Goal: Task Accomplishment & Management: Complete application form

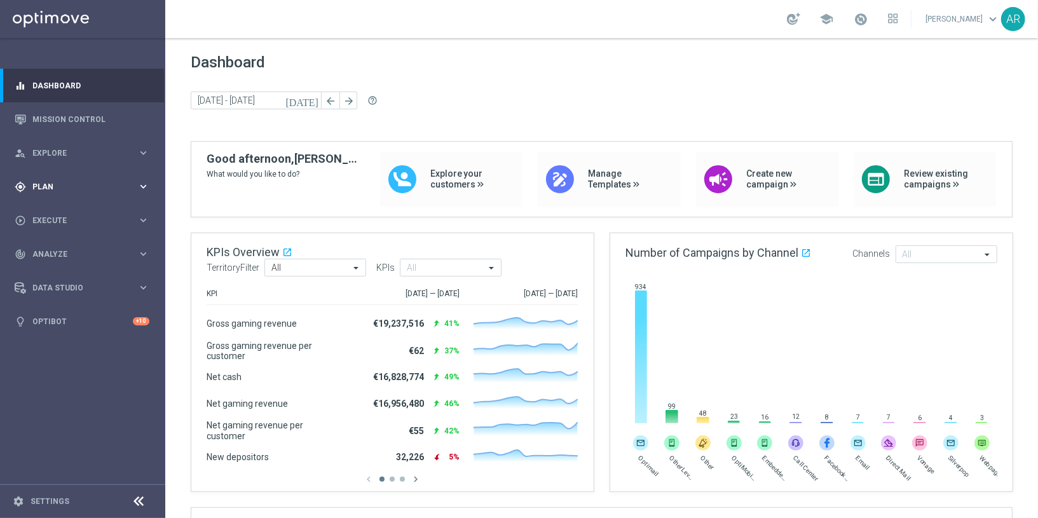
click at [141, 182] on icon "keyboard_arrow_right" at bounding box center [143, 187] width 12 height 12
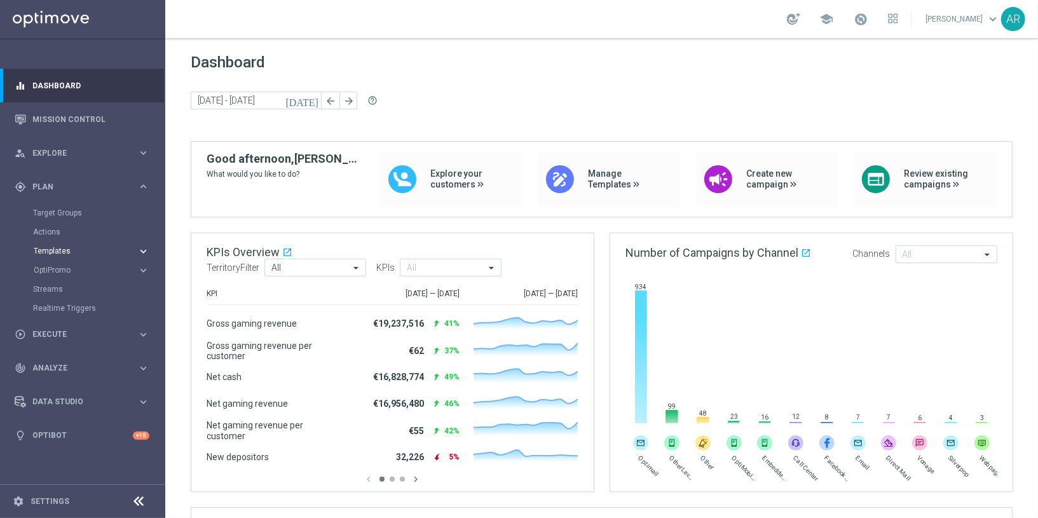
click at [143, 249] on icon "keyboard_arrow_right" at bounding box center [143, 251] width 12 height 12
click at [84, 330] on link "Embedded Messaging" at bounding box center [85, 327] width 93 height 10
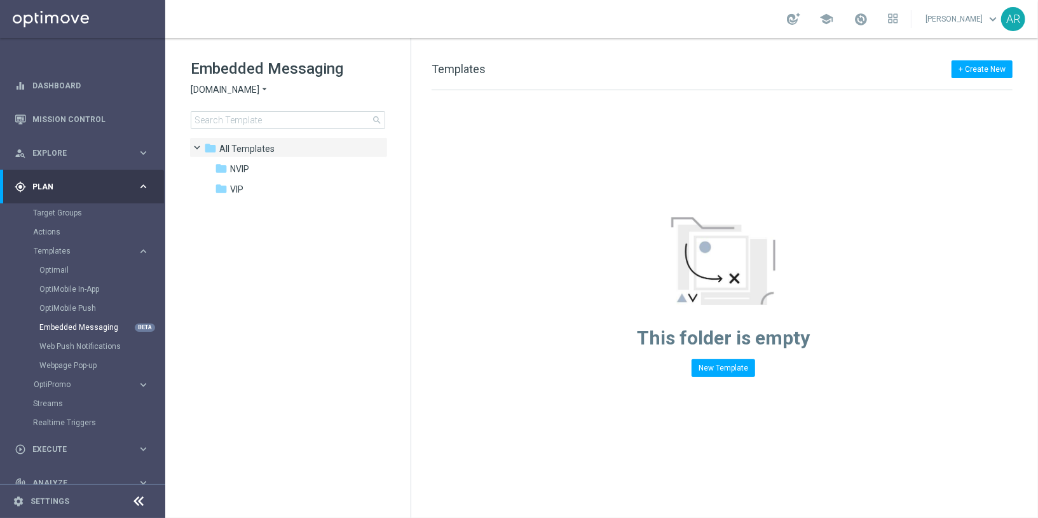
click at [258, 87] on span "[DOMAIN_NAME]" at bounding box center [225, 90] width 69 height 12
click at [255, 135] on div "Lottoland" at bounding box center [238, 134] width 95 height 15
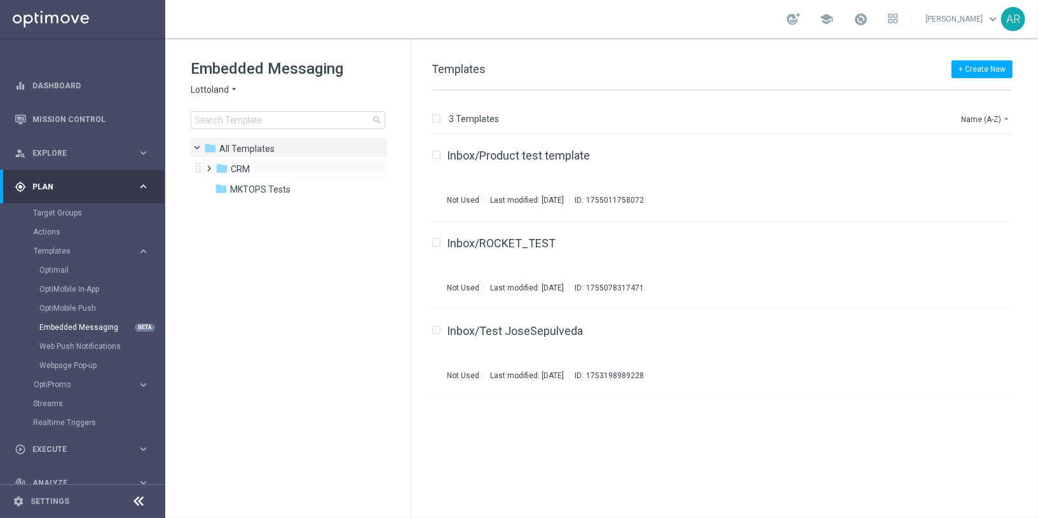
click at [210, 165] on span at bounding box center [207, 162] width 6 height 5
click at [222, 206] on span at bounding box center [220, 203] width 6 height 5
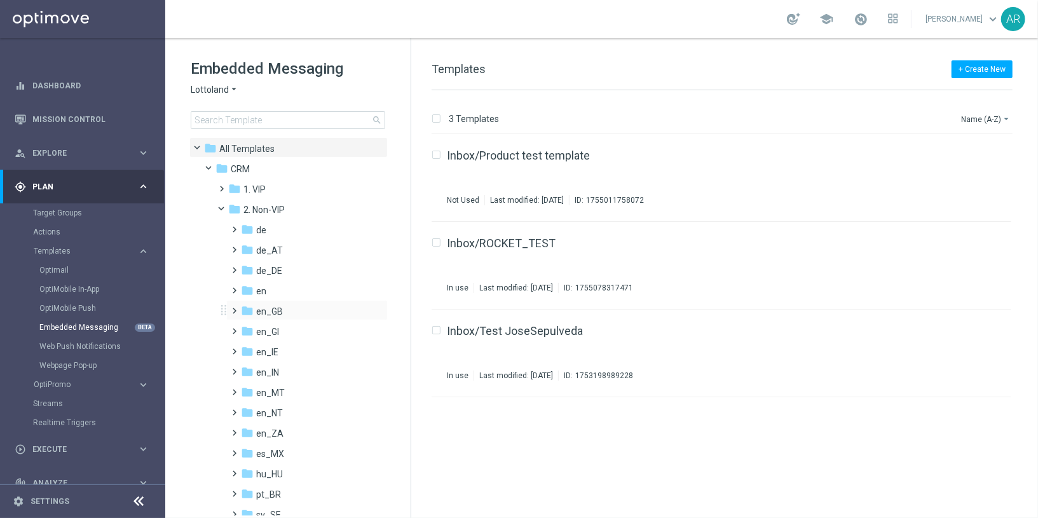
scroll to position [31, 0]
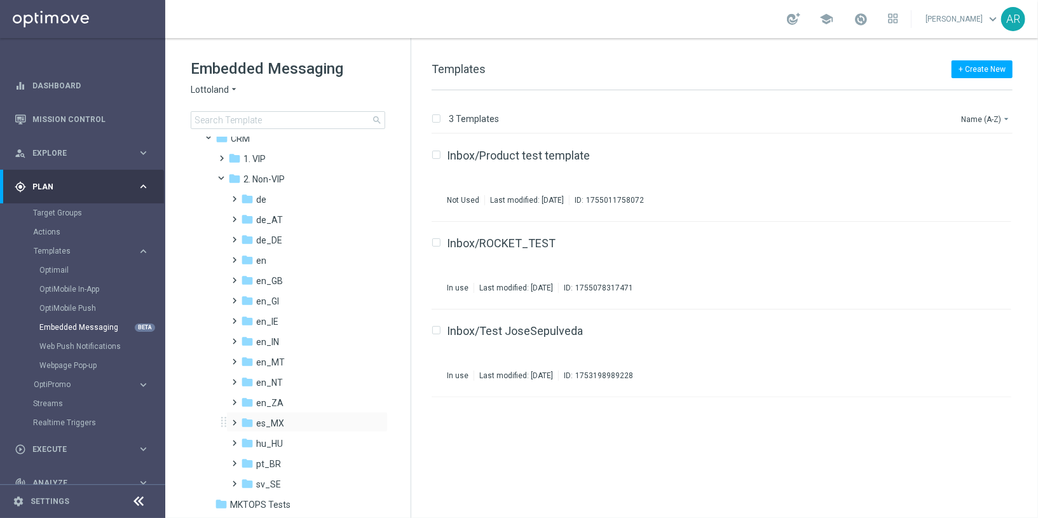
click at [235, 419] on span at bounding box center [233, 417] width 6 height 5
click at [299, 439] on span "AUT es_MX" at bounding box center [292, 443] width 48 height 11
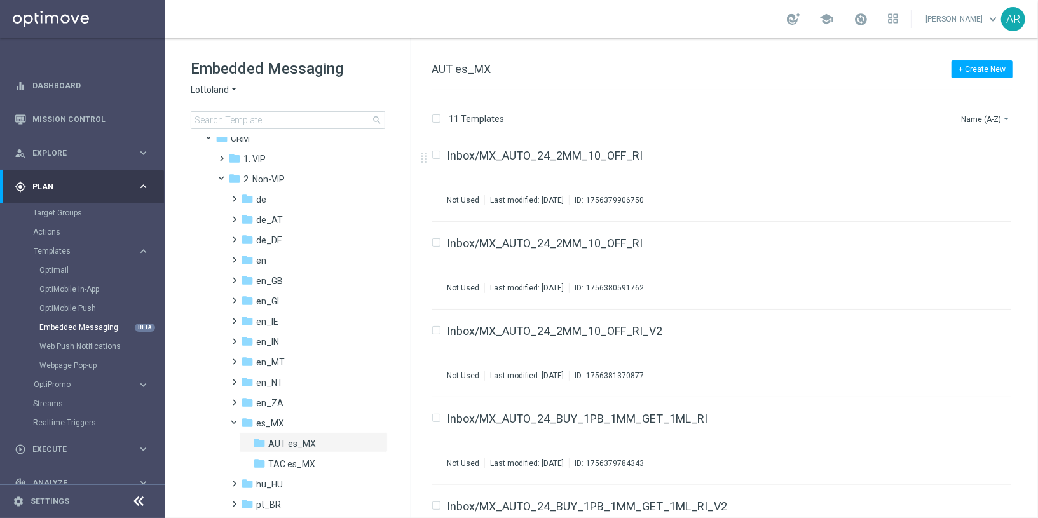
click at [603, 74] on div "+ Create New AUT es_MX" at bounding box center [722, 76] width 581 height 29
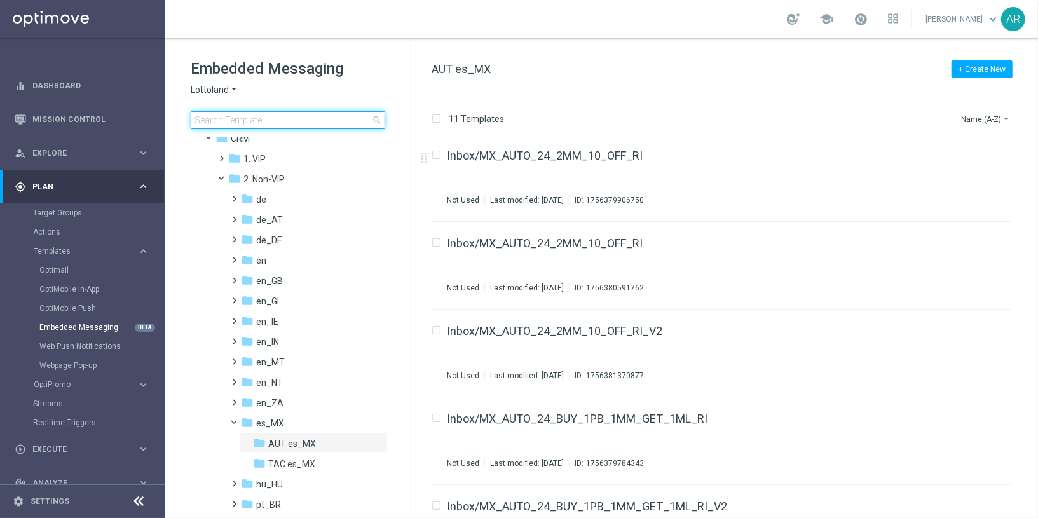
click at [287, 118] on input at bounding box center [288, 120] width 195 height 18
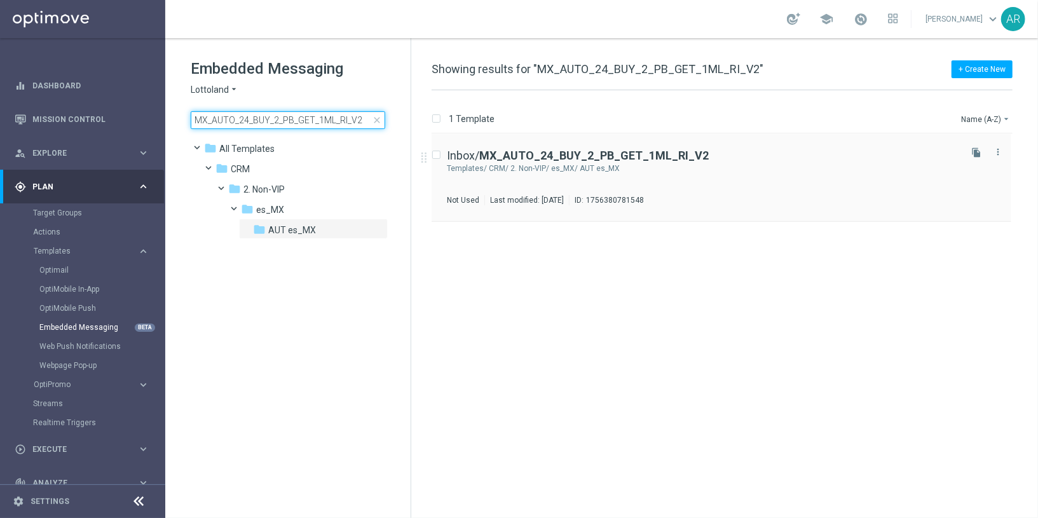
type input "MX_AUTO_24_BUY_2_PB_GET_1ML_RI_V2"
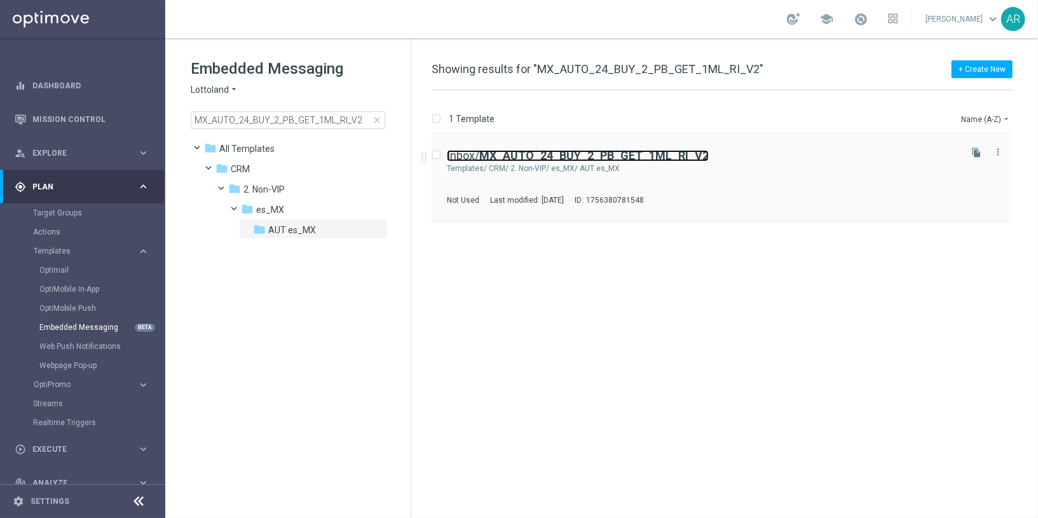
click at [570, 153] on b "MX_AUTO_24_BUY_2_PB_GET_1ML_RI_V2" at bounding box center [594, 155] width 230 height 13
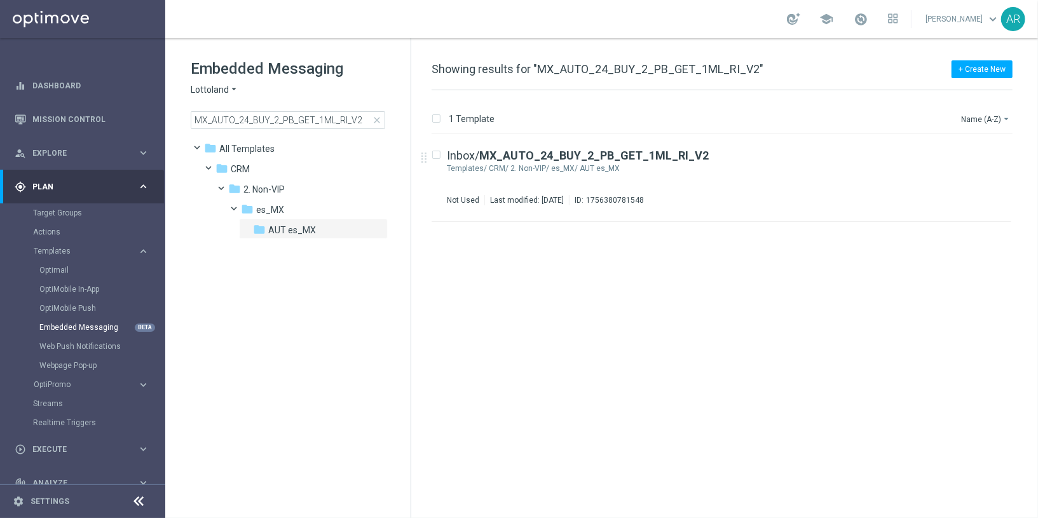
click at [522, 282] on div "insert_drive_file Inbox/ MX_AUTO_24_BUY_2_PB_GET_1ML_RI_V2 Templates/ CRM/ 2. N…" at bounding box center [727, 326] width 617 height 384
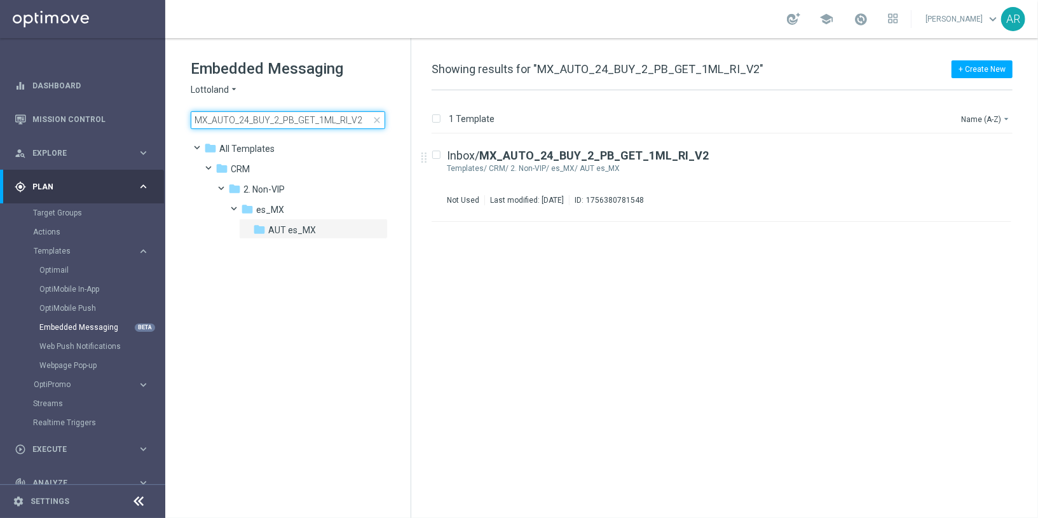
click at [321, 119] on input "MX_AUTO_24_BUY_2_PB_GET_1ML_RI_V2" at bounding box center [288, 120] width 195 height 18
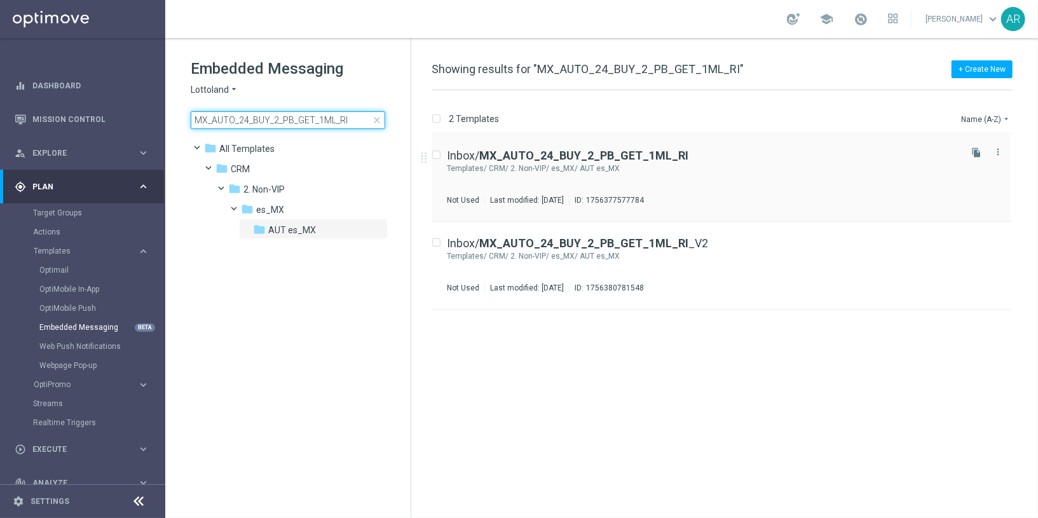
type input "MX_AUTO_24_BUY_2_PB_GET_1ML_RI"
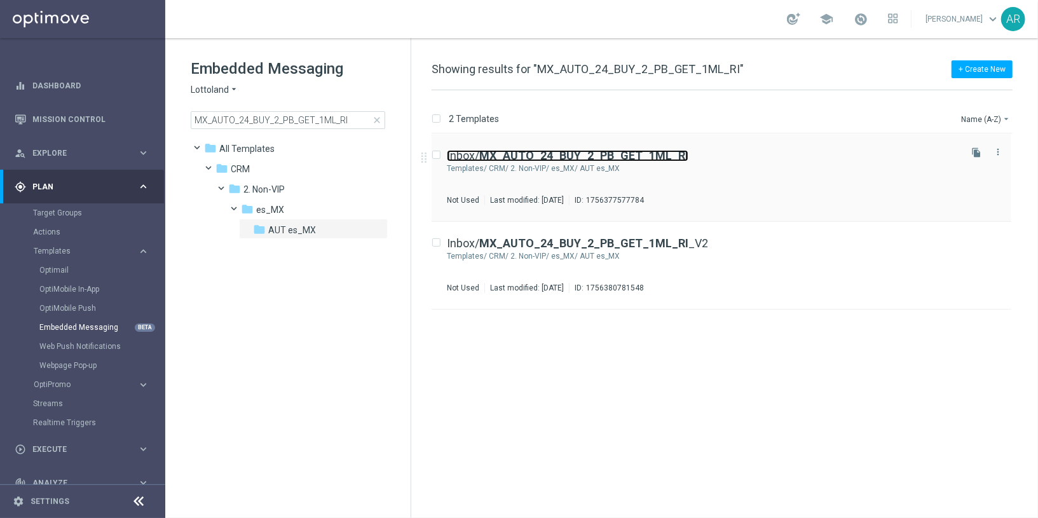
click at [639, 154] on b "MX_AUTO_24_BUY_2_PB_GET_1ML_RI" at bounding box center [583, 155] width 209 height 13
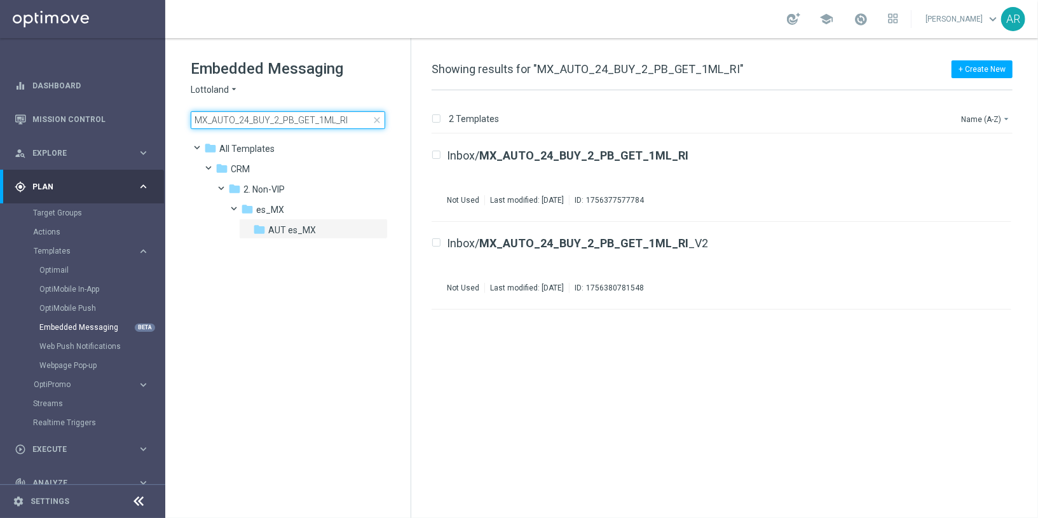
click at [309, 125] on input "MX_AUTO_24_BUY_2_PB_GET_1ML_RI" at bounding box center [288, 120] width 195 height 18
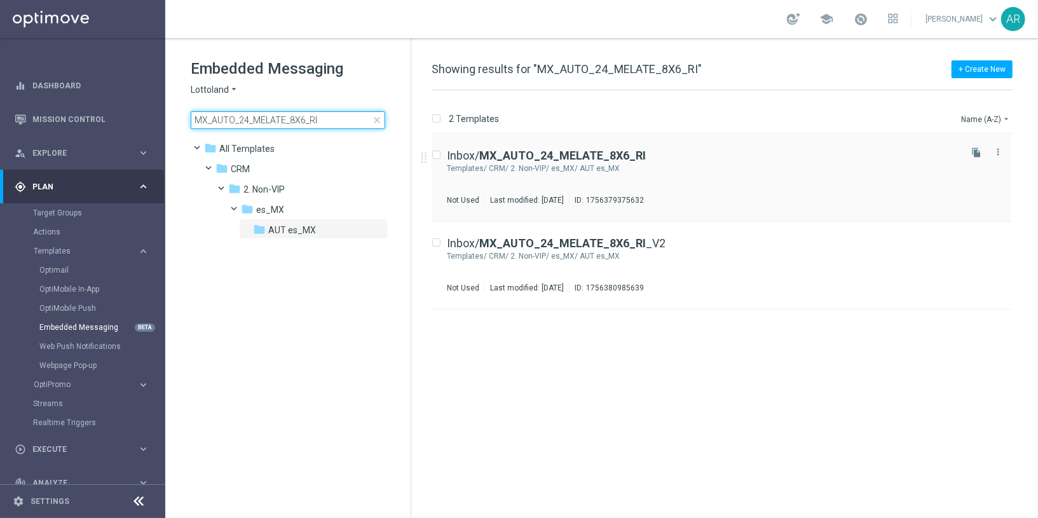
type input "MX_AUTO_24_MELATE_8X6_RI"
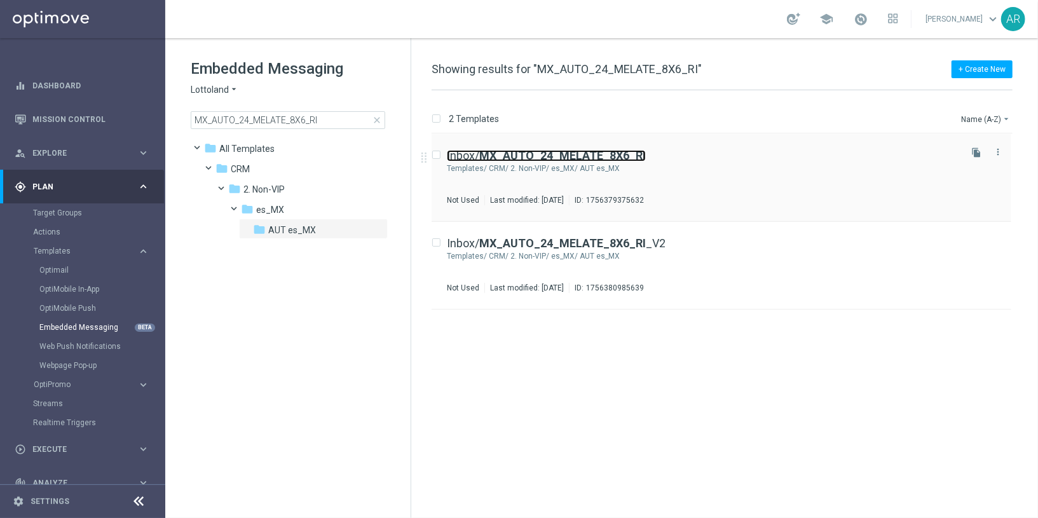
click at [573, 154] on b "MX_AUTO_24_MELATE_8X6_RI" at bounding box center [562, 155] width 167 height 13
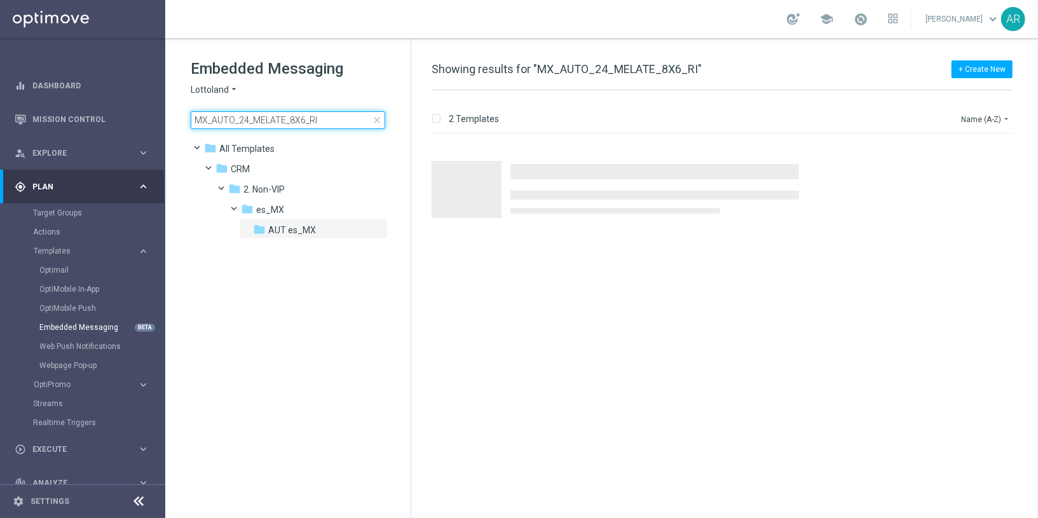
click at [298, 120] on input "MX_AUTO_24_MELATE_8X6_RI" at bounding box center [288, 120] width 195 height 18
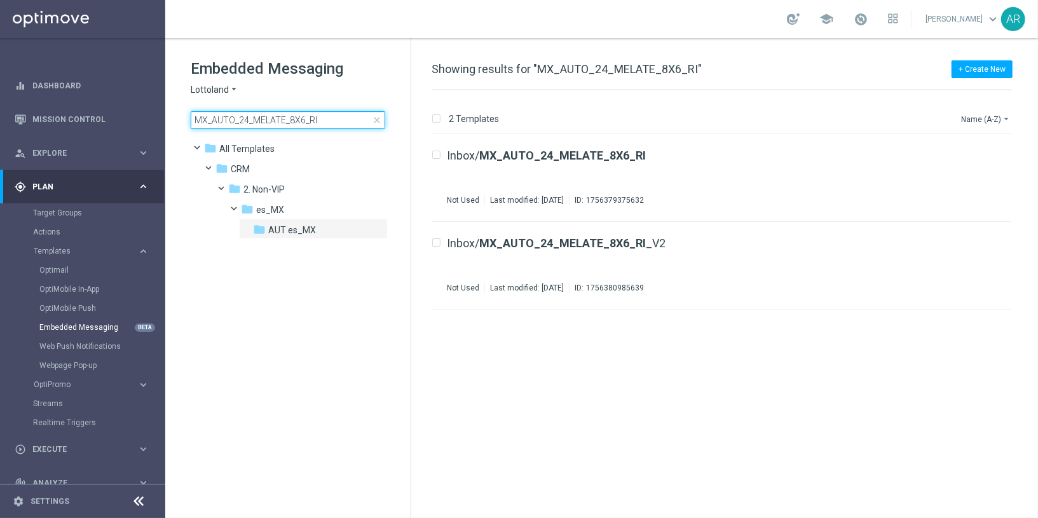
click at [298, 120] on input "MX_AUTO_24_MELATE_8X6_RI" at bounding box center [288, 120] width 195 height 18
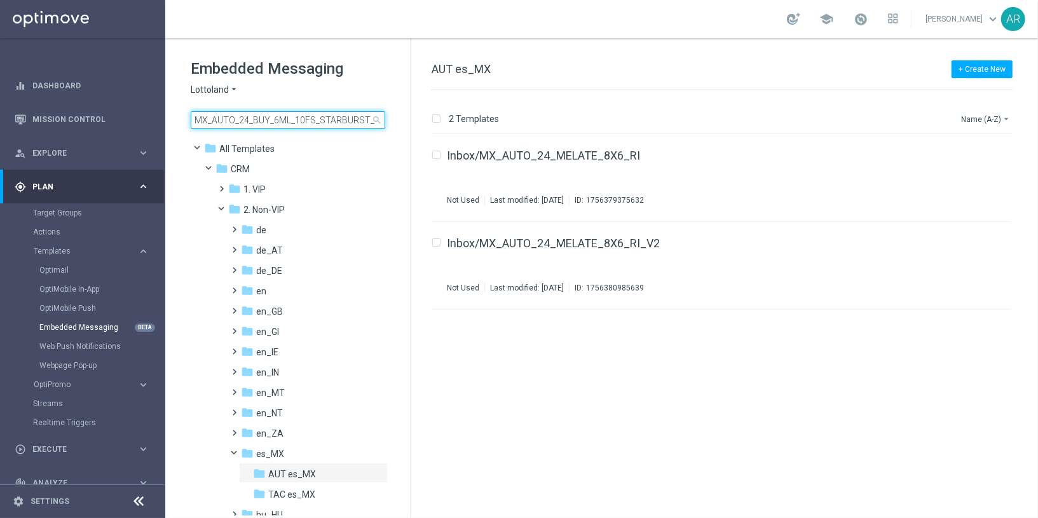
scroll to position [0, 2]
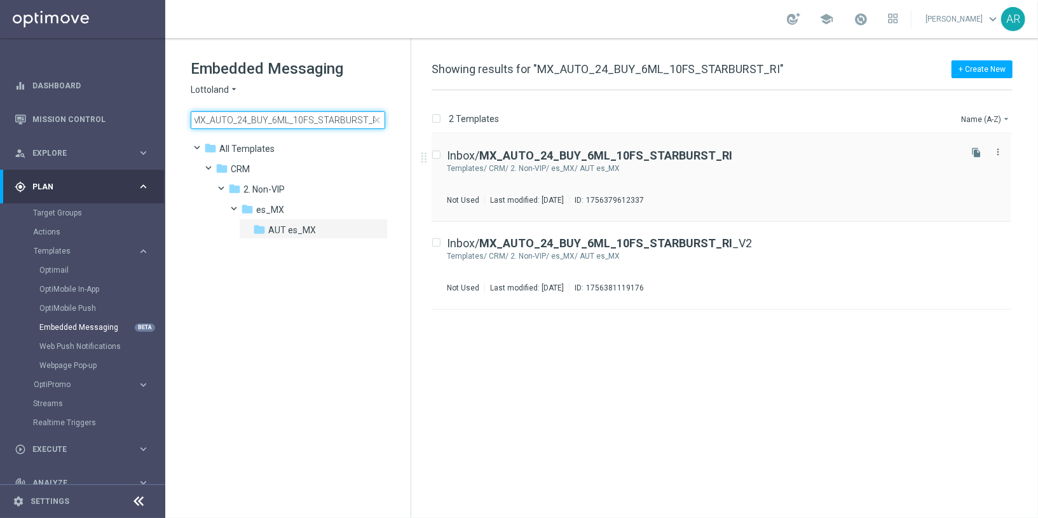
type input "MX_AUTO_24_BUY_6ML_10FS_STARBURST_RI"
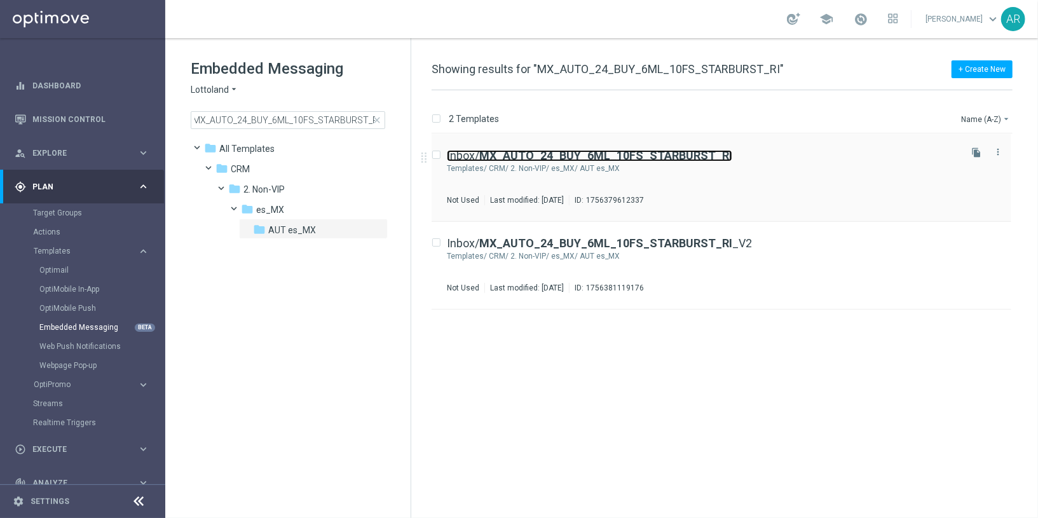
click at [679, 153] on b "MX_AUTO_24_BUY_6ML_10FS_STARBURST_RI" at bounding box center [605, 155] width 253 height 13
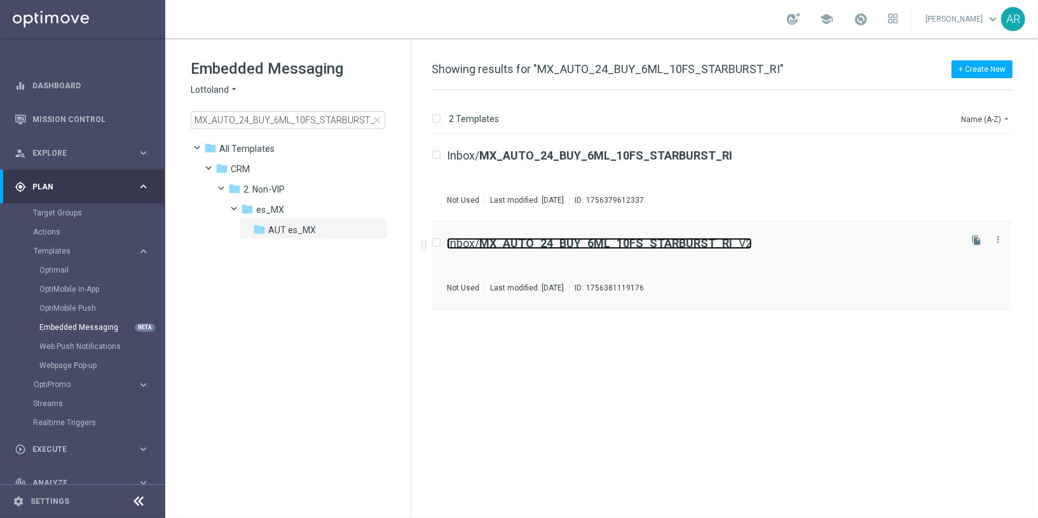
click at [641, 238] on b "MX_AUTO_24_BUY_6ML_10FS_STARBURST_RI" at bounding box center [605, 243] width 253 height 13
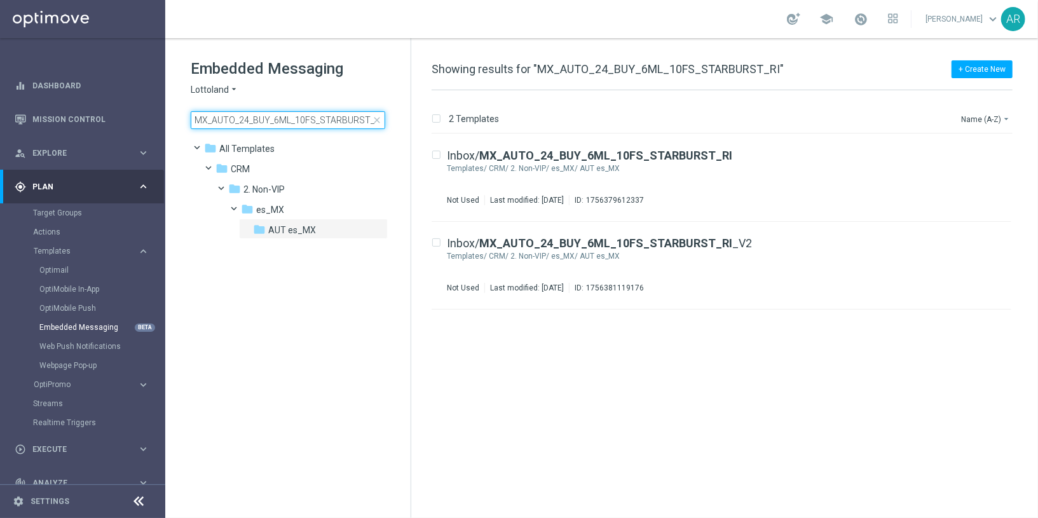
click at [283, 123] on input "MX_AUTO_24_BUY_6ML_10FS_STARBURST_RI" at bounding box center [288, 120] width 195 height 18
type input "MX_AUTO_24_BUY_1PB_1MM_GET_1ML_RI"
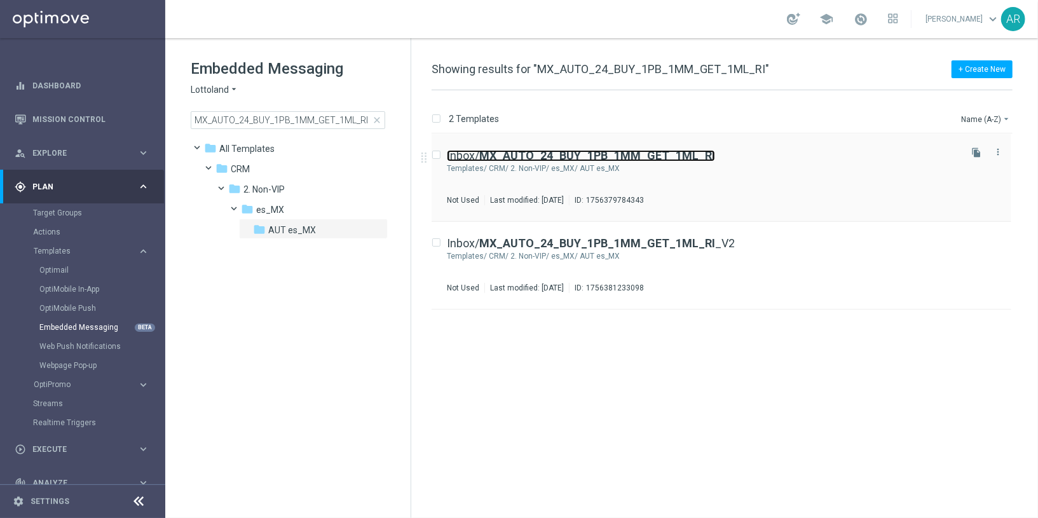
click at [607, 159] on b "MX_AUTO_24_BUY_1PB_1MM_GET_1ML_RI" at bounding box center [597, 155] width 236 height 13
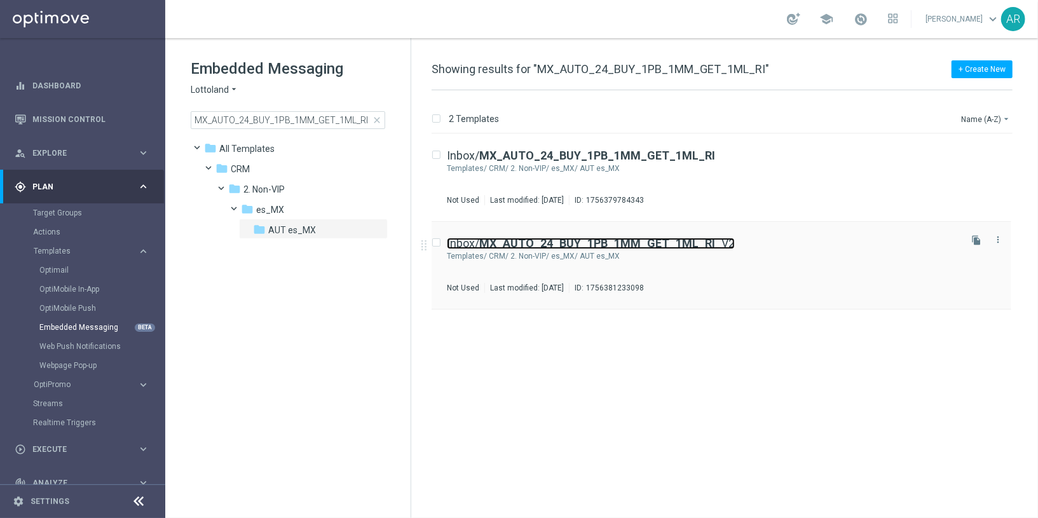
click at [616, 239] on b "MX_AUTO_24_BUY_1PB_1MM_GET_1ML_RI" at bounding box center [597, 243] width 236 height 13
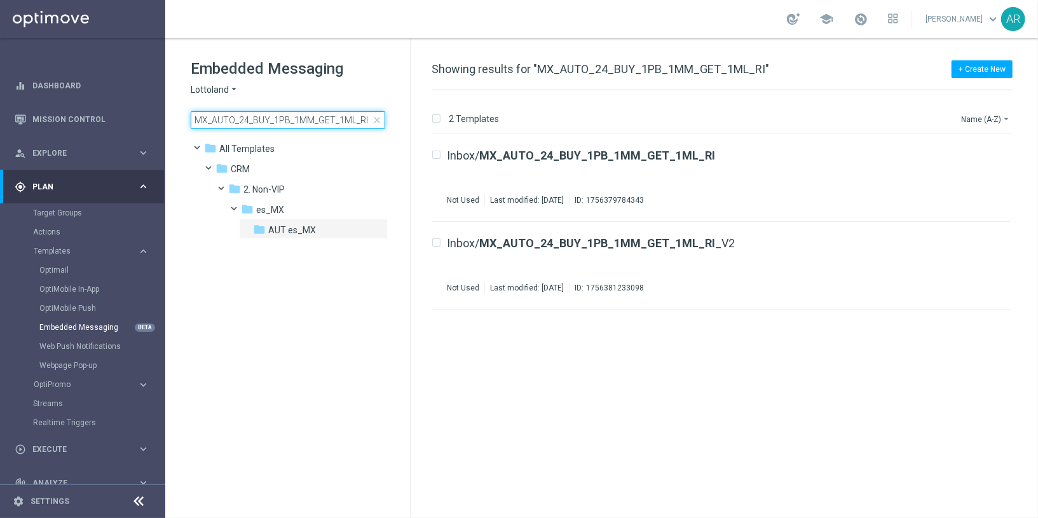
click at [300, 120] on input "MX_AUTO_24_BUY_1PB_1MM_GET_1ML_RI" at bounding box center [288, 120] width 195 height 18
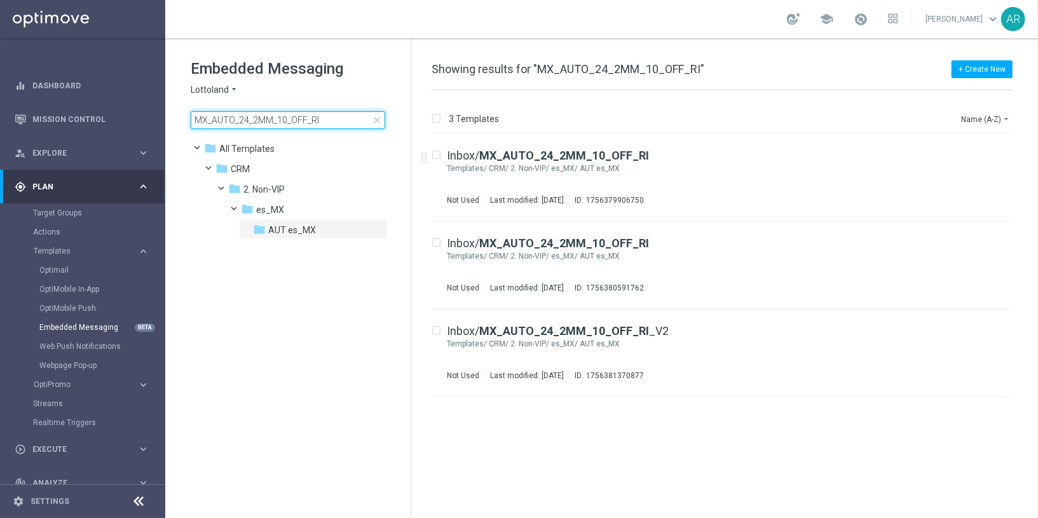
type input "MX_AUTO_24_2MM_10_OFF_RI"
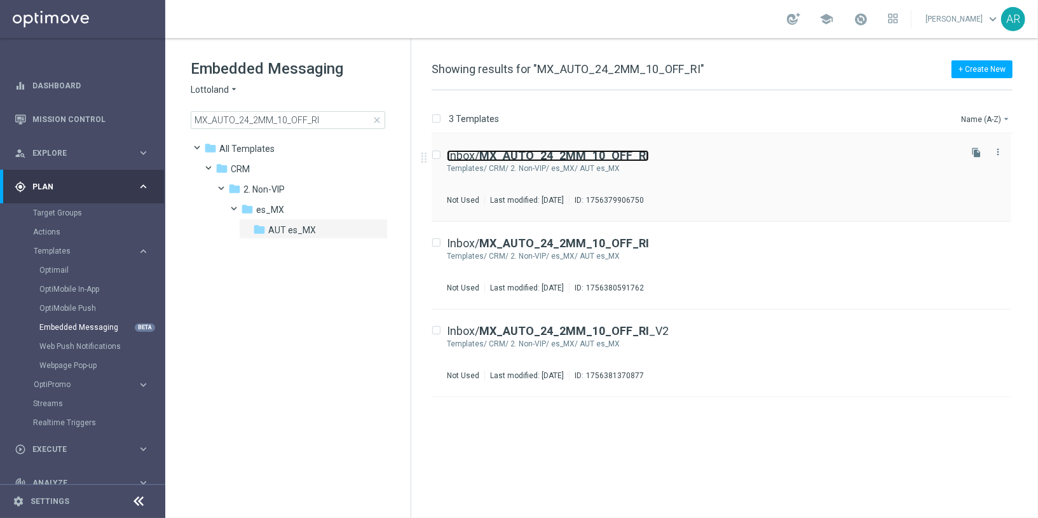
click at [616, 153] on b "MX_AUTO_24_2MM_10_OFF_RI" at bounding box center [564, 155] width 170 height 13
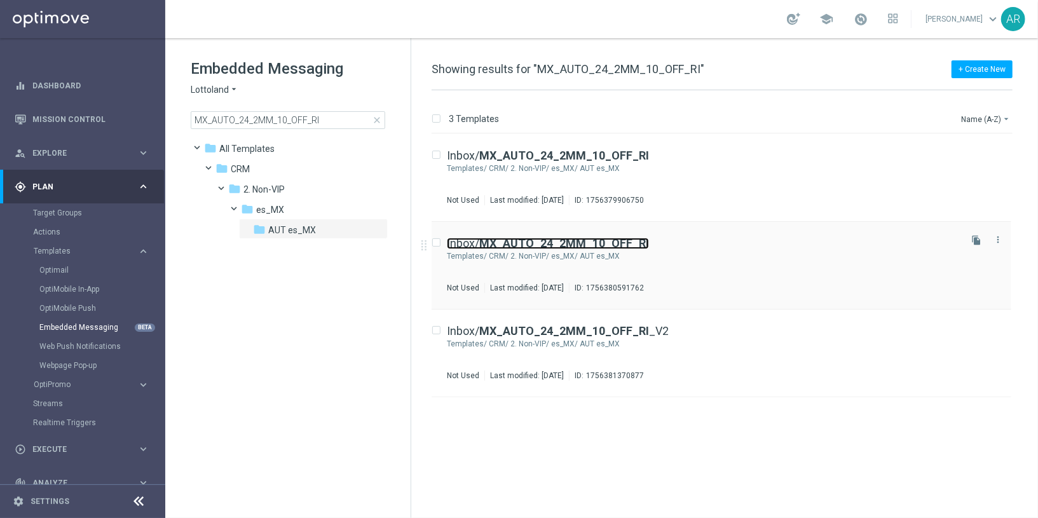
click at [576, 244] on b "MX_AUTO_24_2MM_10_OFF_RI" at bounding box center [564, 243] width 170 height 13
click at [567, 338] on div "Inbox/ MX_AUTO_24_2MM_10_OFF_RI _V2 Templates/ CRM/ 2. Non-VIP/ es_MX/ AUT es_M…" at bounding box center [702, 353] width 511 height 55
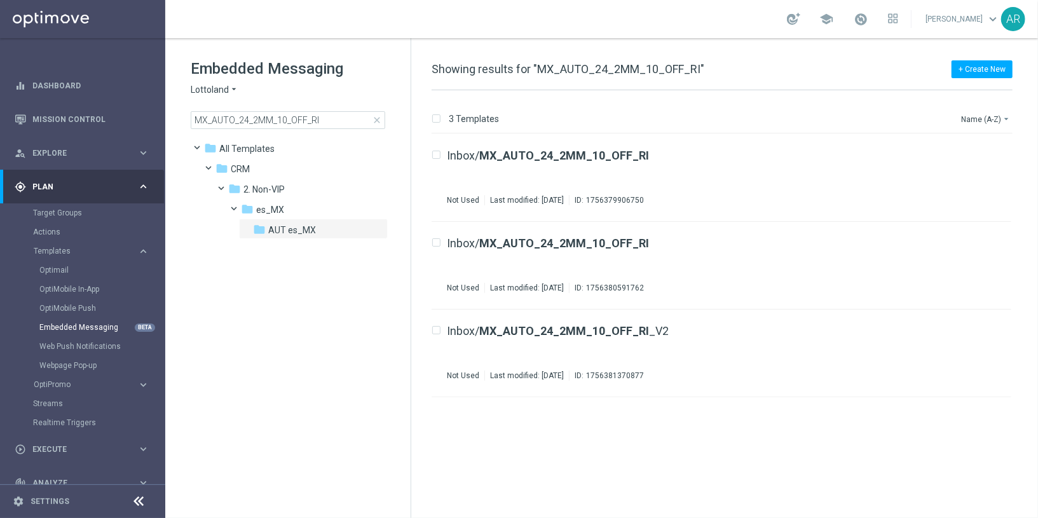
click at [376, 118] on span "close" at bounding box center [377, 120] width 10 height 10
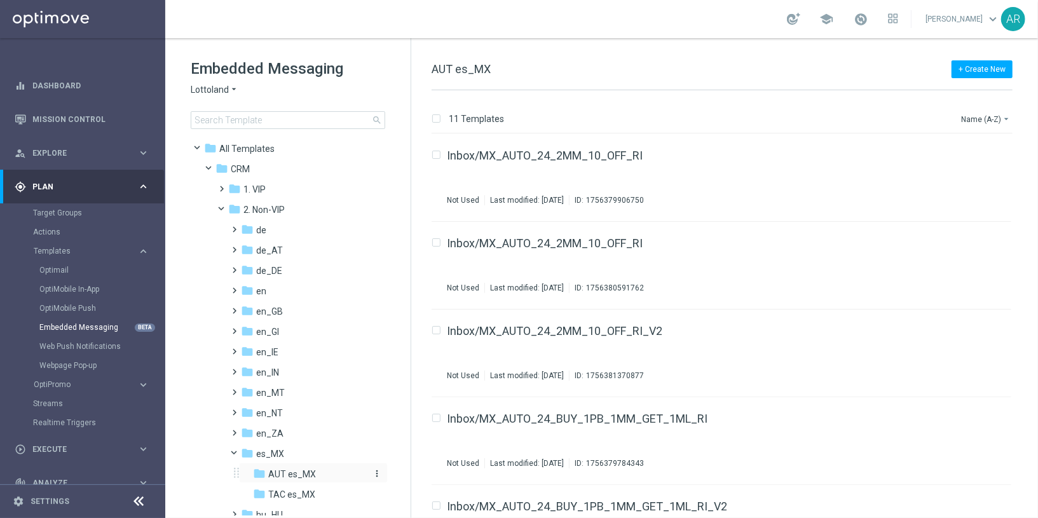
click at [318, 474] on div "folder AUT es_MX" at bounding box center [310, 474] width 114 height 15
click at [588, 155] on link "Inbox/MX_AUTO_24_2MM_10_OFF_RI" at bounding box center [545, 155] width 196 height 11
click at [582, 249] on div "Inbox/MX_AUTO_24_2MM_10_OFF_RI Not Used Last modified: [DATE] ID: 1756380591762" at bounding box center [702, 265] width 511 height 55
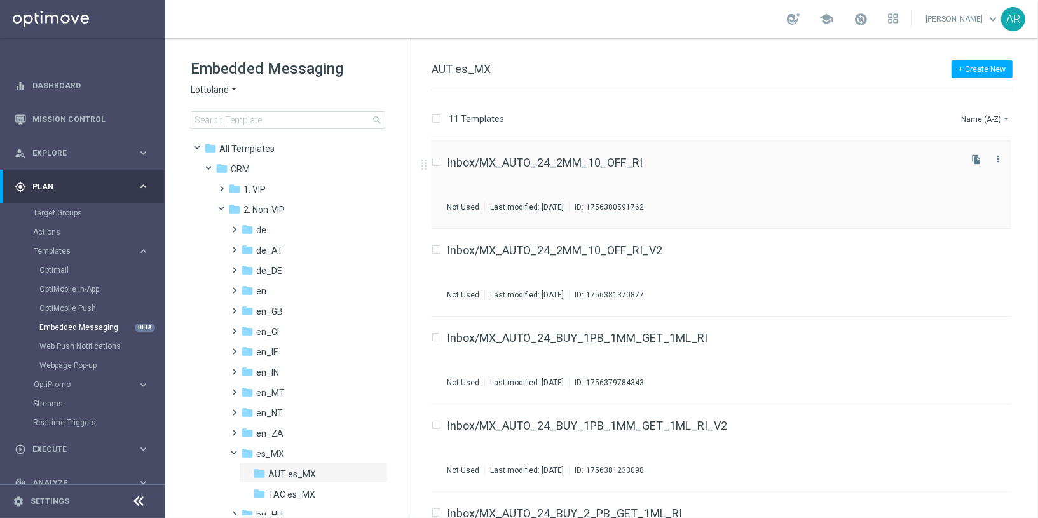
scroll to position [89, 0]
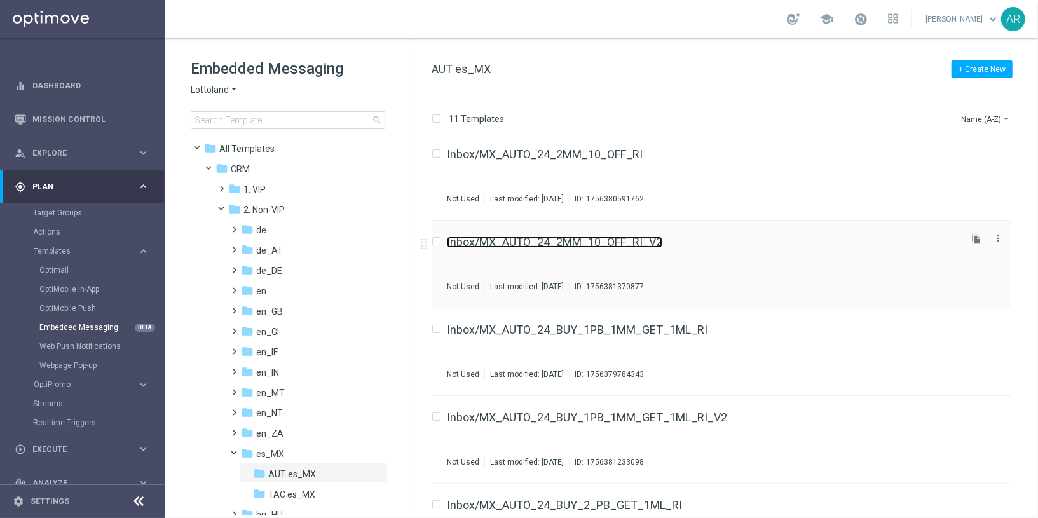
click at [586, 240] on link "Inbox/MX_AUTO_24_2MM_10_OFF_RI_V2" at bounding box center [555, 242] width 216 height 11
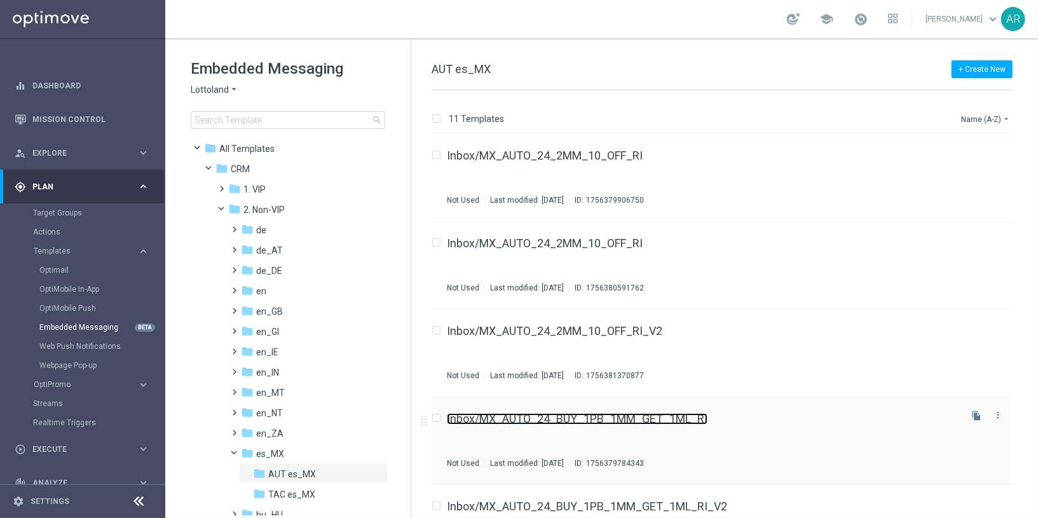
click at [603, 420] on link "Inbox/MX_AUTO_24_BUY_1PB_1MM_GET_1ML_RI" at bounding box center [577, 418] width 261 height 11
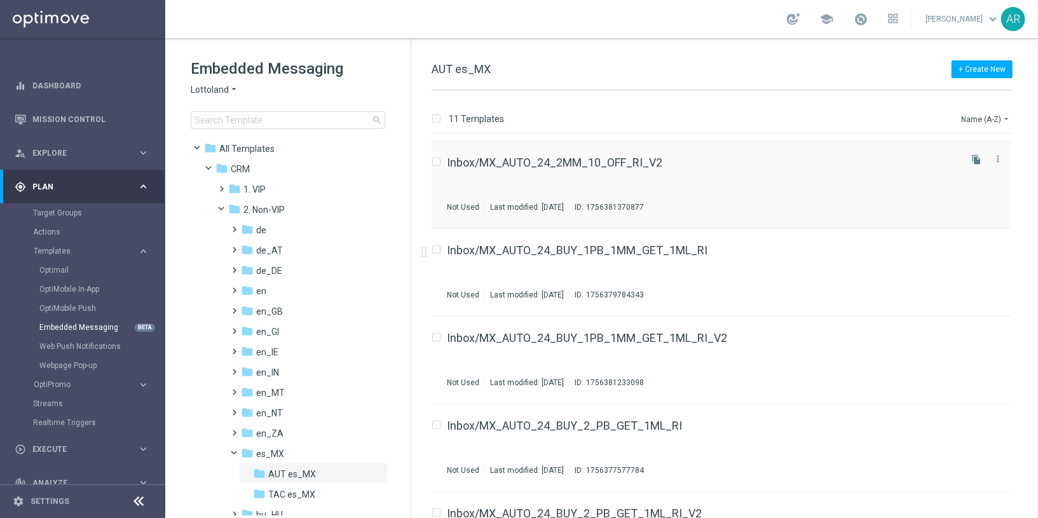
scroll to position [179, 0]
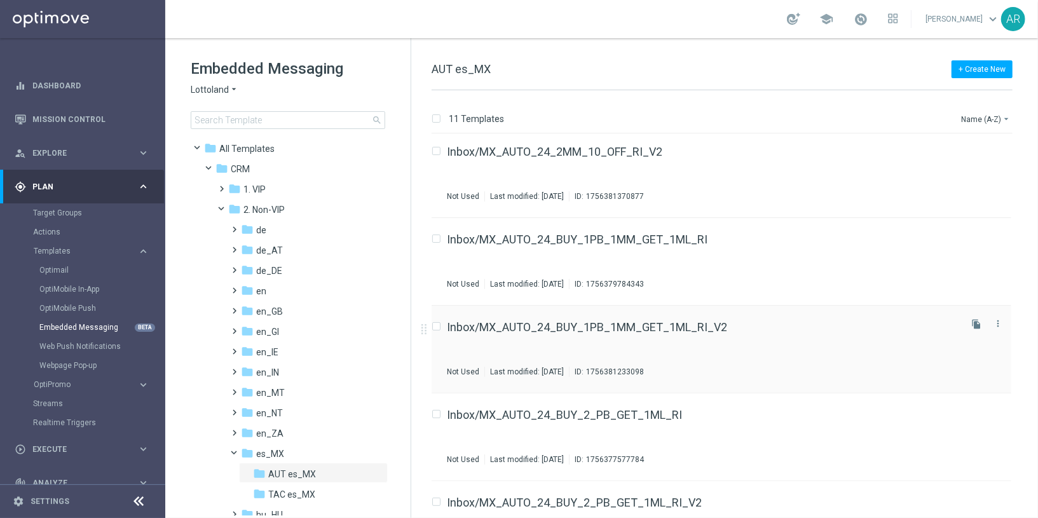
click at [622, 320] on div "Inbox/MX_AUTO_24_BUY_1PB_1MM_GET_1ML_RI_V2 Not Used Last modified: [DATE] ID: 1…" at bounding box center [722, 350] width 580 height 88
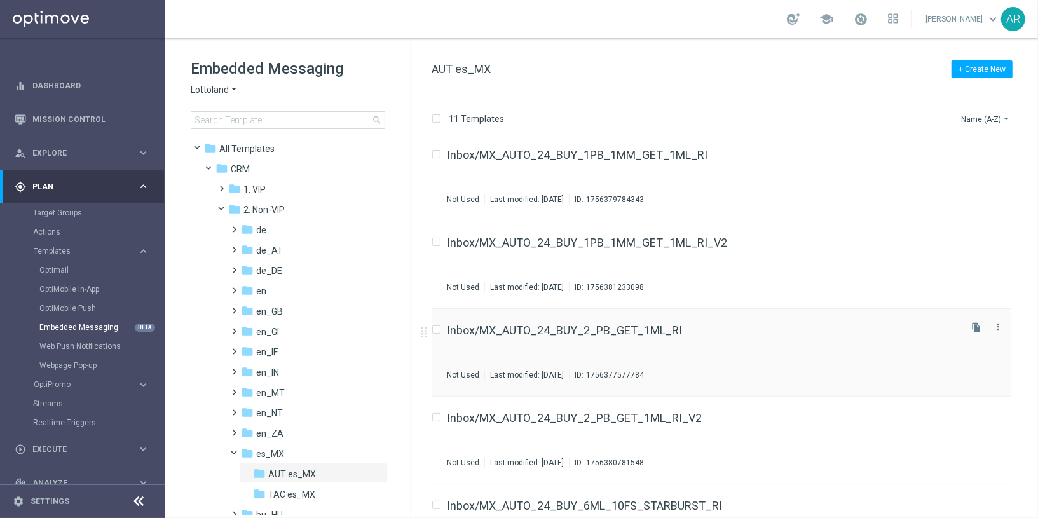
scroll to position [275, 0]
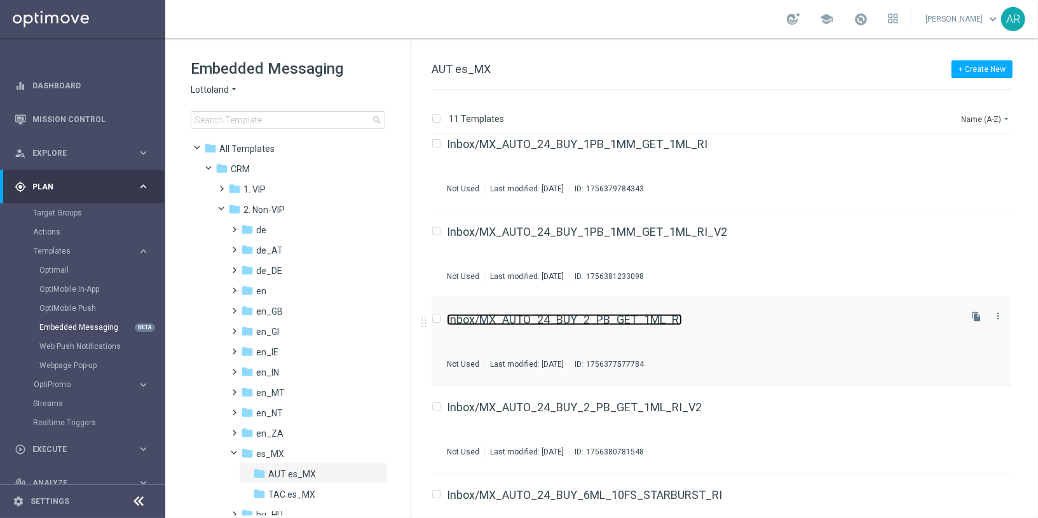
click at [615, 320] on link "Inbox/MX_AUTO_24_BUY_2_PB_GET_1ML_RI" at bounding box center [564, 319] width 235 height 11
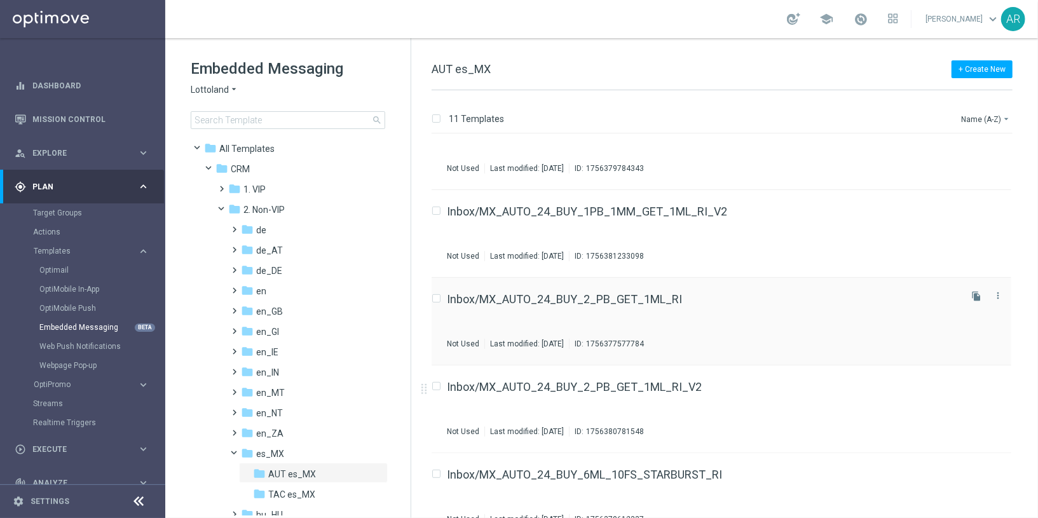
scroll to position [312, 0]
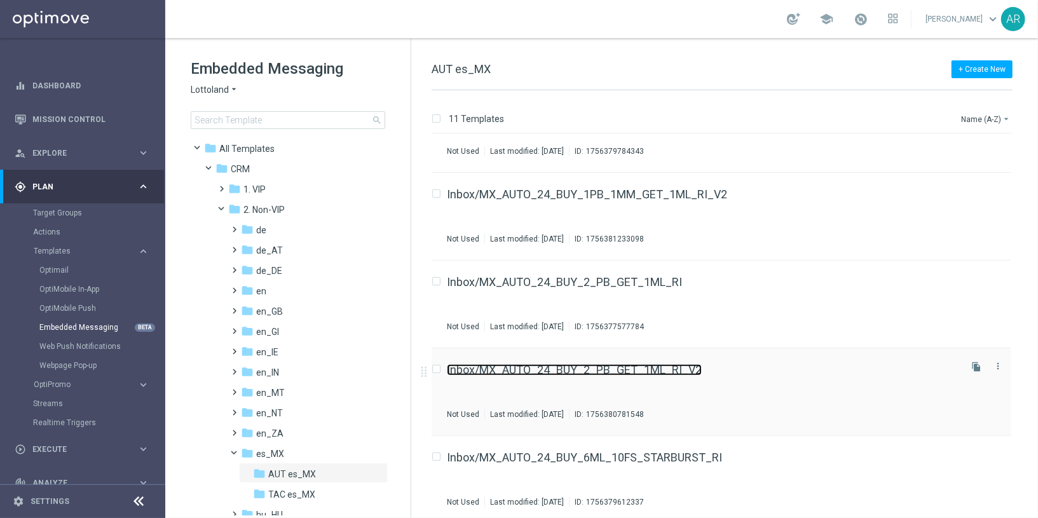
click at [640, 369] on link "Inbox/MX_AUTO_24_BUY_2_PB_GET_1ML_RI_V2" at bounding box center [574, 369] width 255 height 11
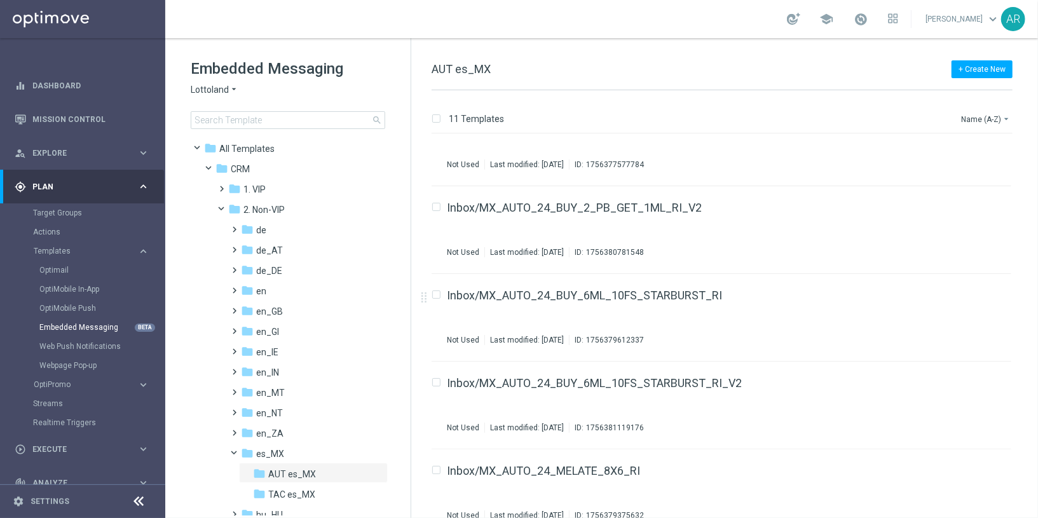
scroll to position [479, 0]
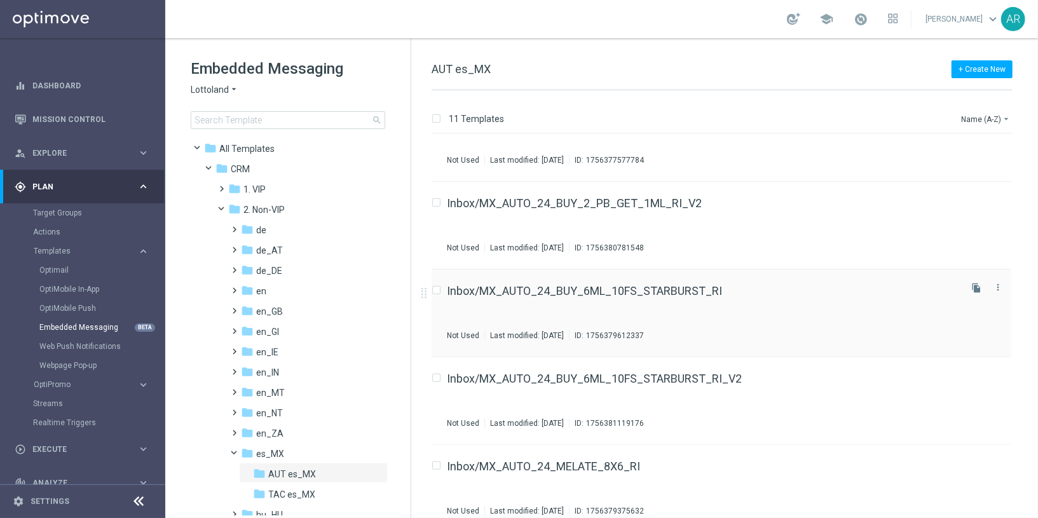
click at [628, 297] on div "Inbox/MX_AUTO_24_BUY_6ML_10FS_STARBURST_RI Not Used Last modified: [DATE] ID: 1…" at bounding box center [702, 312] width 511 height 55
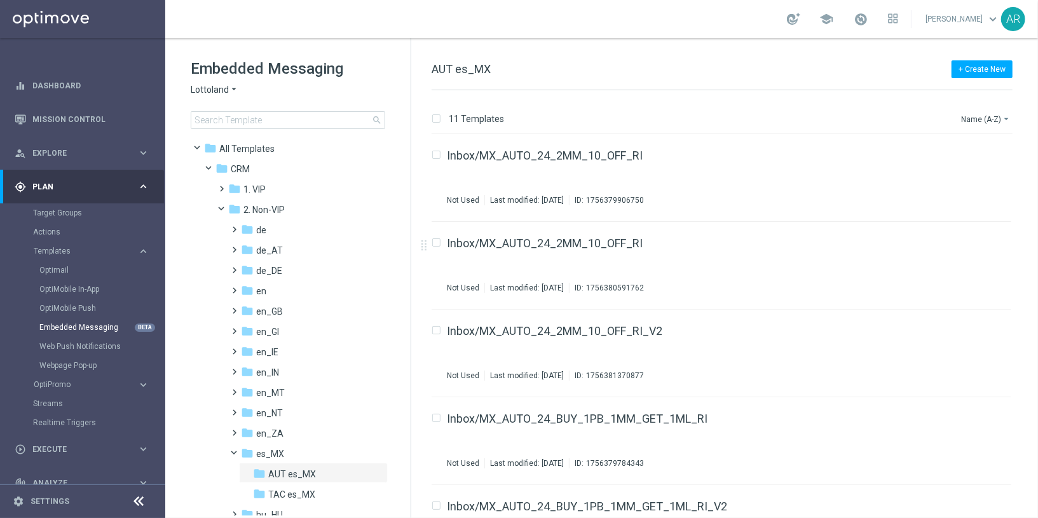
scroll to position [581, 0]
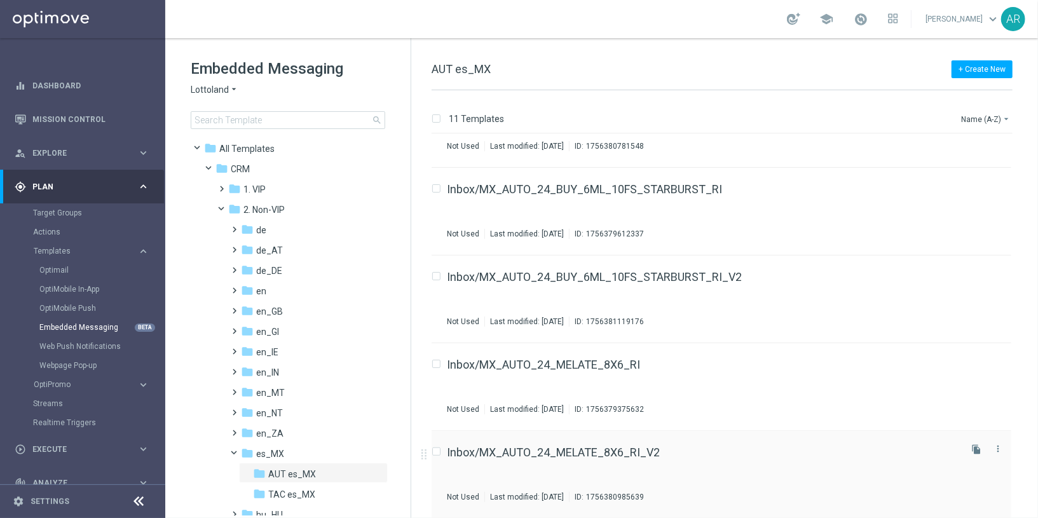
click at [650, 460] on div "Inbox/MX_AUTO_24_MELATE_8X6_RI_V2 Not Used Last modified: [DATE] ID: 1756380985…" at bounding box center [702, 474] width 511 height 55
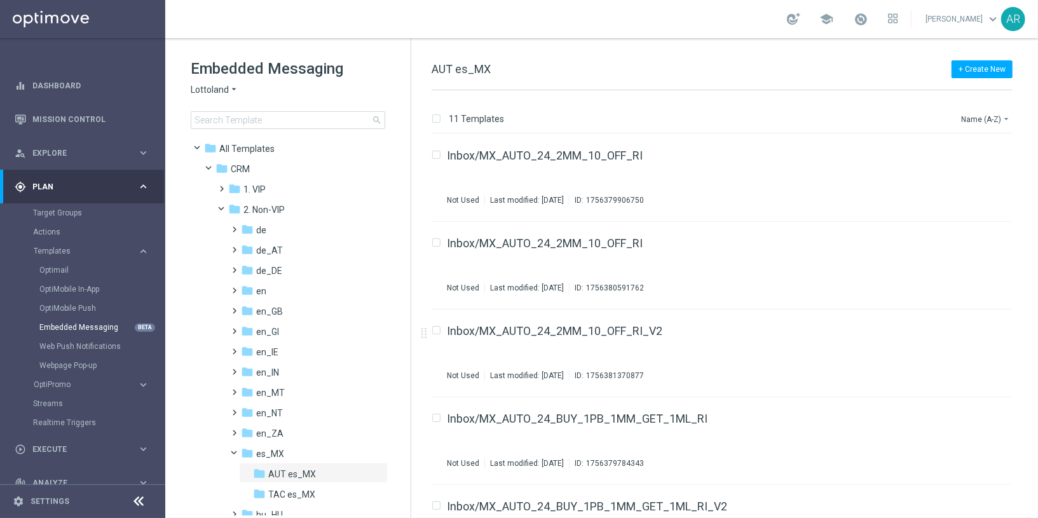
scroll to position [581, 0]
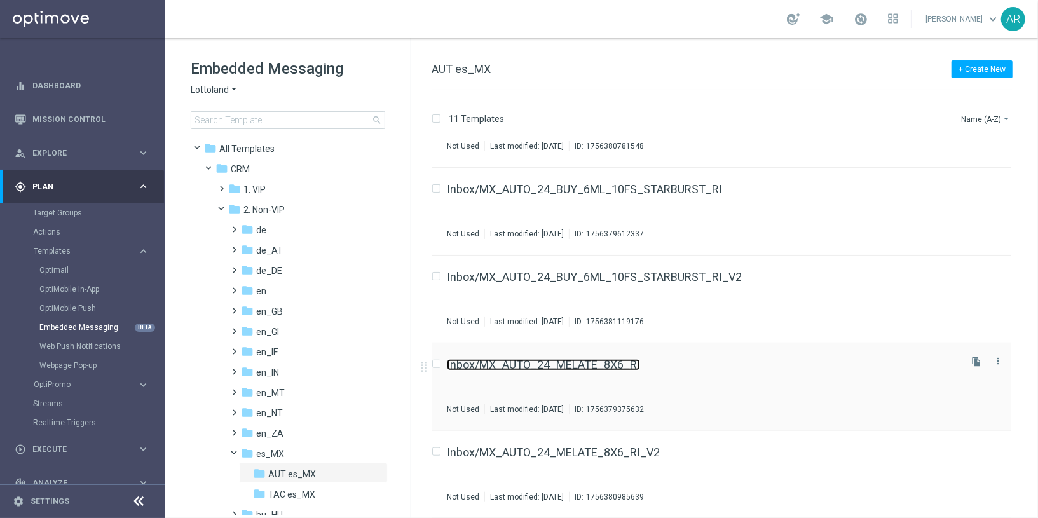
click at [617, 362] on link "Inbox/MX_AUTO_24_MELATE_8X6_RI" at bounding box center [543, 364] width 193 height 11
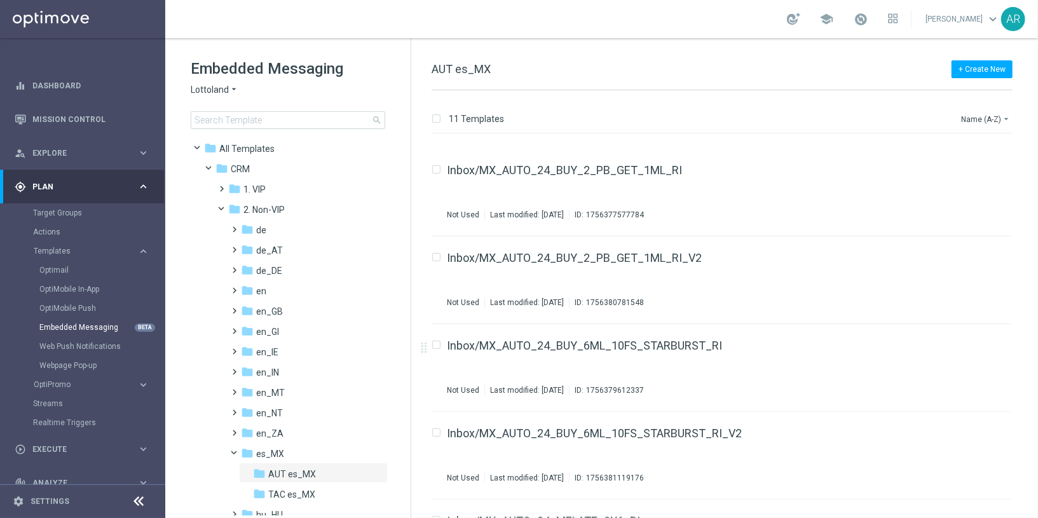
scroll to position [581, 0]
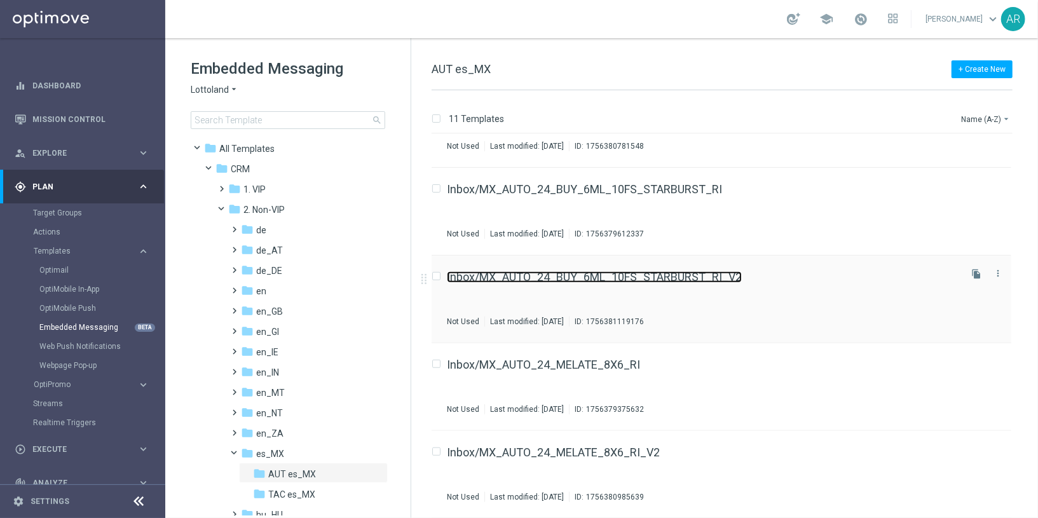
click at [609, 274] on link "Inbox/MX_AUTO_24_BUY_6ML_10FS_STARBURST_RI_V2" at bounding box center [594, 277] width 295 height 11
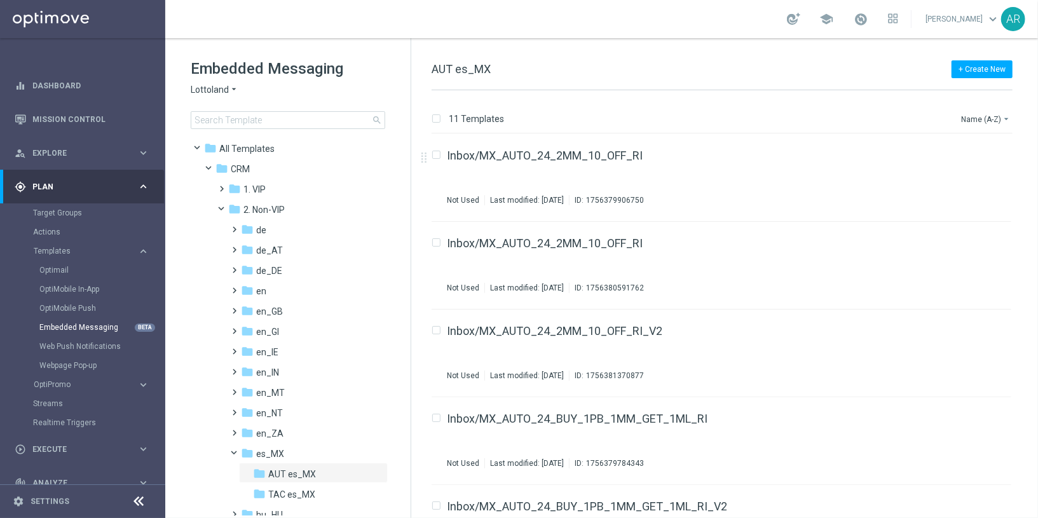
click at [137, 185] on icon "keyboard_arrow_right" at bounding box center [143, 187] width 12 height 12
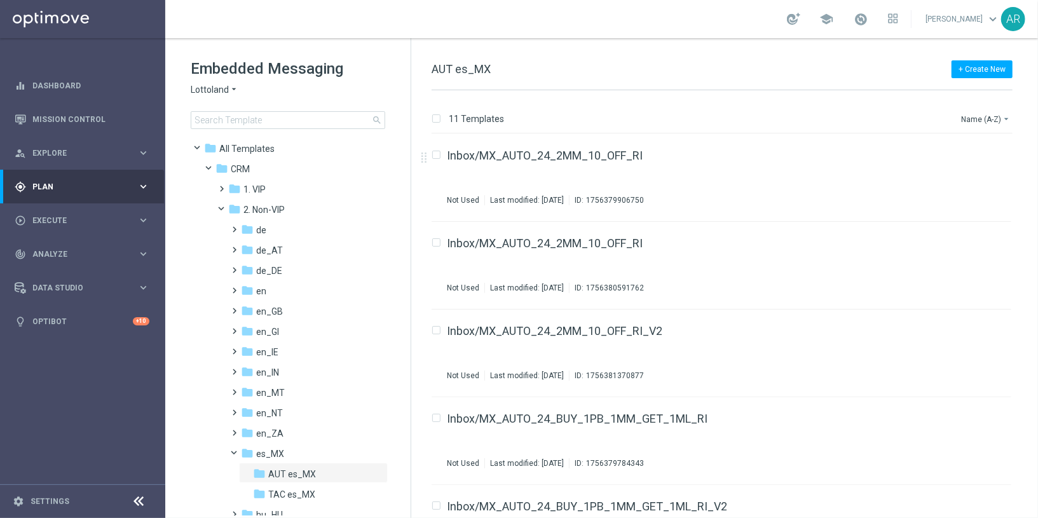
click at [149, 186] on icon "keyboard_arrow_right" at bounding box center [143, 187] width 12 height 12
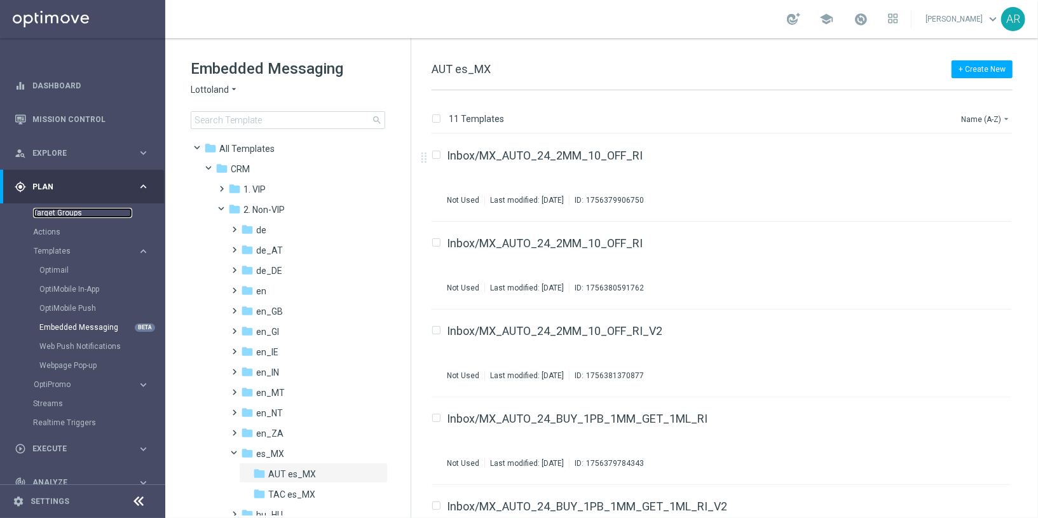
click at [72, 211] on link "Target Groups" at bounding box center [82, 213] width 99 height 10
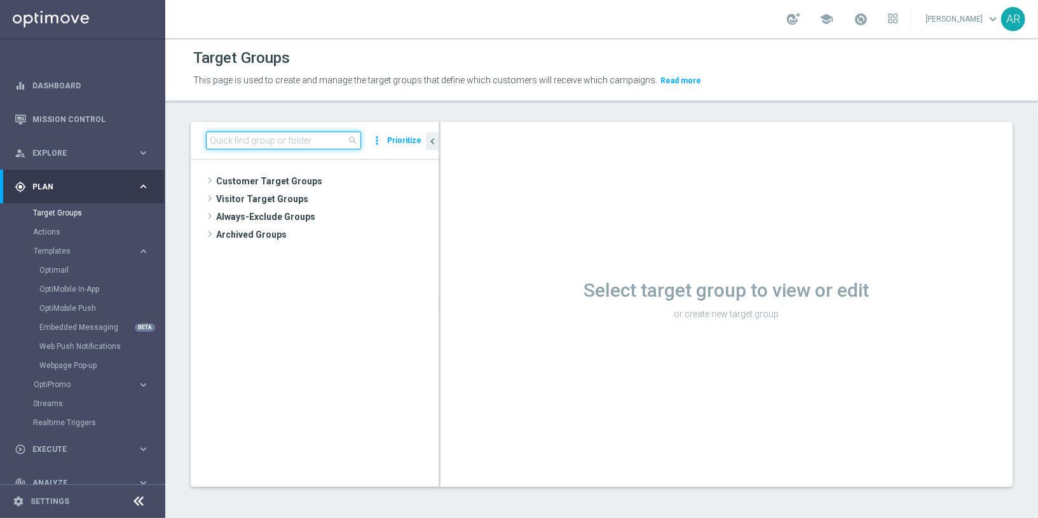
click at [261, 141] on input at bounding box center [283, 141] width 155 height 18
paste input "pt_BR_SX_TGT_ALL_EM_TAC_MIX__INT_CASHDROP_BETBR"
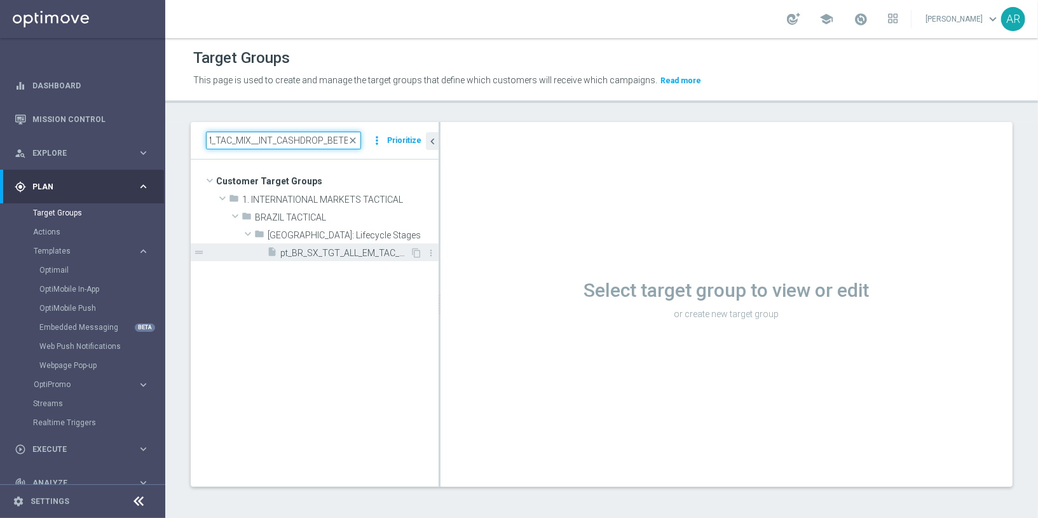
type input "pt_BR_SX_TGT_ALL_EM_TAC_MIX__INT_CASHDROP_BETBR"
click at [388, 251] on span "pt_BR_SX_TGT_ALL_EM_TAC_MIX__INT_CASHDROP_BETBR" at bounding box center [345, 253] width 130 height 11
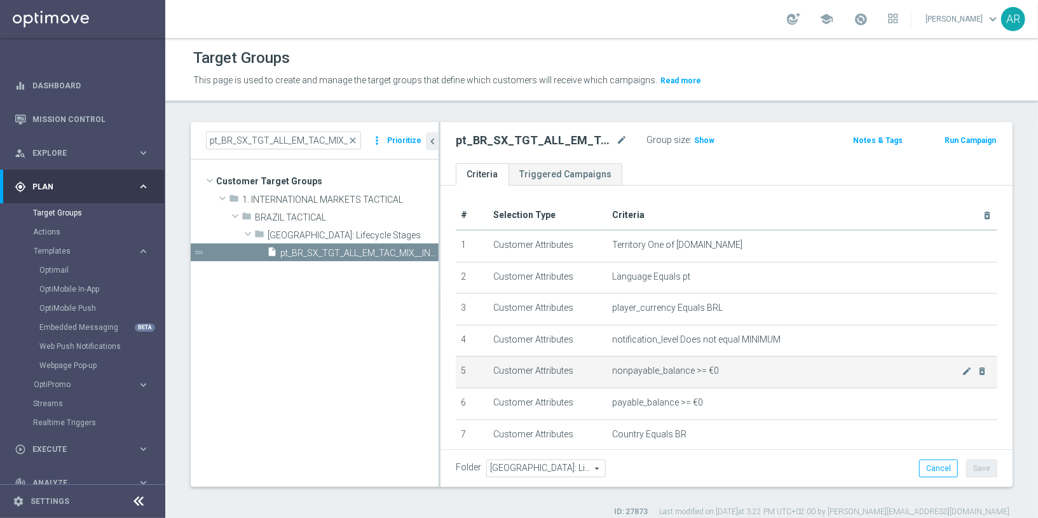
scroll to position [153, 0]
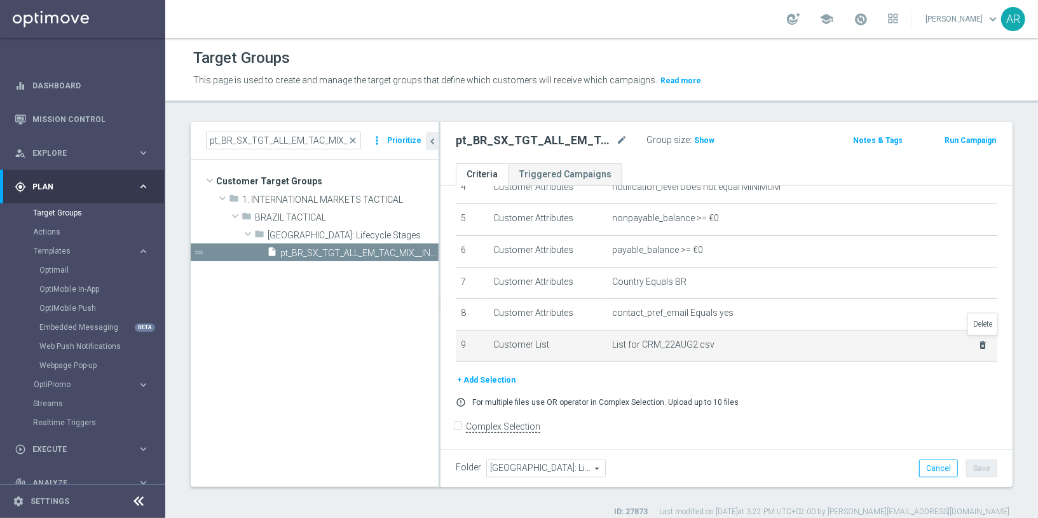
click at [984, 340] on icon "delete_forever" at bounding box center [983, 345] width 10 height 10
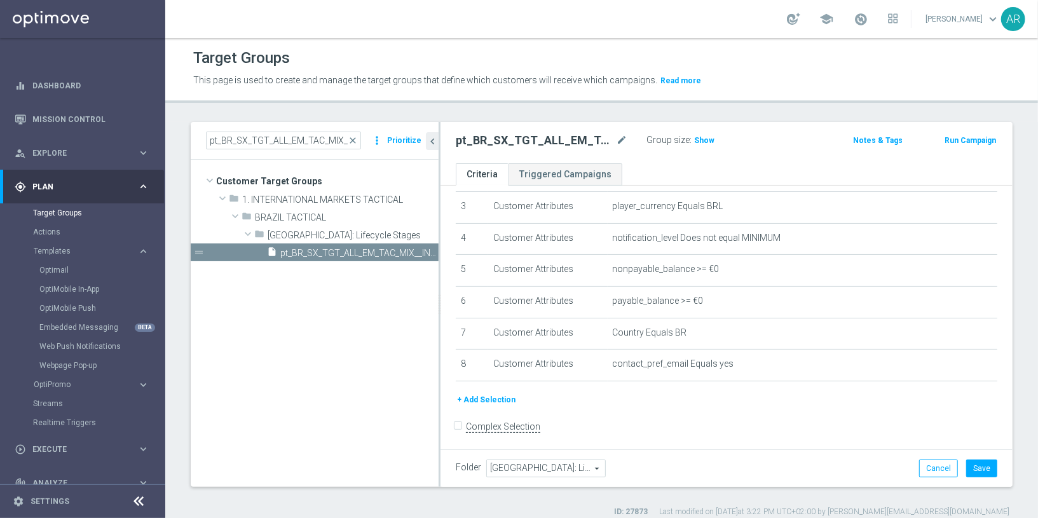
click at [490, 400] on button "+ Add Selection" at bounding box center [486, 400] width 61 height 14
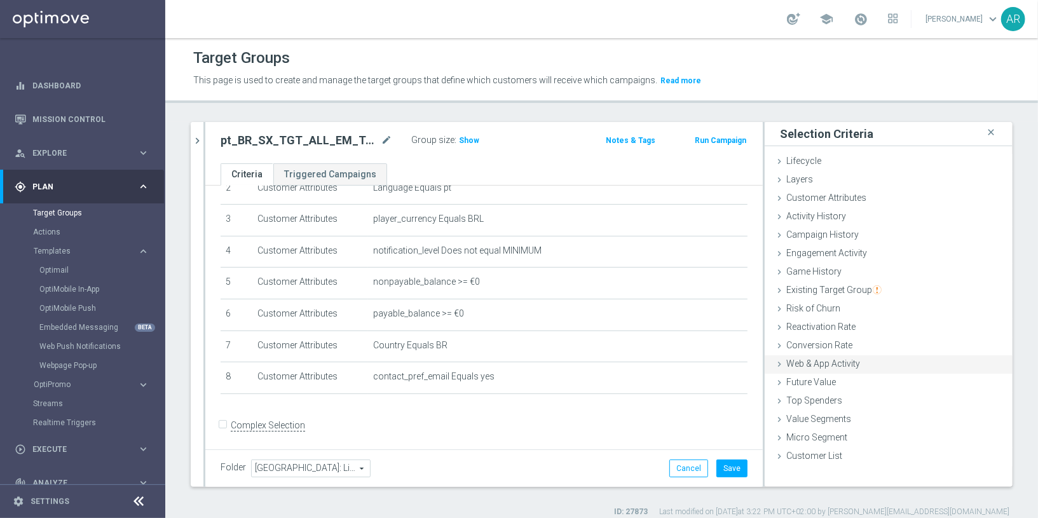
scroll to position [11, 0]
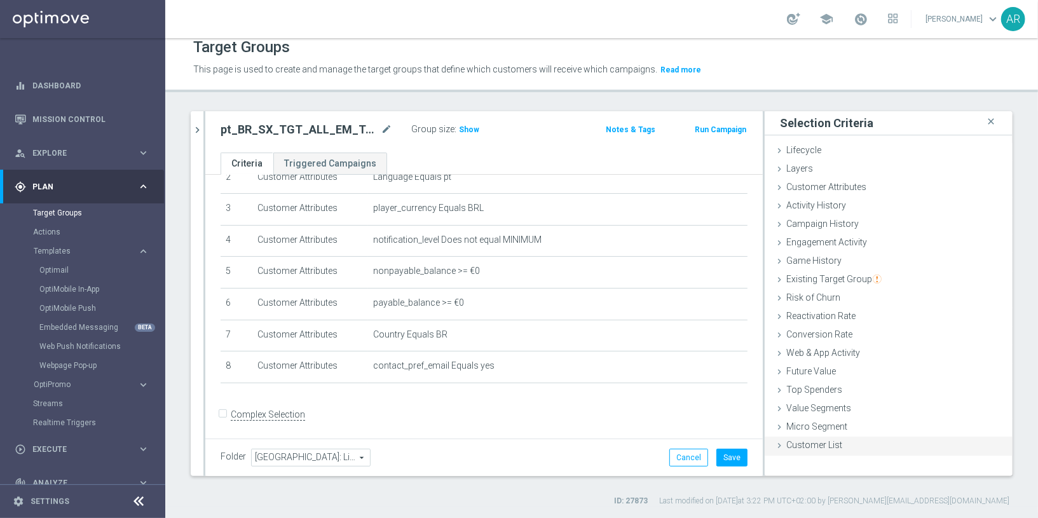
click at [810, 440] on span "Customer List" at bounding box center [815, 445] width 56 height 10
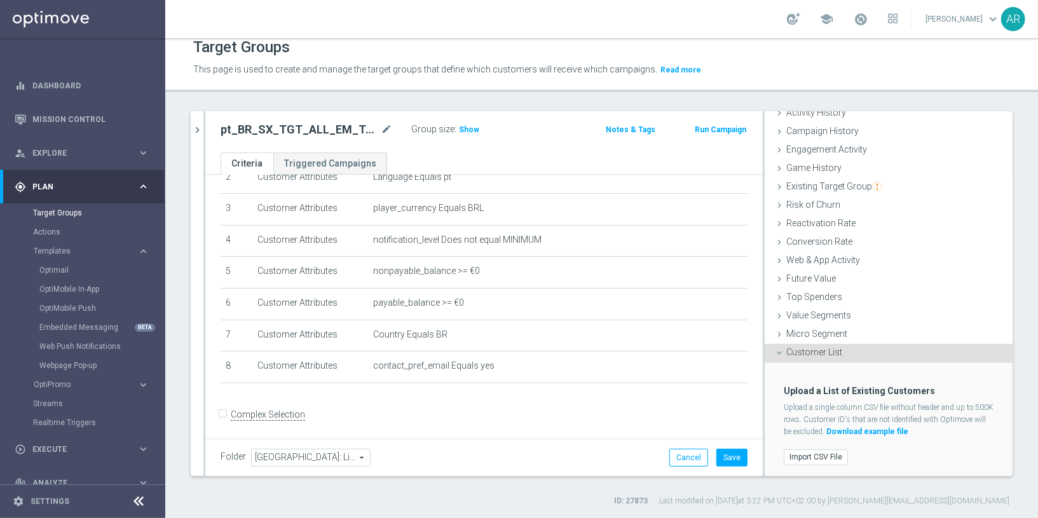
scroll to position [93, 0]
click at [813, 462] on div "Import CSV File" at bounding box center [888, 456] width 229 height 21
click at [808, 454] on label "Import CSV File" at bounding box center [816, 457] width 64 height 16
click at [0, 0] on input "Import CSV File" at bounding box center [0, 0] width 0 height 0
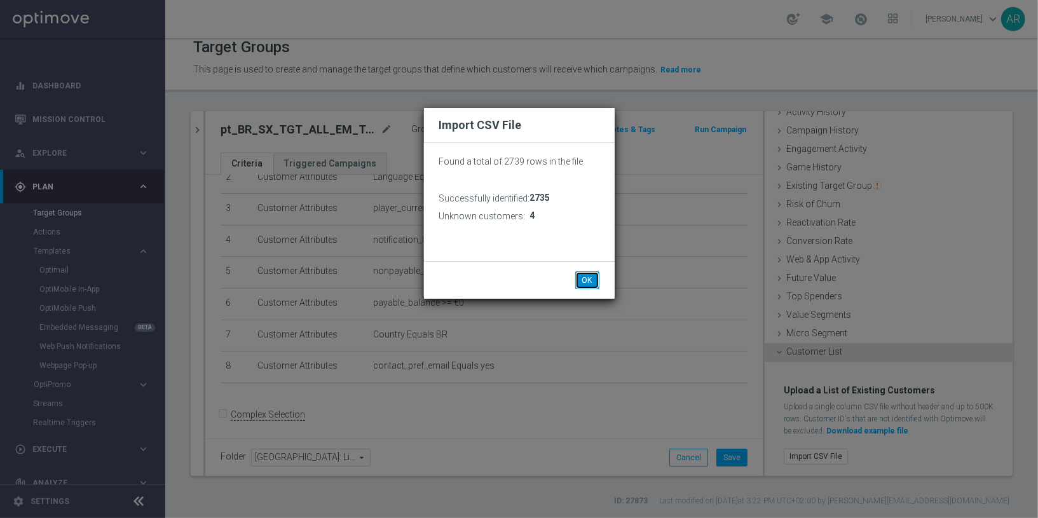
click at [586, 278] on button "OK" at bounding box center [587, 281] width 24 height 18
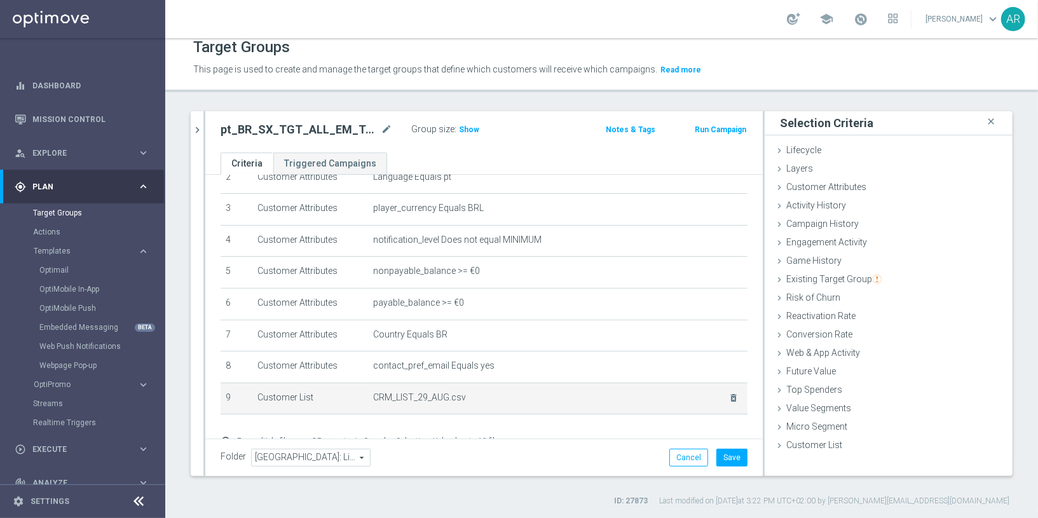
scroll to position [140, 0]
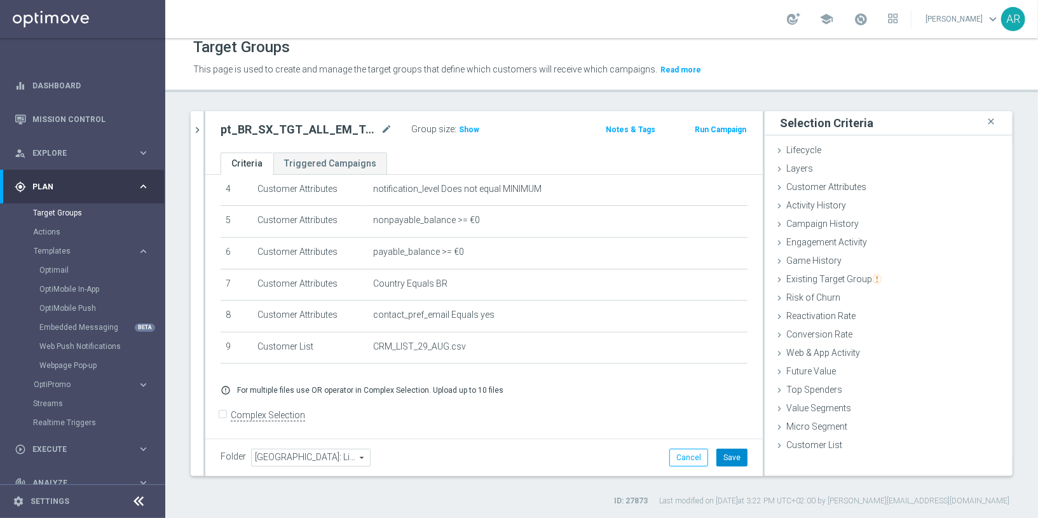
click at [734, 458] on button "Save" at bounding box center [732, 458] width 31 height 18
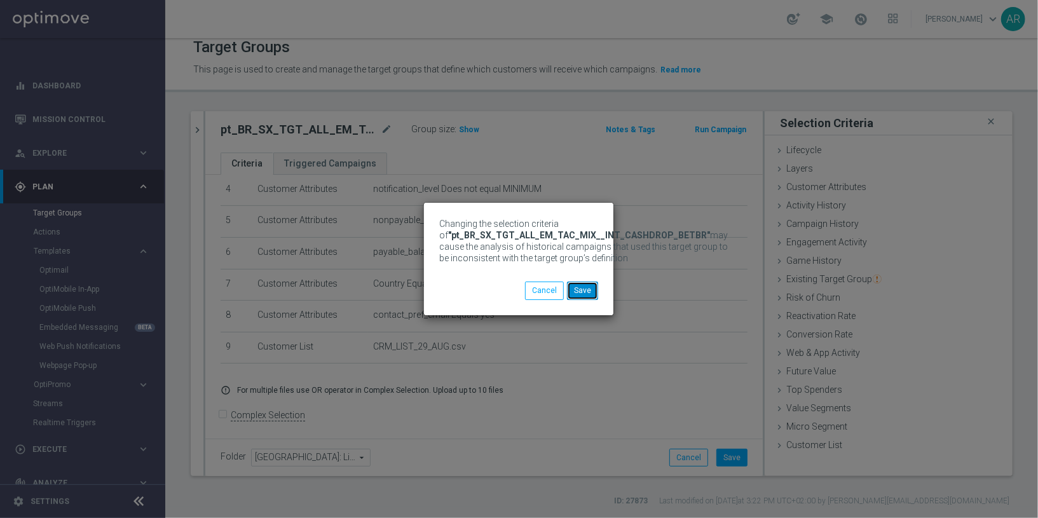
click at [584, 294] on button "Save" at bounding box center [582, 291] width 31 height 18
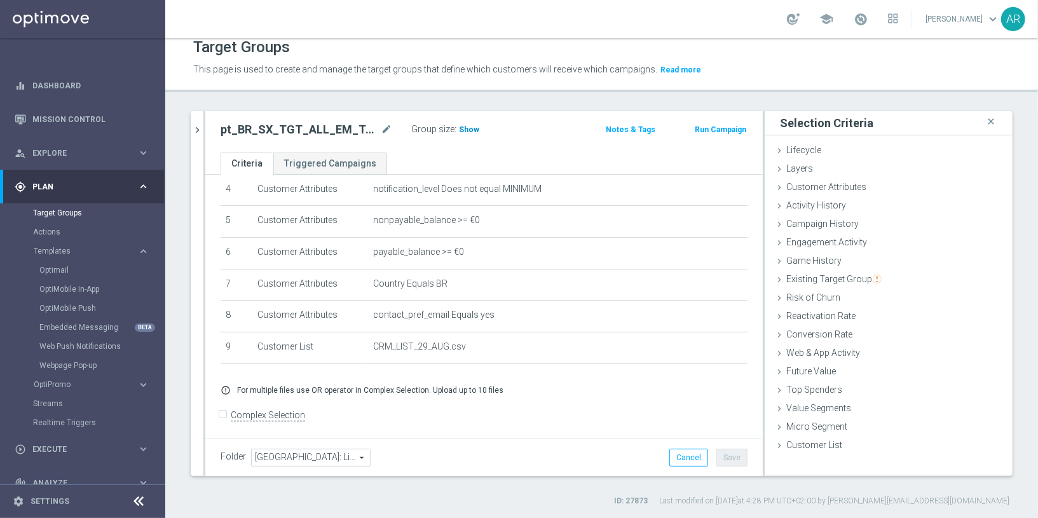
click at [467, 127] on span "Show" at bounding box center [469, 129] width 20 height 9
click at [460, 130] on span "26" at bounding box center [465, 131] width 11 height 12
click at [71, 212] on link "Target Groups" at bounding box center [82, 213] width 99 height 10
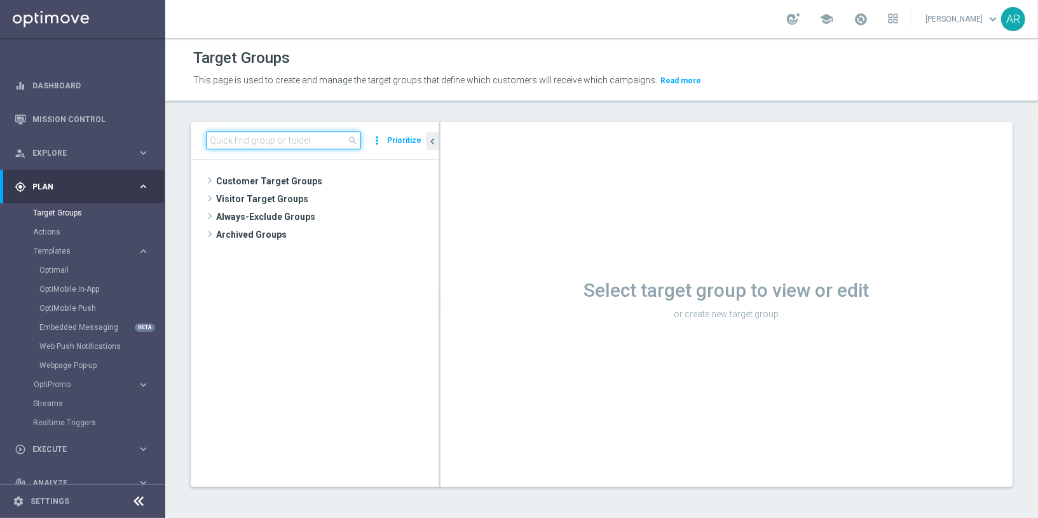
click at [252, 143] on input at bounding box center [283, 141] width 155 height 18
paste input "BR_SOL__INT_CASHDROP__ALL_EMA_TAC_MIX"
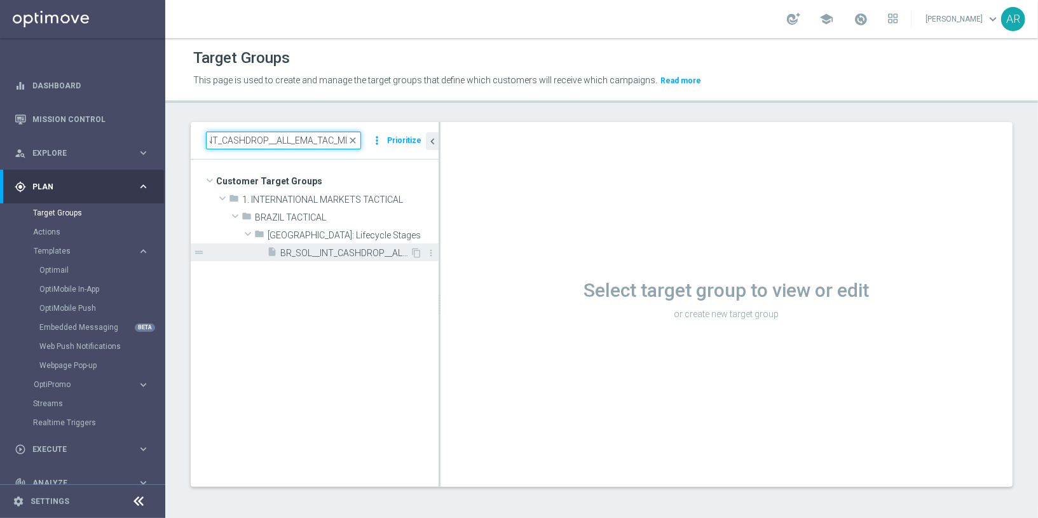
type input "BR_SOL__INT_CASHDROP__ALL_EMA_TAC_MIX"
click at [347, 249] on span "BR_SOL__INT_CASHDROP__ALL_EMA_TAC_MIX" at bounding box center [345, 253] width 130 height 11
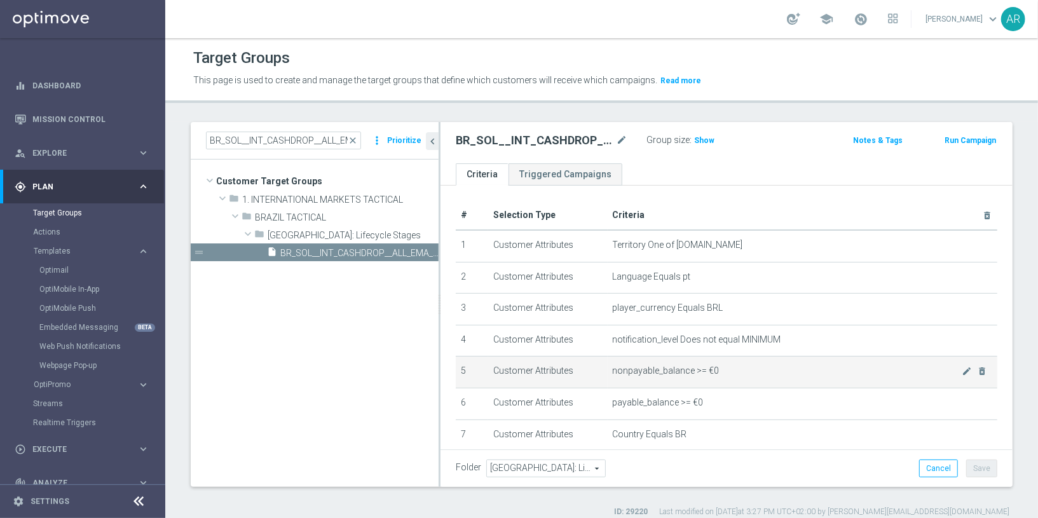
scroll to position [153, 0]
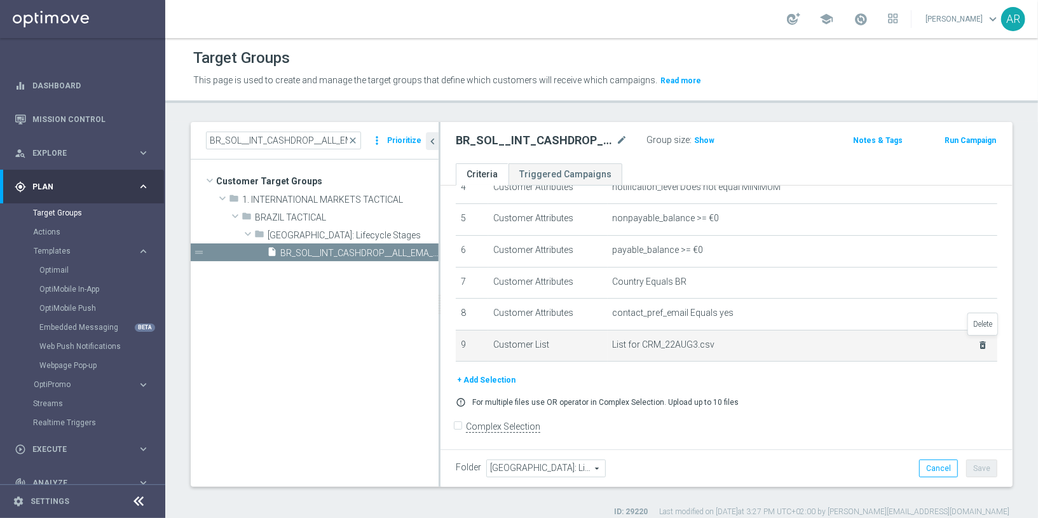
click at [982, 340] on icon "delete_forever" at bounding box center [983, 345] width 10 height 10
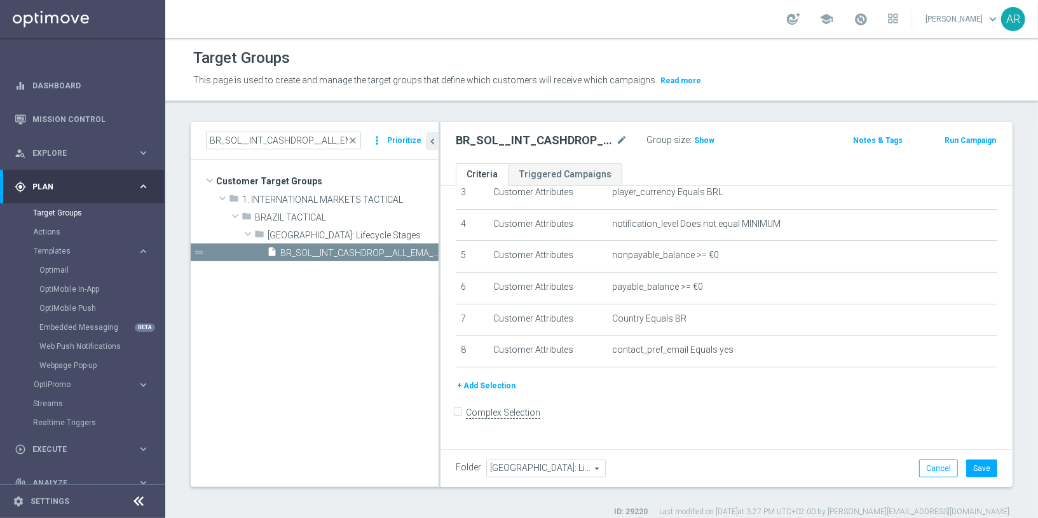
scroll to position [102, 0]
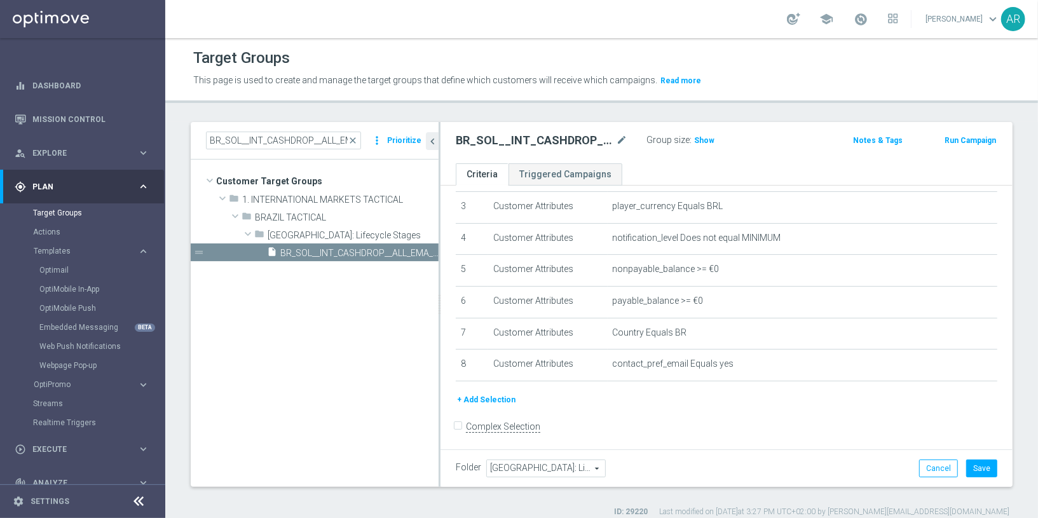
click at [492, 395] on button "+ Add Selection" at bounding box center [486, 400] width 61 height 14
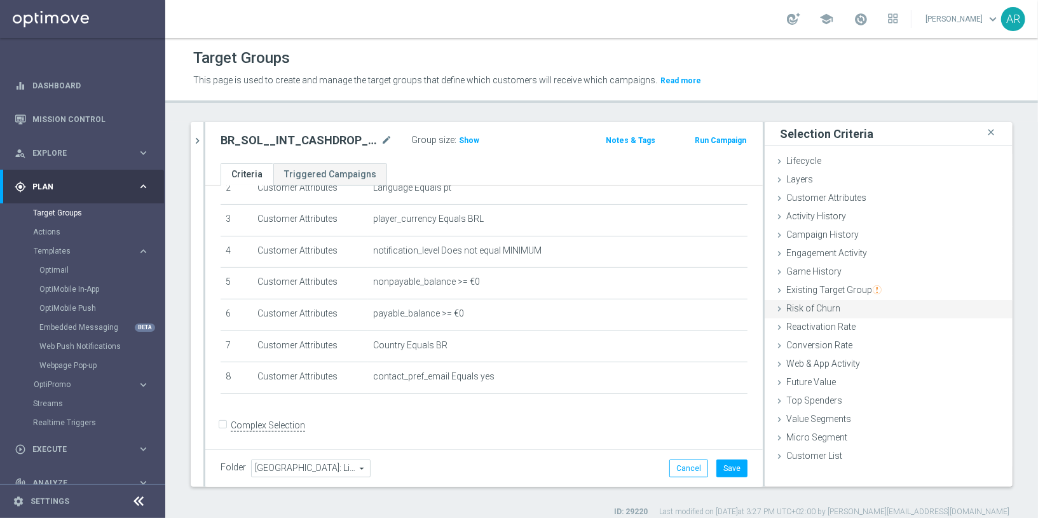
scroll to position [11, 0]
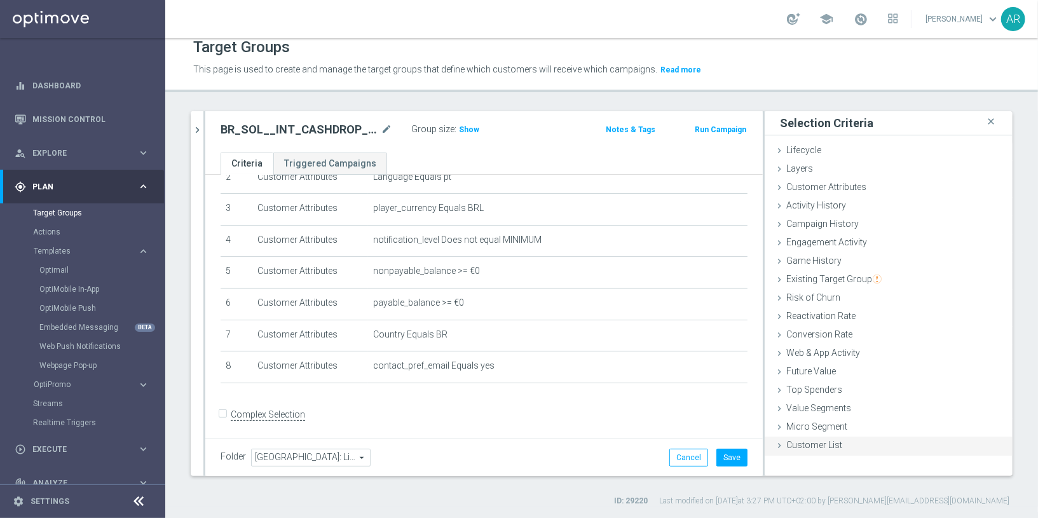
click at [815, 442] on span "Customer List" at bounding box center [815, 445] width 56 height 10
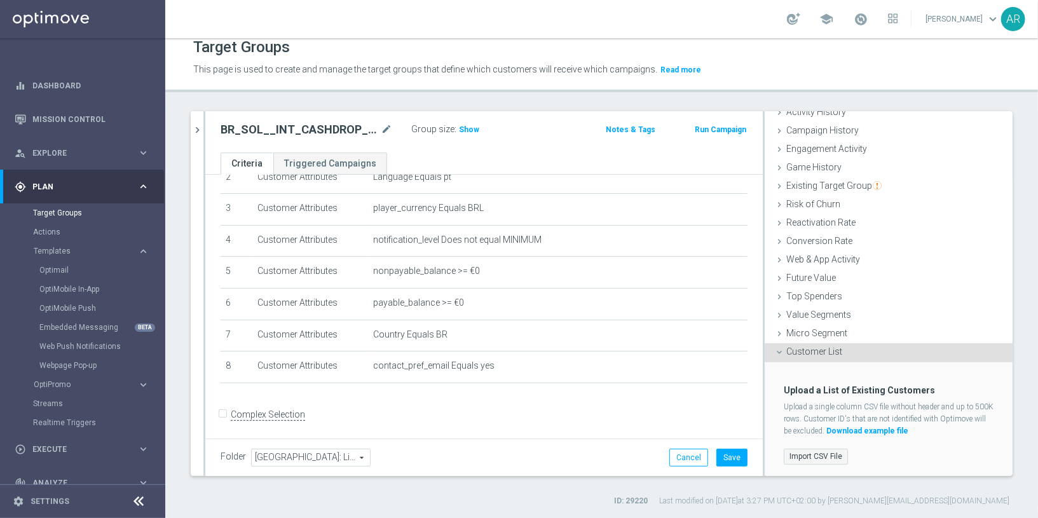
click at [815, 455] on label "Import CSV File" at bounding box center [816, 457] width 64 height 16
click at [0, 0] on input "Import CSV File" at bounding box center [0, 0] width 0 height 0
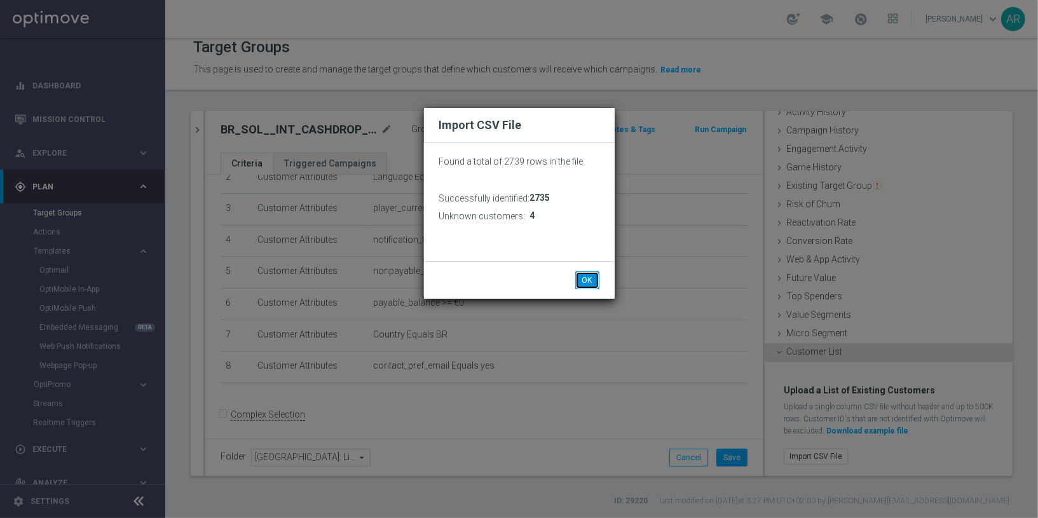
click at [589, 284] on button "OK" at bounding box center [587, 281] width 24 height 18
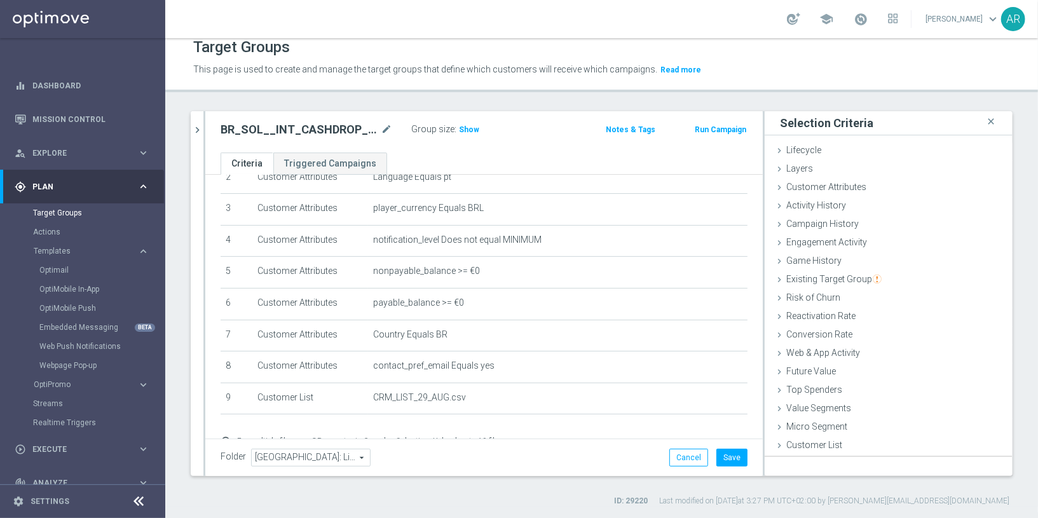
scroll to position [0, 0]
click at [731, 456] on button "Save" at bounding box center [732, 458] width 31 height 18
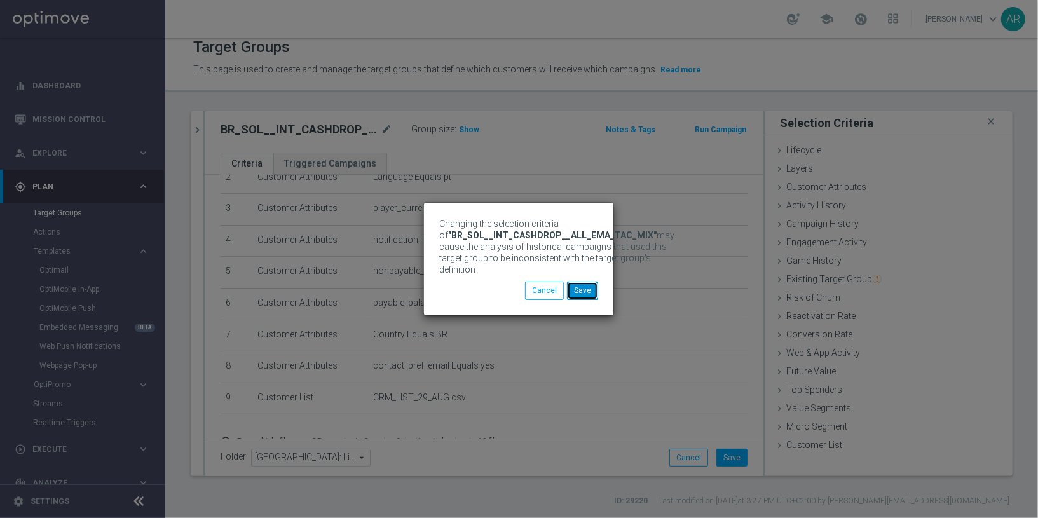
click at [579, 288] on button "Save" at bounding box center [582, 291] width 31 height 18
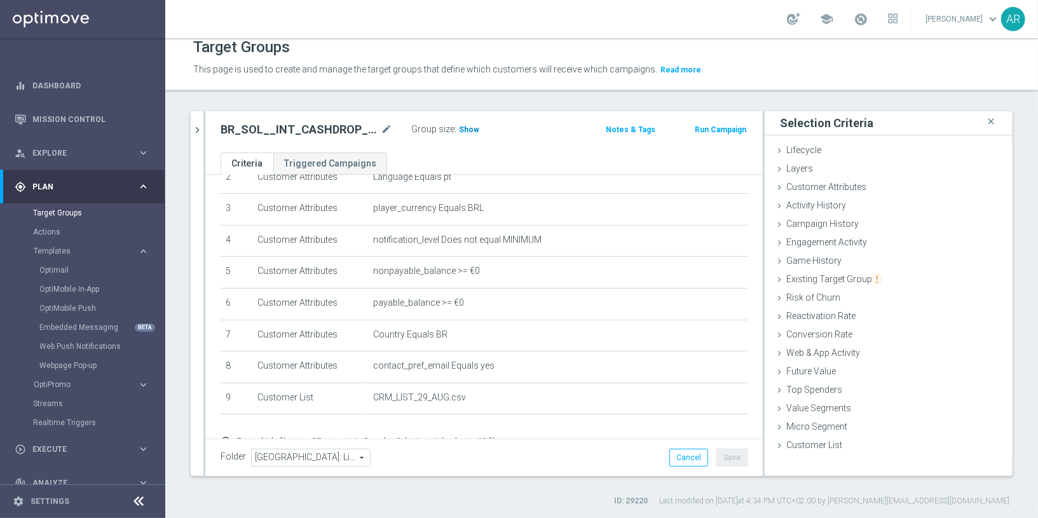
click at [461, 128] on span "Show" at bounding box center [469, 129] width 20 height 9
click at [463, 127] on span "16" at bounding box center [465, 131] width 11 height 12
click at [142, 189] on icon "keyboard_arrow_right" at bounding box center [143, 187] width 12 height 12
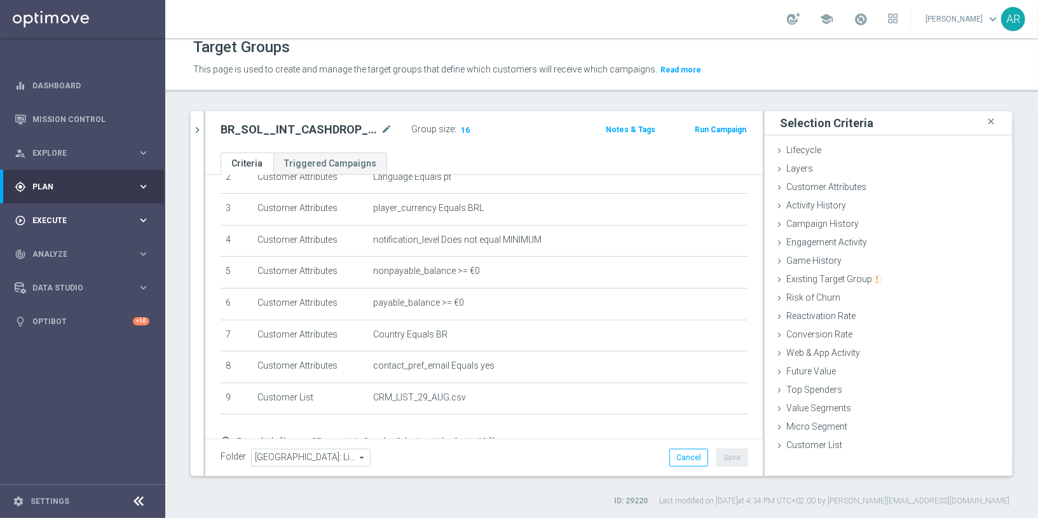
click at [52, 219] on span "Execute" at bounding box center [84, 221] width 105 height 8
click at [64, 246] on link "Campaign Builder" at bounding box center [82, 247] width 99 height 10
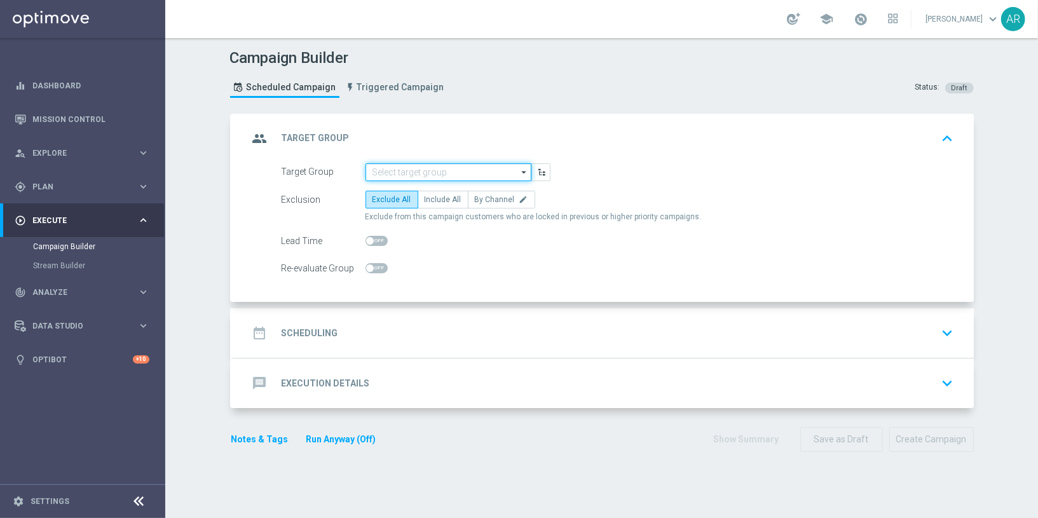
click at [411, 172] on input at bounding box center [449, 172] width 166 height 18
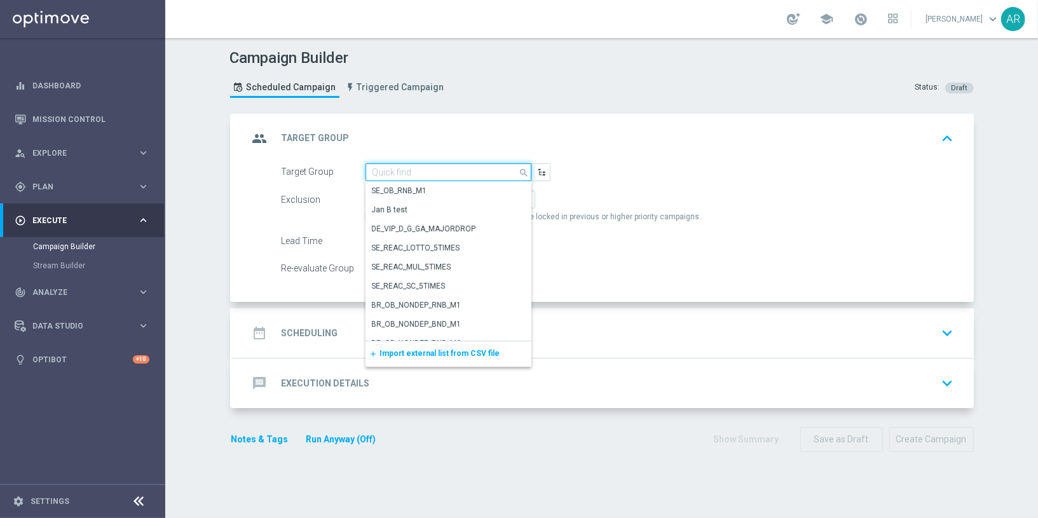
paste input "pt_BR_SX_TGT_ALL_EM_TAC_MIX__INT_CASHDROP_BETBR"
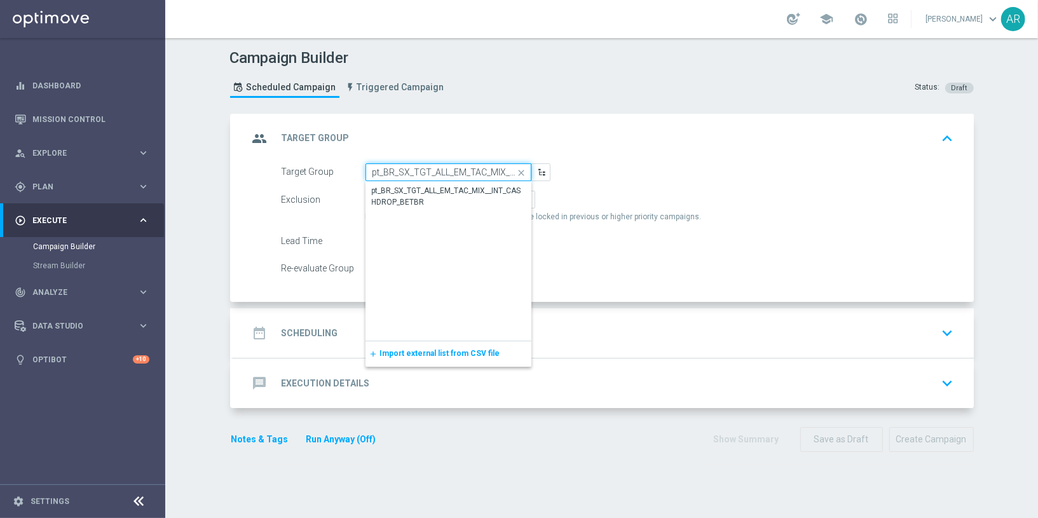
scroll to position [0, 88]
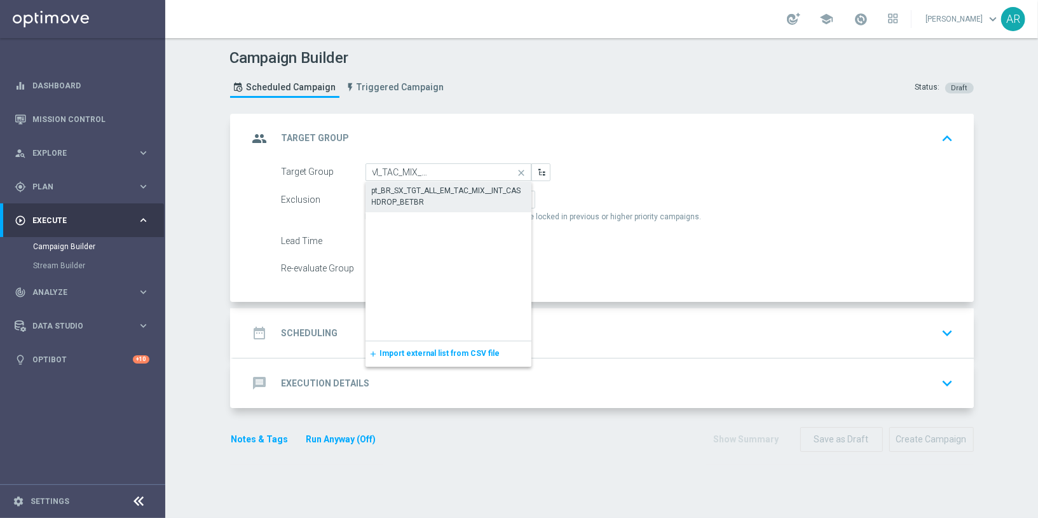
click at [443, 188] on div "pt_BR_SX_TGT_ALL_EM_TAC_MIX__INT_CASHDROP_BETBR" at bounding box center [448, 196] width 153 height 23
type input "pt_BR_SX_TGT_ALL_EM_TAC_MIX__INT_CASHDROP_BETBR"
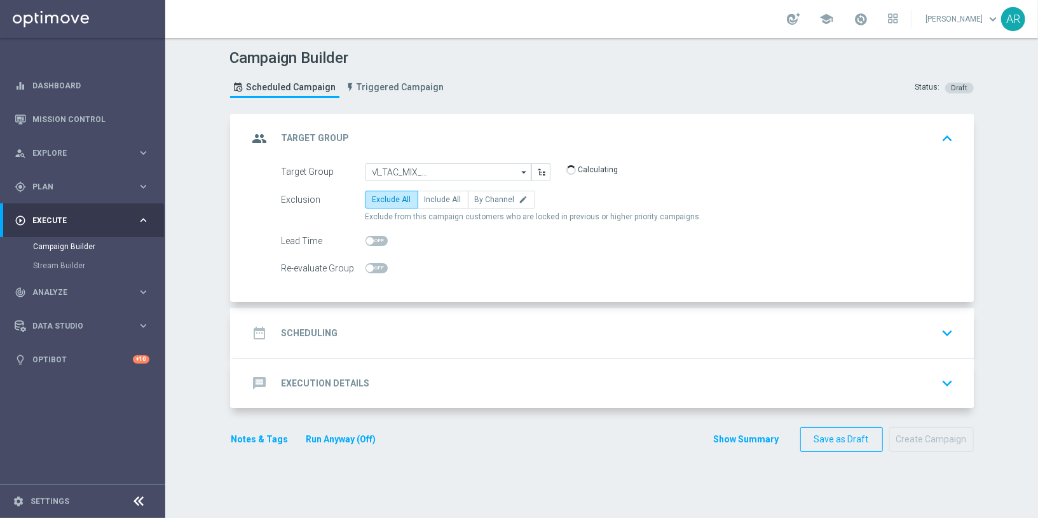
scroll to position [0, 0]
click at [446, 203] on label "Include All" at bounding box center [443, 200] width 51 height 18
click at [433, 203] on input "Include All" at bounding box center [429, 202] width 8 height 8
radio input "true"
click at [407, 322] on div "date_range Scheduling keyboard_arrow_down" at bounding box center [604, 333] width 710 height 24
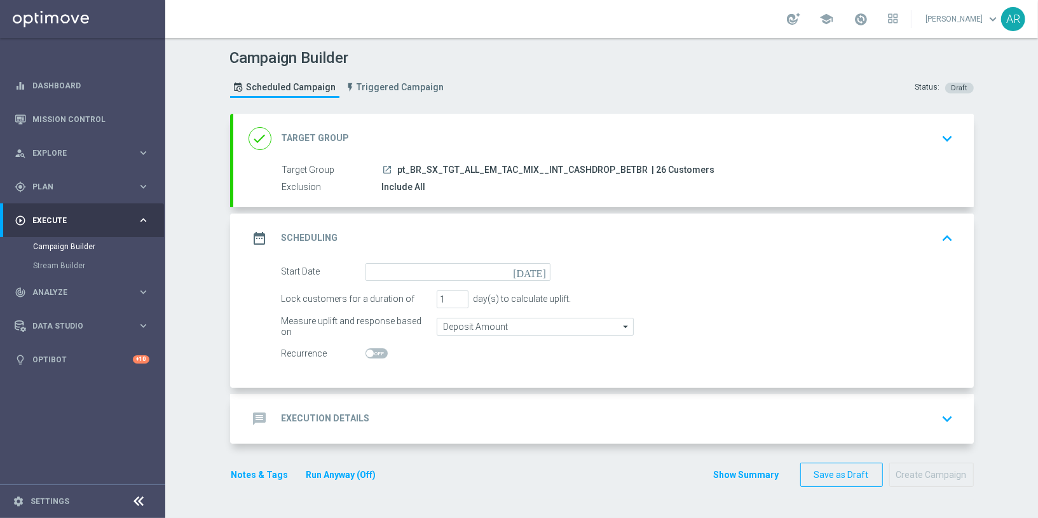
click at [542, 267] on icon "[DATE]" at bounding box center [532, 270] width 38 height 14
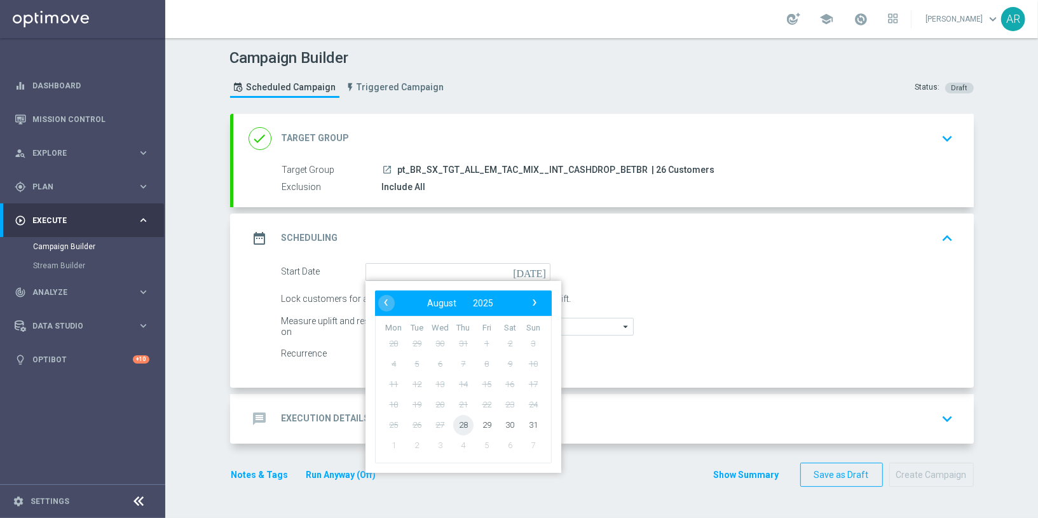
click at [462, 421] on span "28" at bounding box center [463, 425] width 20 height 20
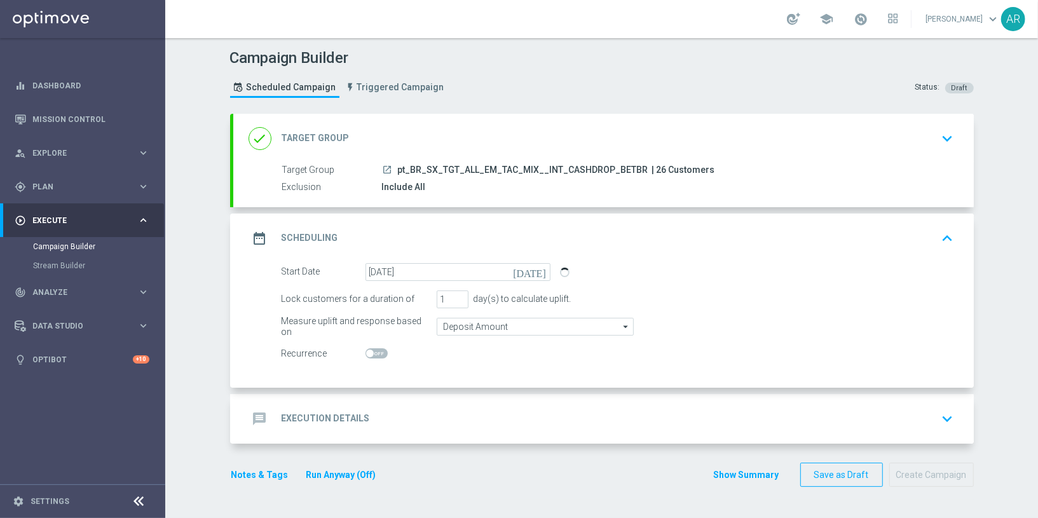
click at [540, 267] on icon "[DATE]" at bounding box center [532, 270] width 38 height 14
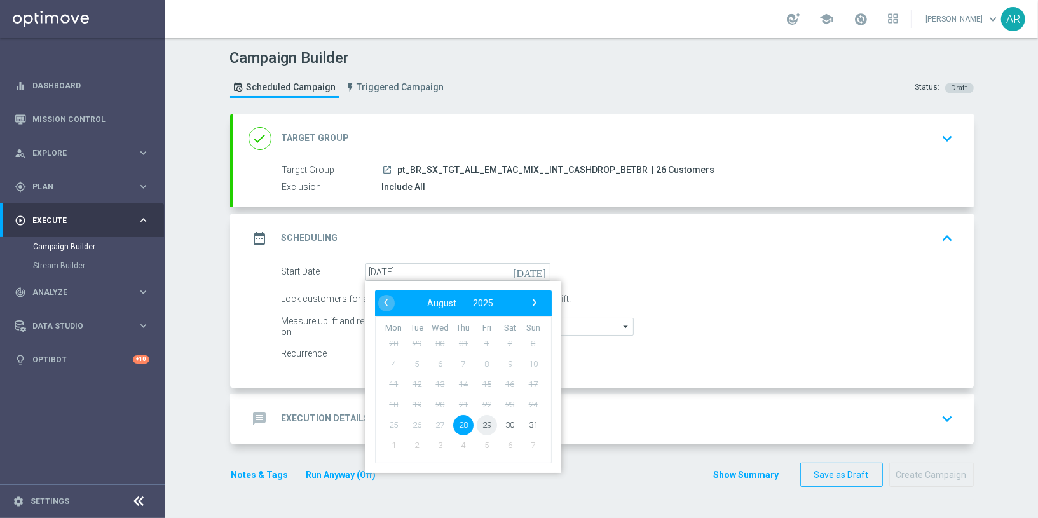
click at [486, 420] on span "29" at bounding box center [486, 425] width 20 height 20
type input "[DATE]"
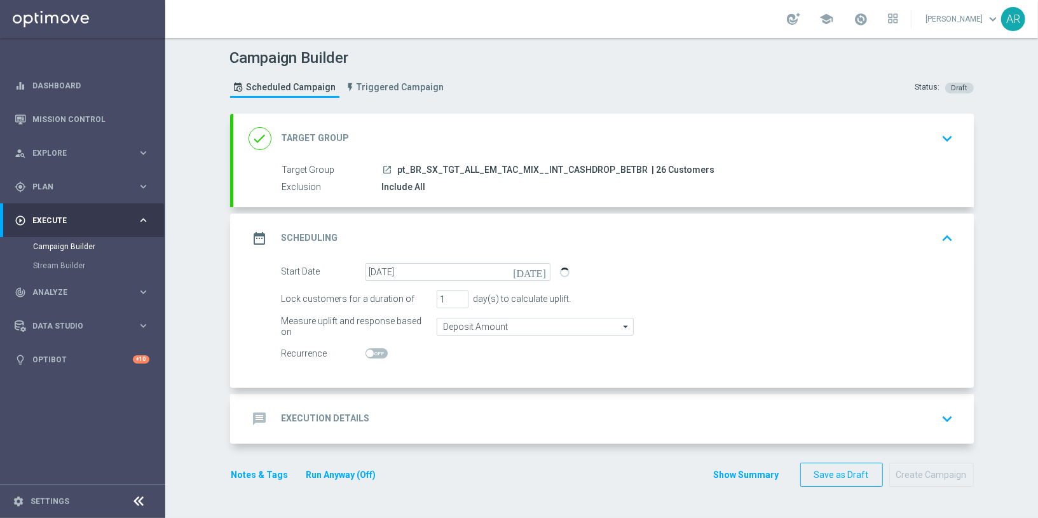
click at [412, 423] on div "message Execution Details keyboard_arrow_down" at bounding box center [604, 419] width 710 height 24
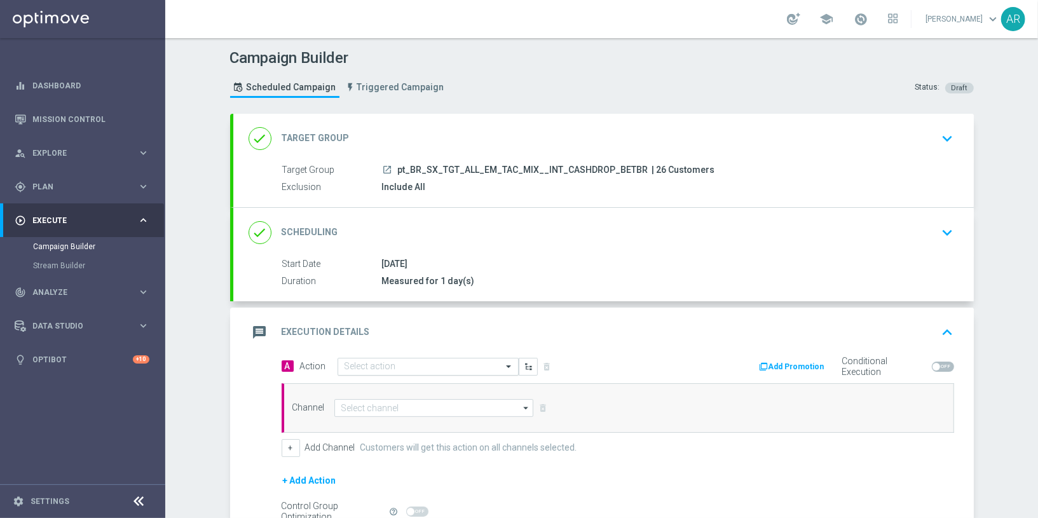
click at [375, 364] on input "text" at bounding box center [416, 367] width 142 height 11
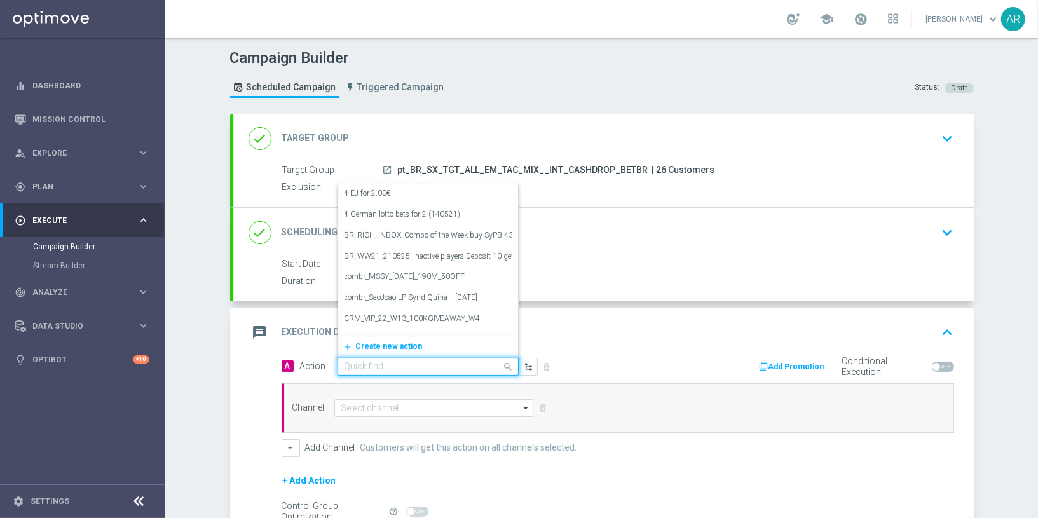
paste input "combr_FreeBonus - International cashdrop - 2024"
type input "combr_FreeBonus - International cashdrop - 2024"
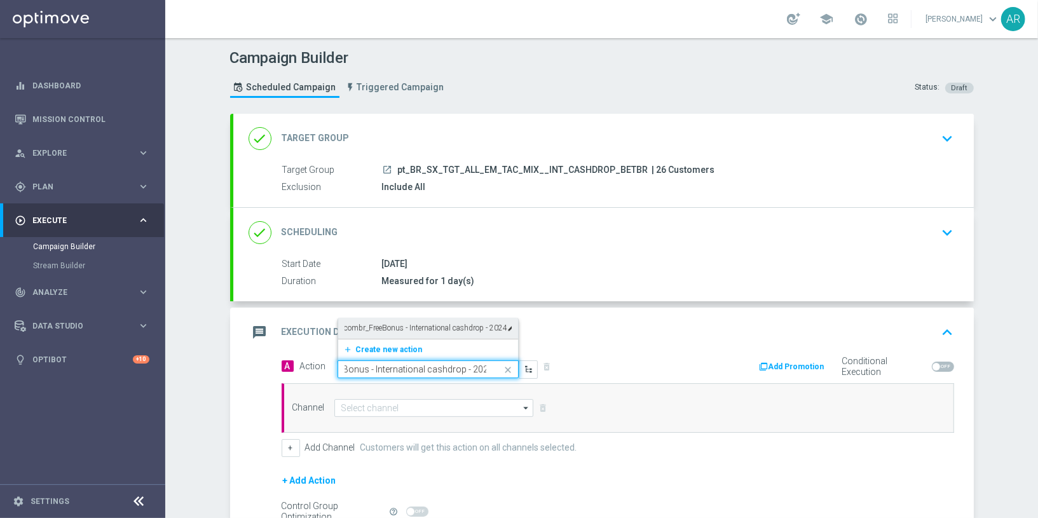
click at [429, 327] on label "combr_FreeBonus - International cashdrop - 2024" at bounding box center [426, 328] width 163 height 11
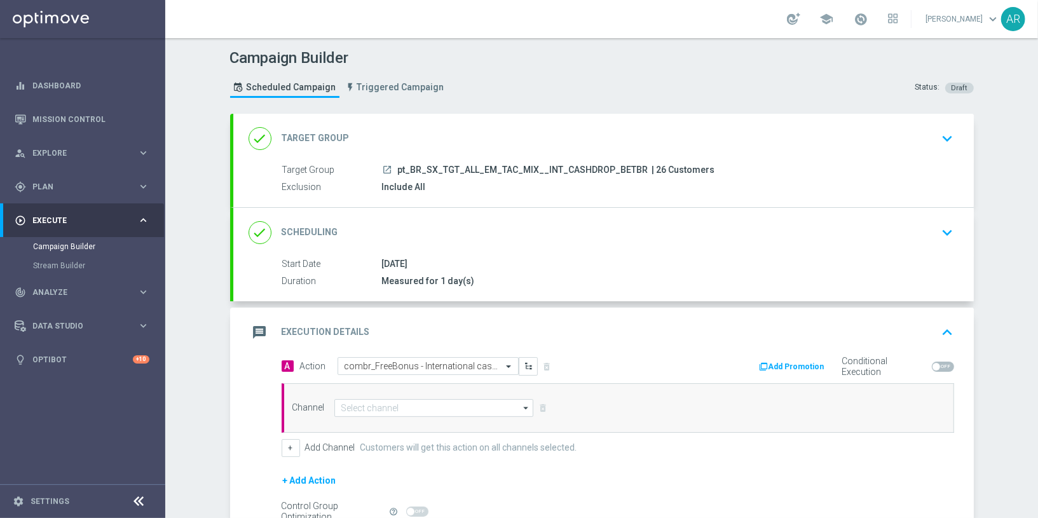
scroll to position [0, 0]
click at [389, 406] on input at bounding box center [434, 408] width 200 height 18
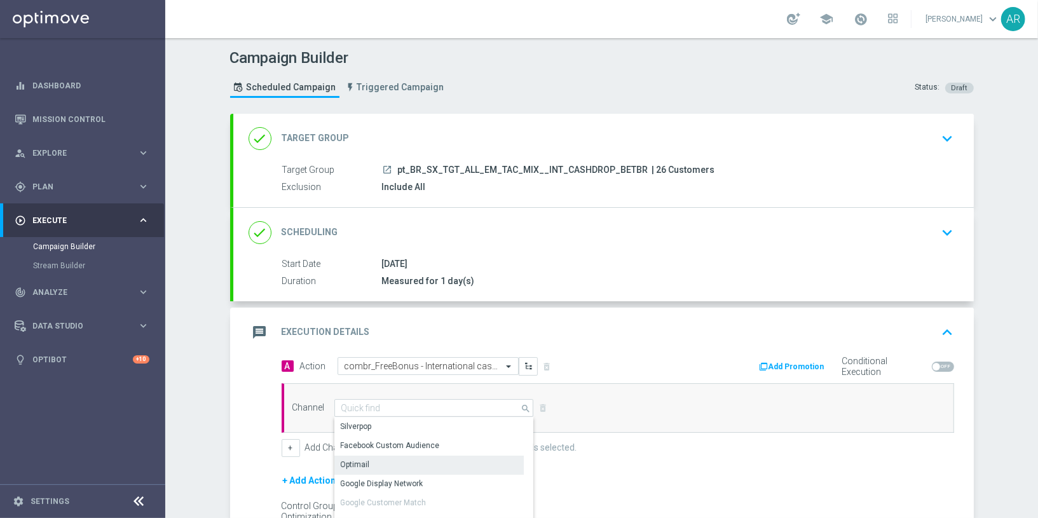
click at [402, 462] on div "Optimail" at bounding box center [429, 465] width 190 height 18
type input "Optimail"
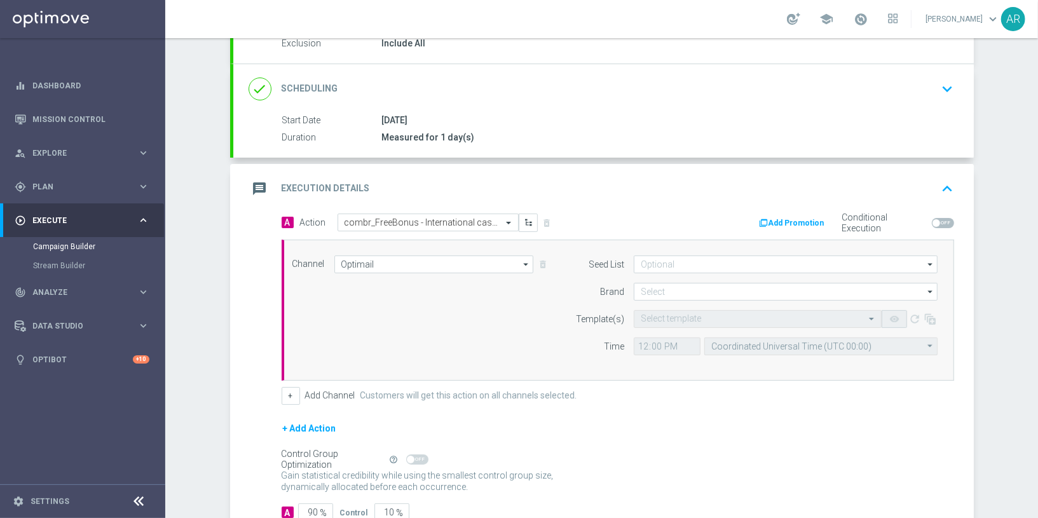
scroll to position [146, 0]
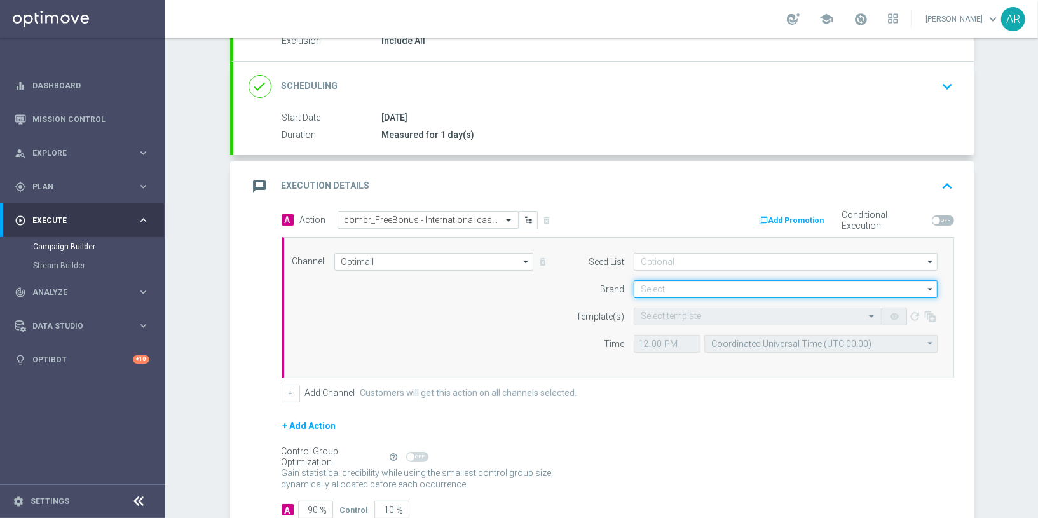
click at [657, 287] on input at bounding box center [786, 289] width 304 height 18
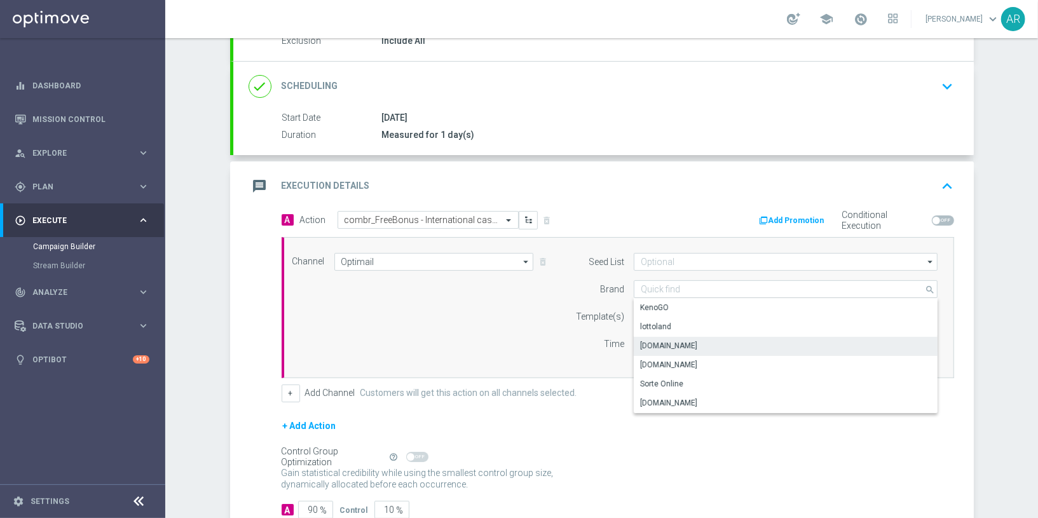
click at [711, 342] on div "[DOMAIN_NAME]" at bounding box center [786, 346] width 305 height 18
type input "[DOMAIN_NAME]"
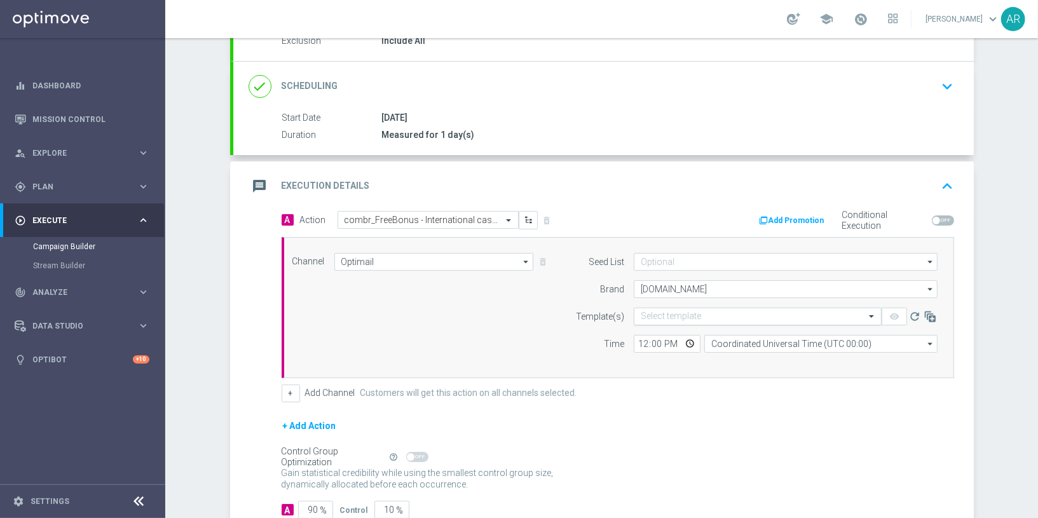
click at [666, 319] on input "text" at bounding box center [745, 317] width 209 height 11
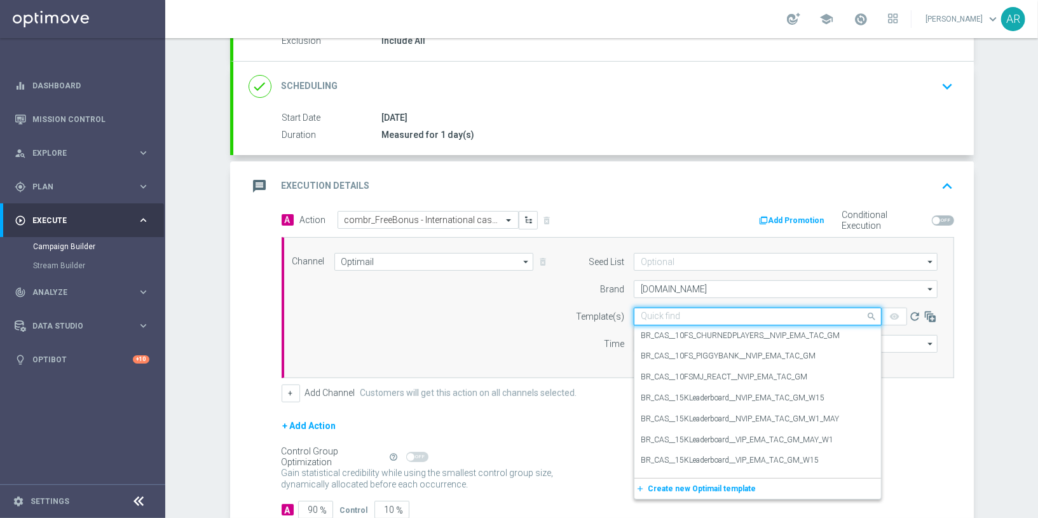
paste input "combr_FreeBonus - International cashdrop - 2024"
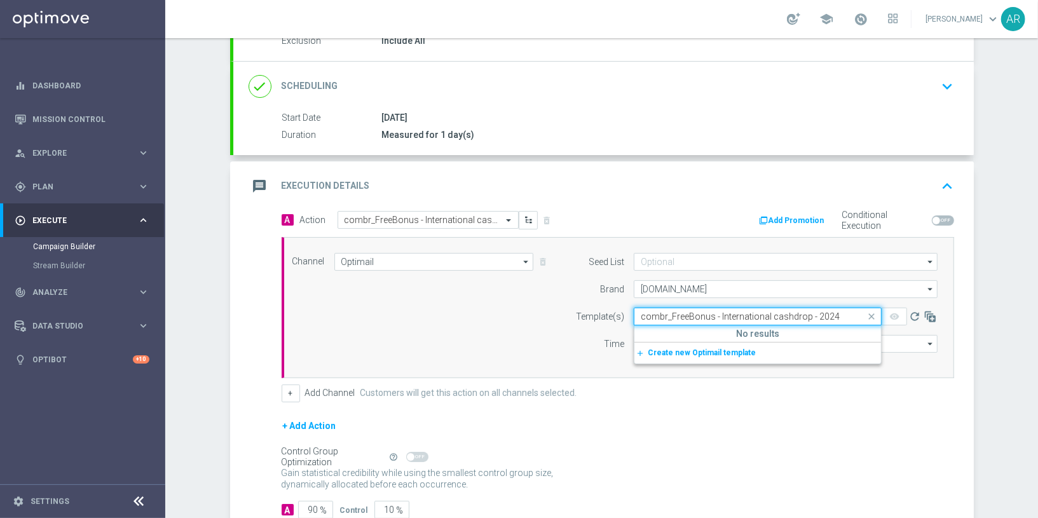
click at [715, 312] on input "combr_FreeBonus - International cashdrop - 2024" at bounding box center [745, 317] width 209 height 11
paste input "2"
click at [755, 327] on div "combr_FreeBonus - International cashdrop - 2022" at bounding box center [758, 336] width 234 height 21
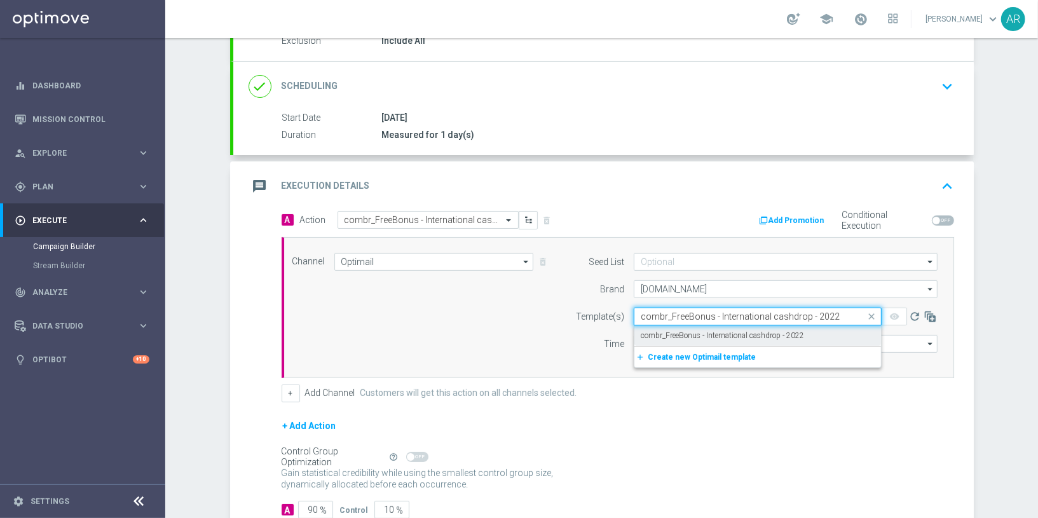
type input "combr_FreeBonus - International cashdrop - 2022"
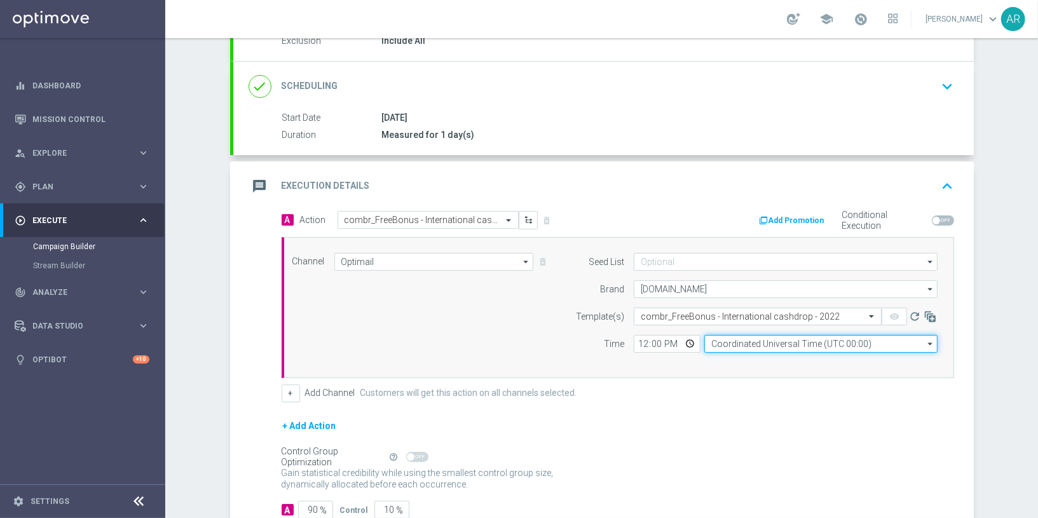
click at [743, 345] on input "Coordinated Universal Time (UTC 00:00)" at bounding box center [821, 344] width 233 height 18
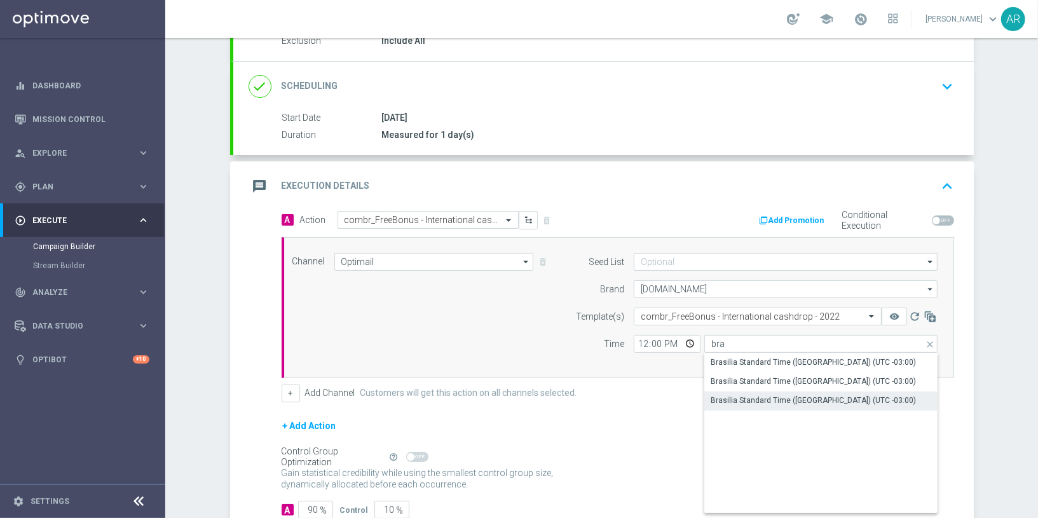
click at [837, 397] on div "Brasilia Standard Time ([GEOGRAPHIC_DATA]) (UTC -03:00)" at bounding box center [813, 400] width 205 height 11
type input "Brasilia Standard Time ([GEOGRAPHIC_DATA]) (UTC -03:00)"
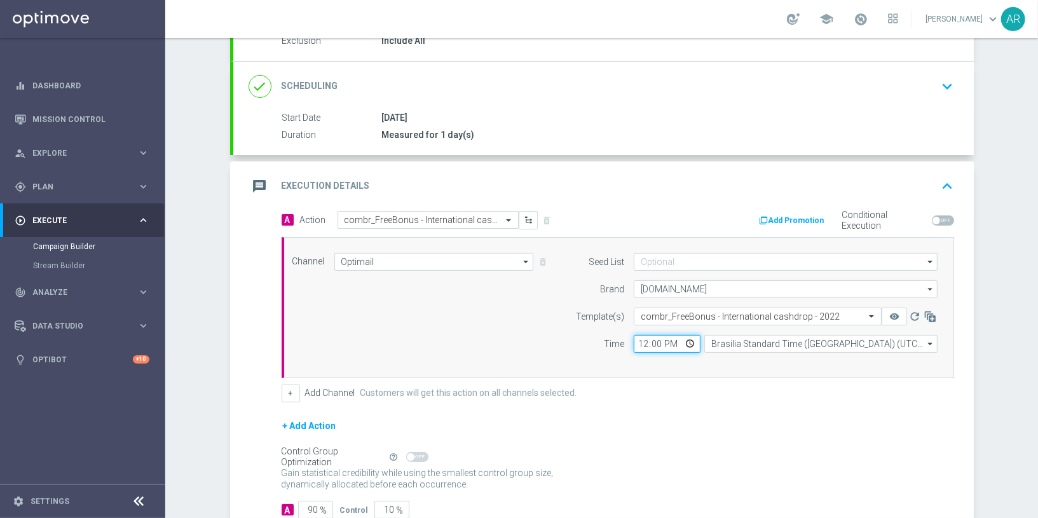
click at [691, 340] on input "12:00" at bounding box center [667, 344] width 67 height 18
type input "11:00"
click at [536, 430] on div "+ Add Action" at bounding box center [618, 434] width 673 height 32
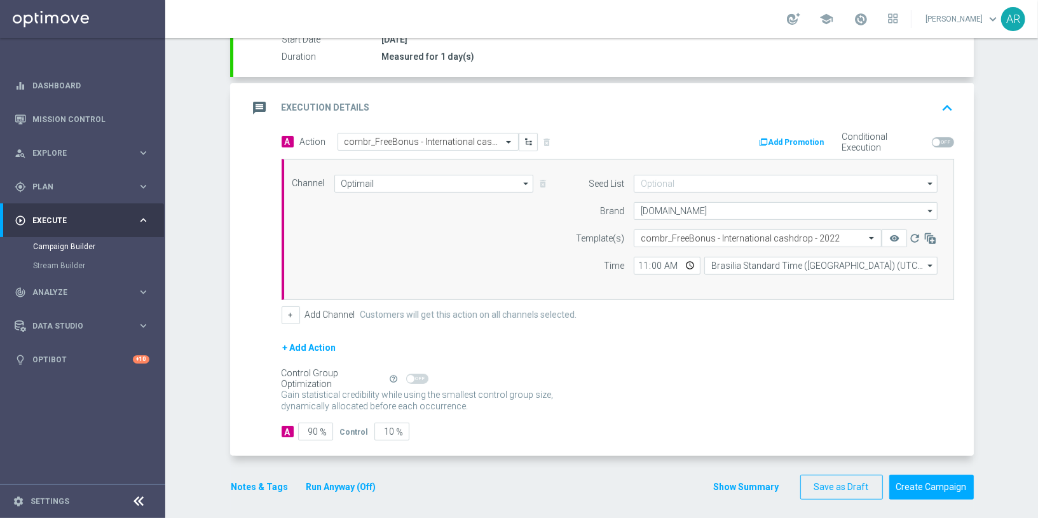
scroll to position [226, 0]
click at [317, 427] on input "90" at bounding box center [315, 431] width 35 height 18
type input "1"
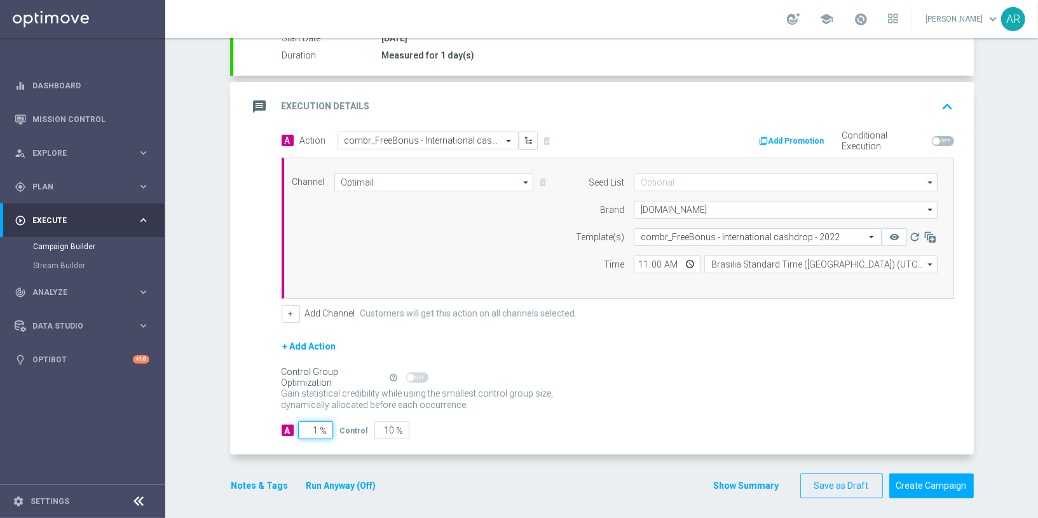
type input "99"
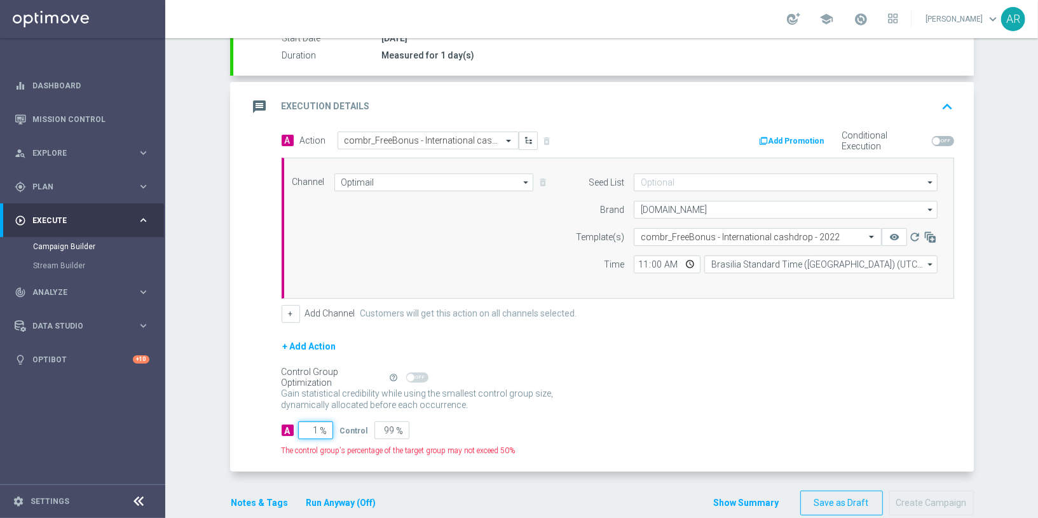
type input "10"
type input "90"
type input "100"
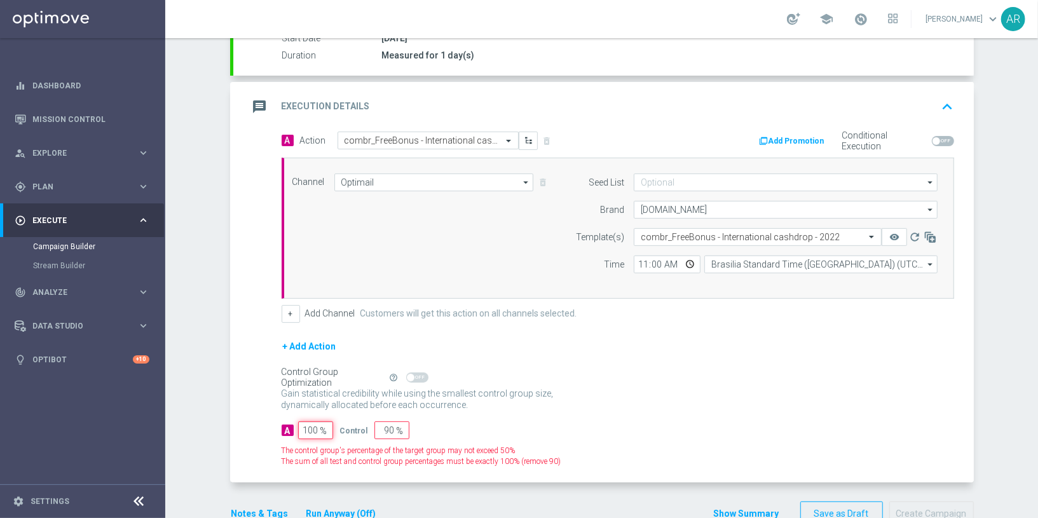
type input "0"
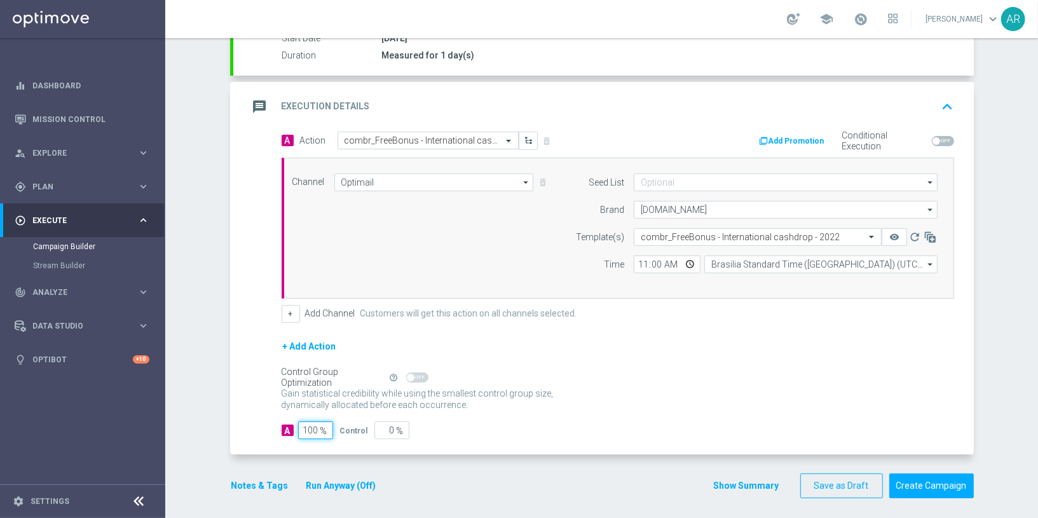
type input "100"
click at [698, 427] on div "A 100 % Control 0 %" at bounding box center [618, 431] width 673 height 18
click at [944, 486] on button "Create Campaign" at bounding box center [932, 486] width 85 height 25
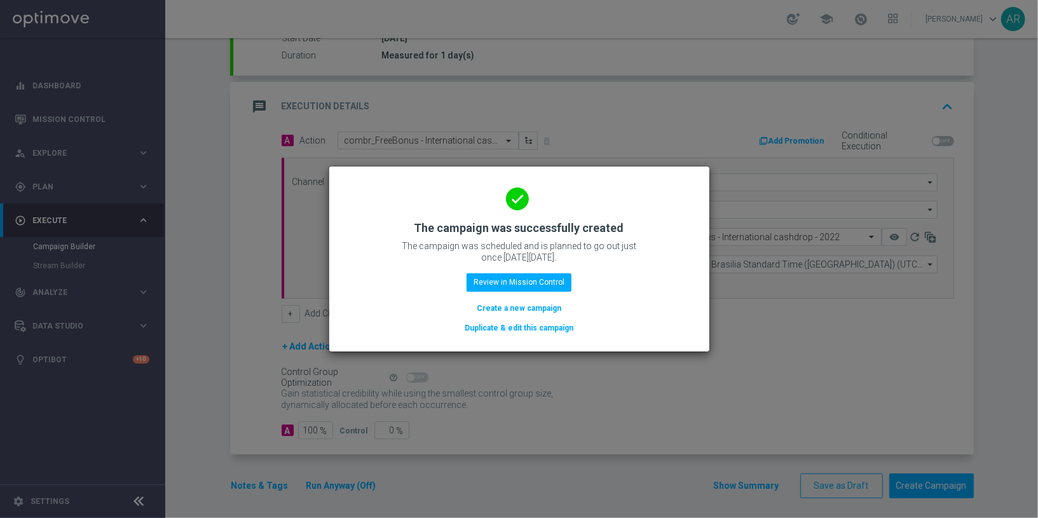
click at [522, 309] on button "Create a new campaign" at bounding box center [519, 308] width 87 height 14
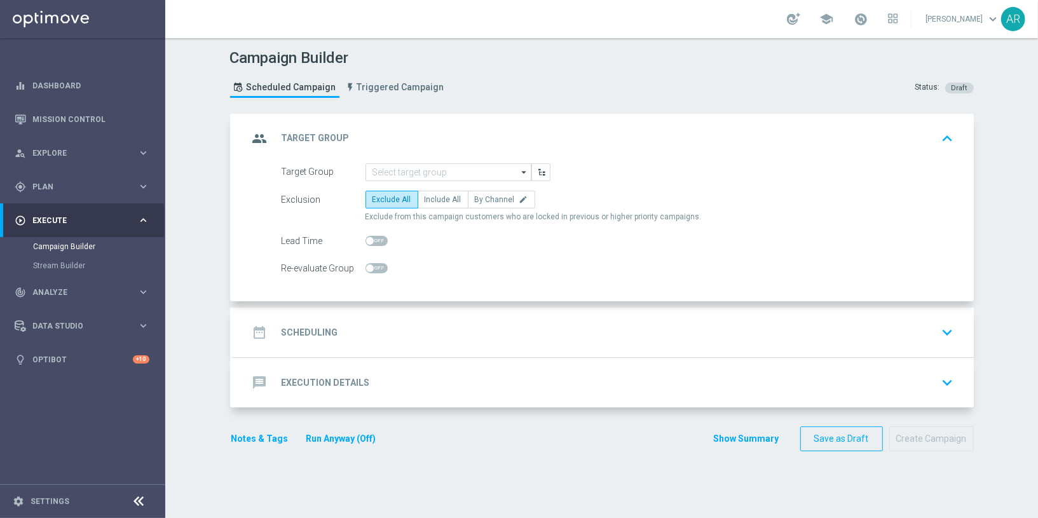
scroll to position [0, 0]
click at [425, 165] on input at bounding box center [449, 172] width 166 height 18
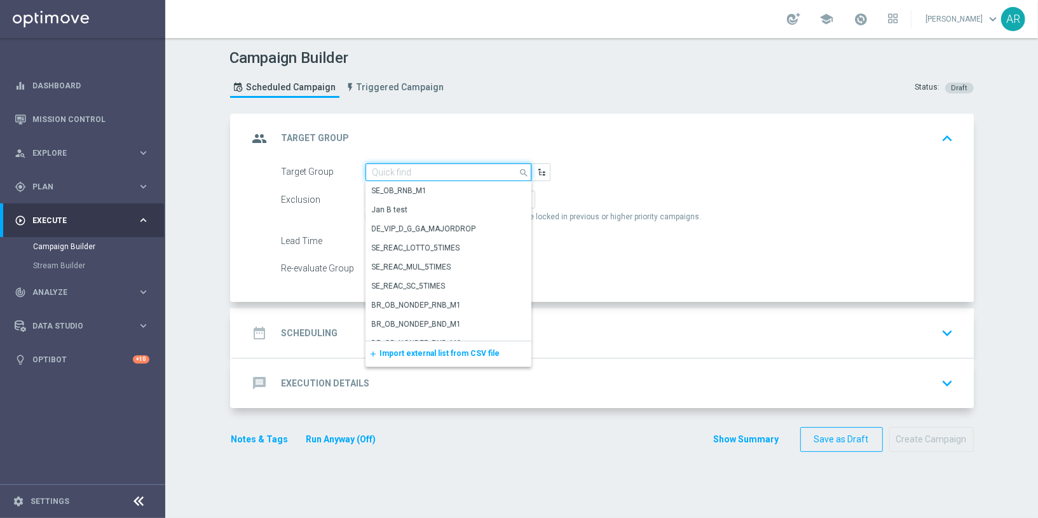
paste input "BR_SOL__INT_CASHDROP__ALL_EMA_TAC_MIX"
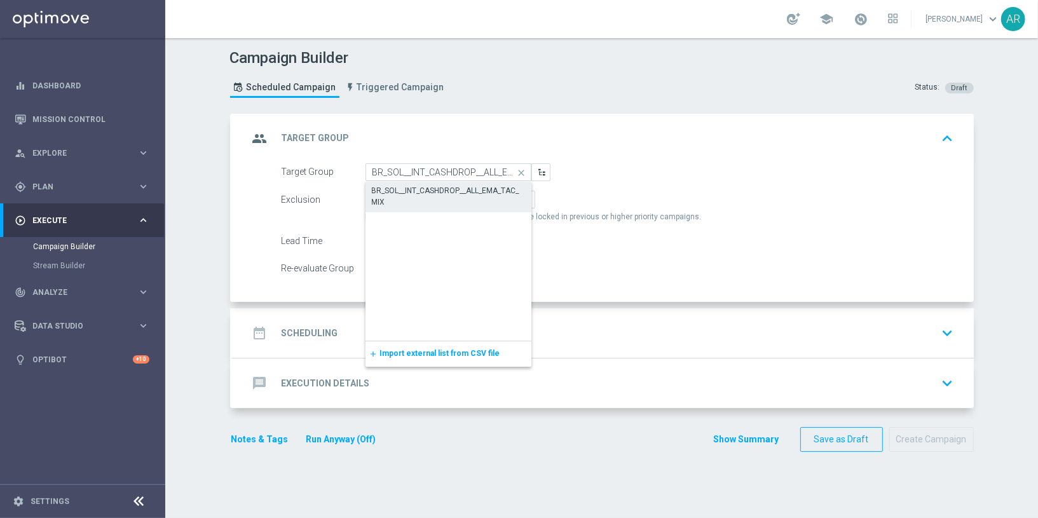
click at [457, 195] on div "BR_SOL__INT_CASHDROP__ALL_EMA_TAC_MIX" at bounding box center [448, 196] width 153 height 23
type input "BR_SOL__INT_CASHDROP__ALL_EMA_TAC_MIX"
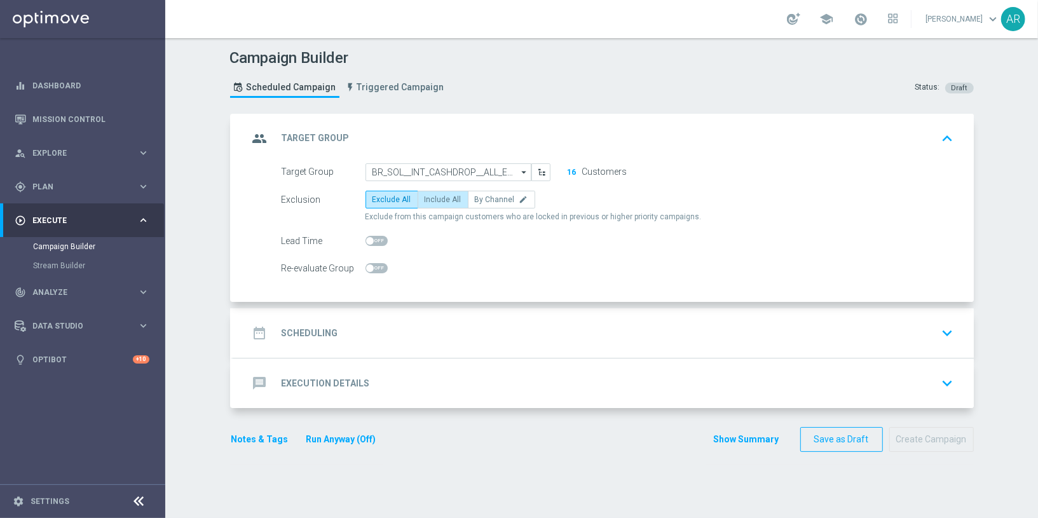
click at [439, 196] on span "Include All" at bounding box center [443, 199] width 37 height 9
click at [433, 198] on input "Include All" at bounding box center [429, 202] width 8 height 8
radio input "true"
click at [412, 328] on div "date_range Scheduling keyboard_arrow_down" at bounding box center [604, 333] width 710 height 24
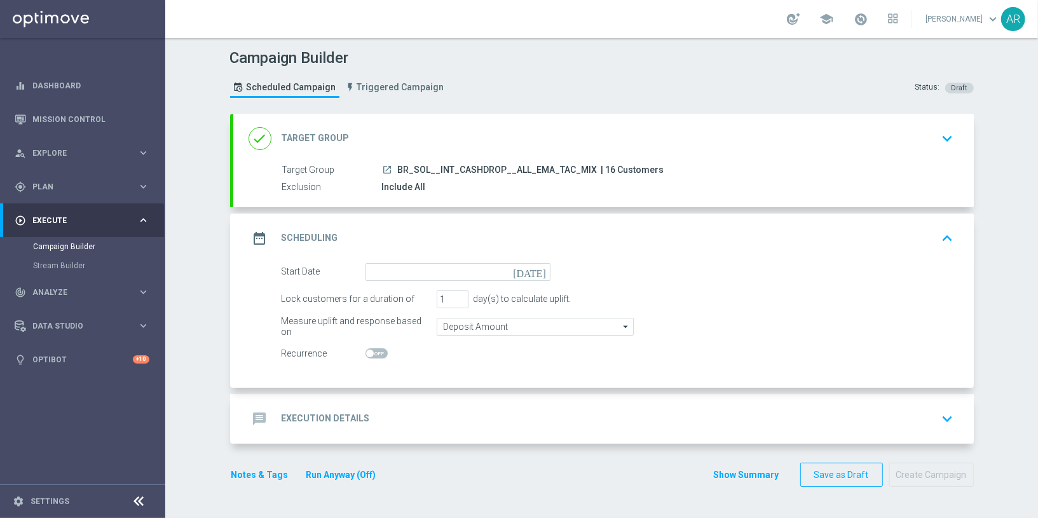
click at [539, 267] on icon "[DATE]" at bounding box center [532, 270] width 38 height 14
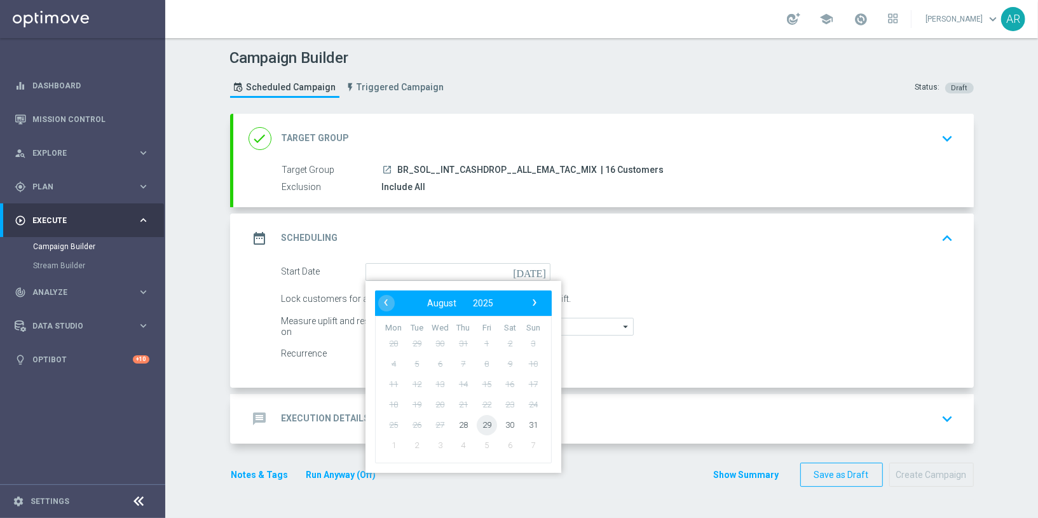
click at [486, 421] on span "29" at bounding box center [486, 425] width 20 height 20
type input "[DATE]"
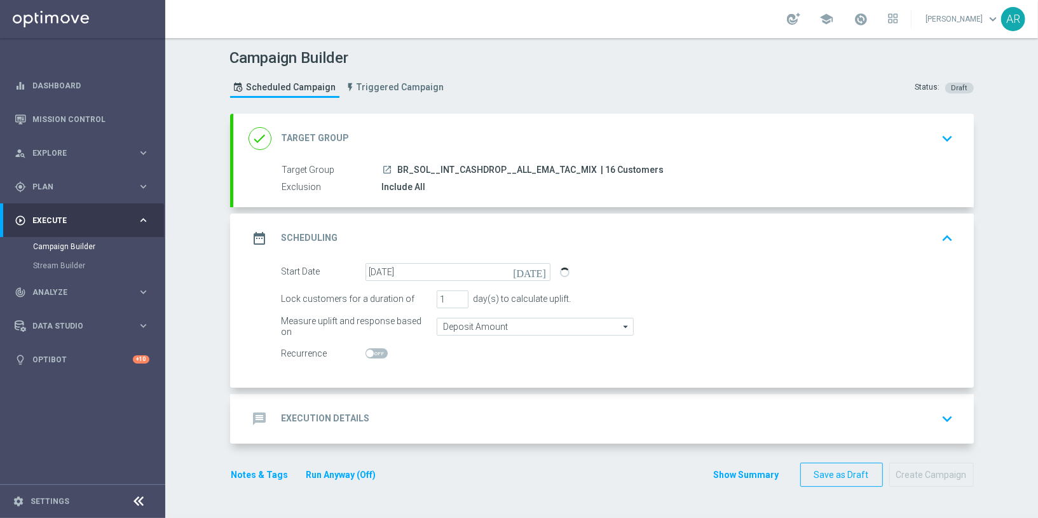
click at [408, 415] on div "message Execution Details keyboard_arrow_down" at bounding box center [604, 419] width 710 height 24
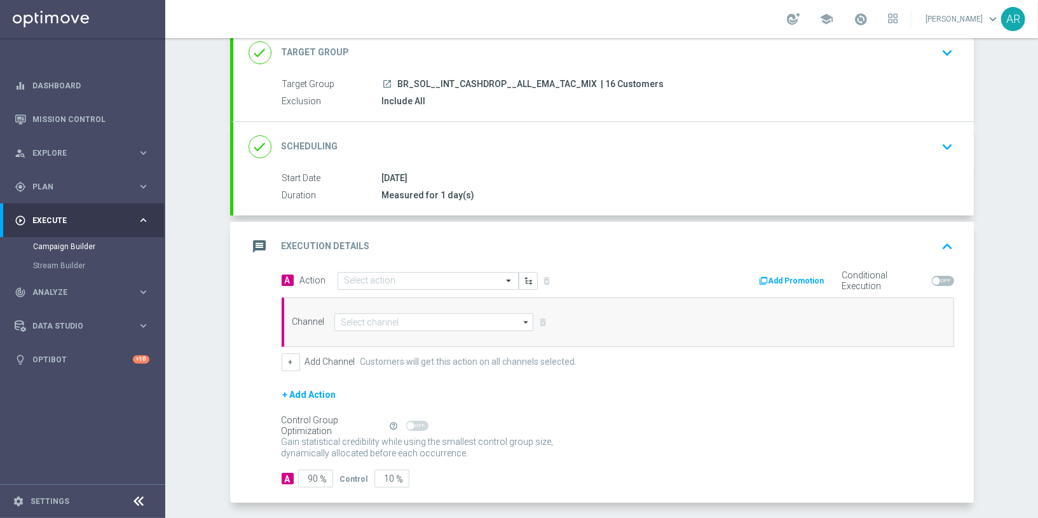
scroll to position [87, 0]
click at [382, 279] on input "text" at bounding box center [416, 280] width 142 height 11
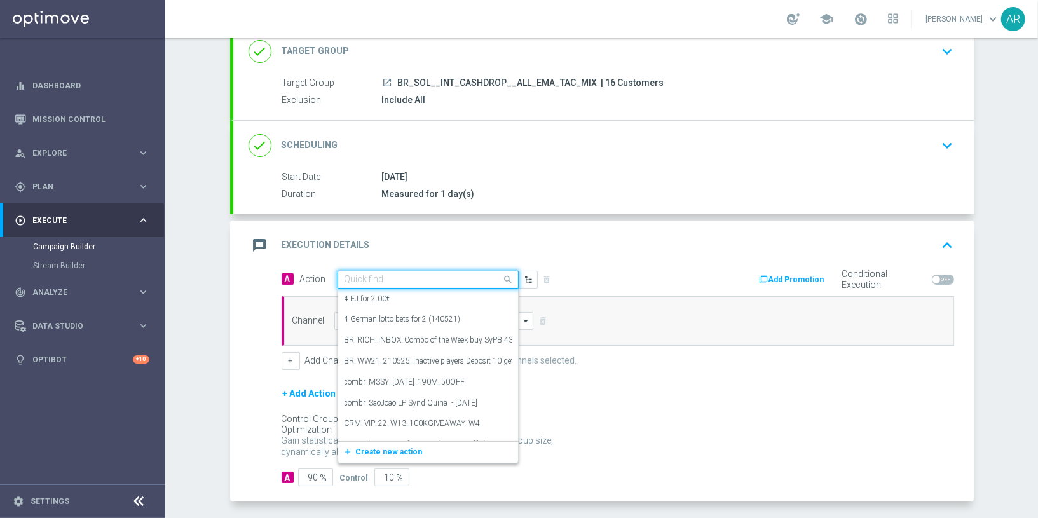
paste input "SOLBETBR_FreeBonus - International cashdrop - 2025"
type input "SOLBETBR_FreeBonus - International cashdrop - 2025"
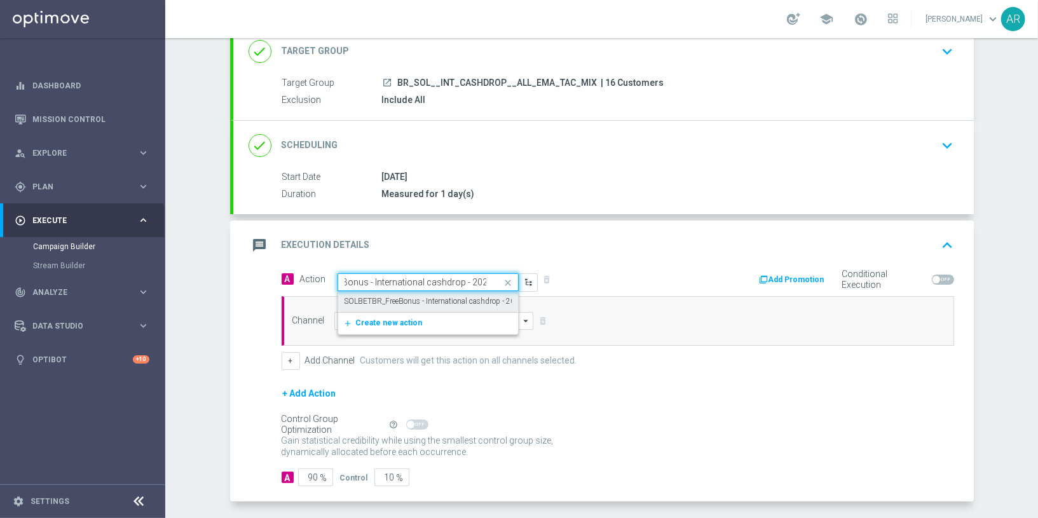
click at [426, 303] on label "SOLBETBR_FreeBonus - International cashdrop - 2025" at bounding box center [435, 301] width 180 height 11
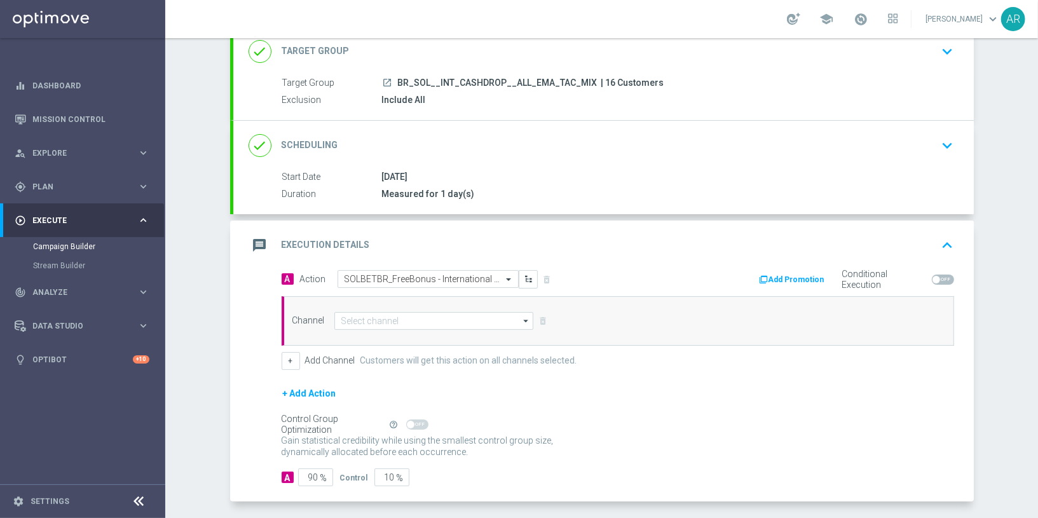
scroll to position [0, 0]
click at [401, 321] on input at bounding box center [434, 321] width 200 height 18
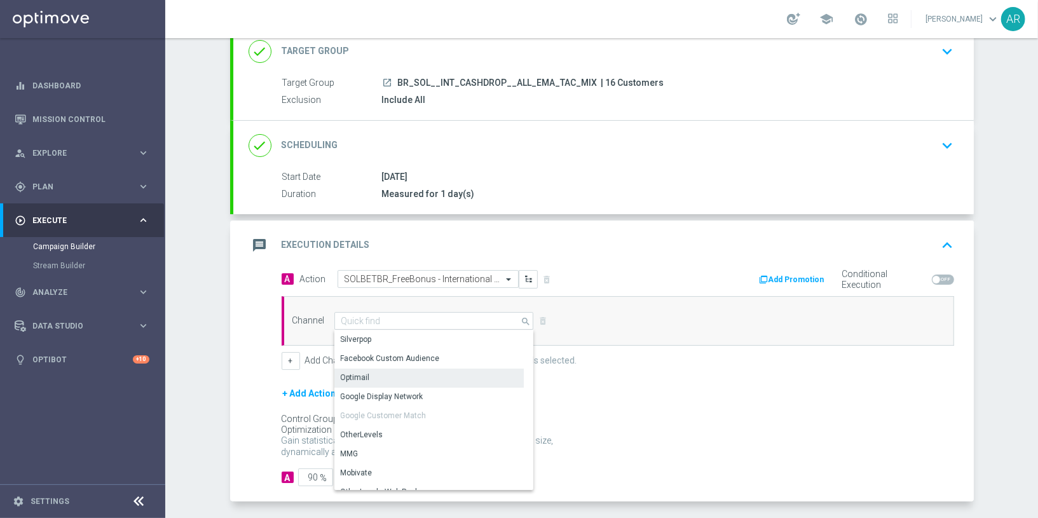
click at [409, 371] on div "Optimail" at bounding box center [429, 378] width 190 height 18
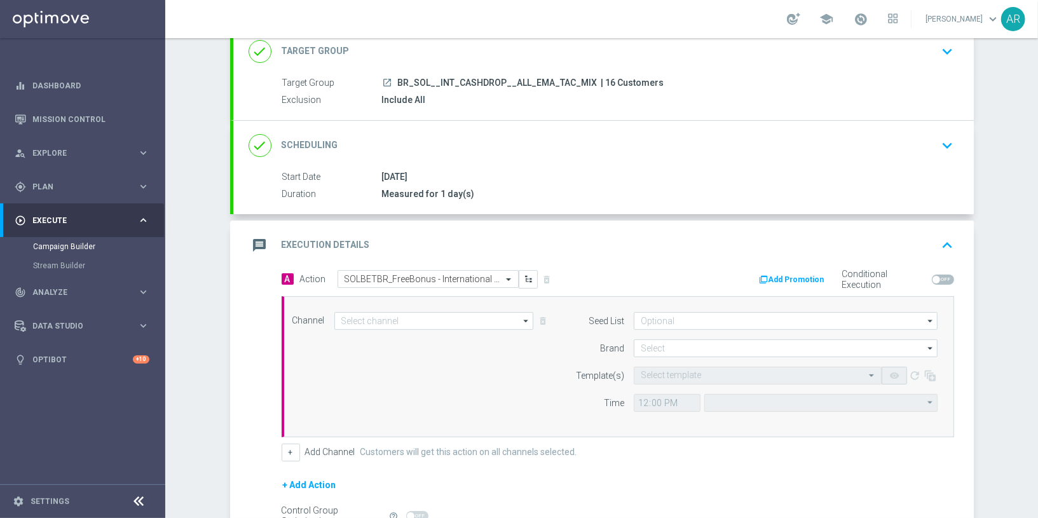
type input "Optimail"
type input "Coordinated Universal Time (UTC 00:00)"
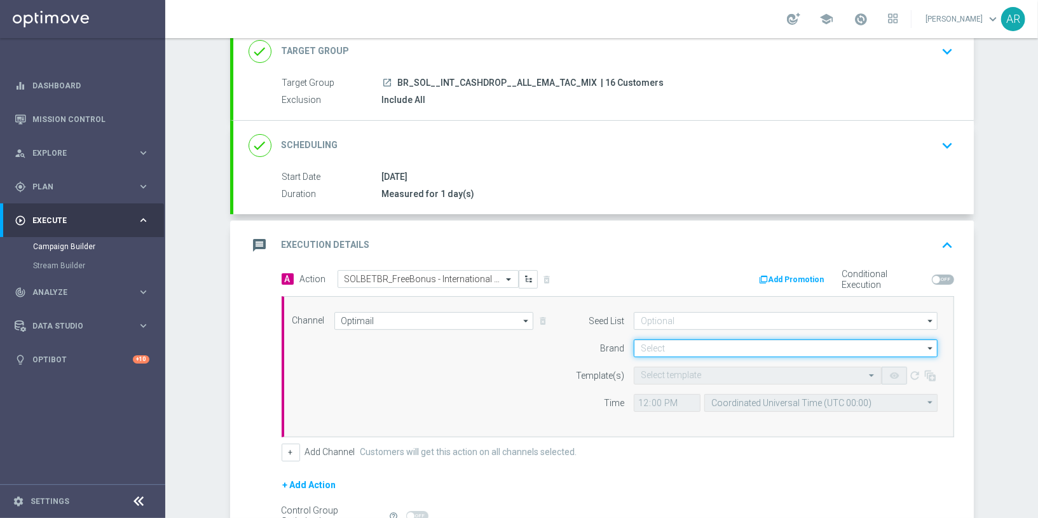
click at [666, 351] on input at bounding box center [786, 349] width 304 height 18
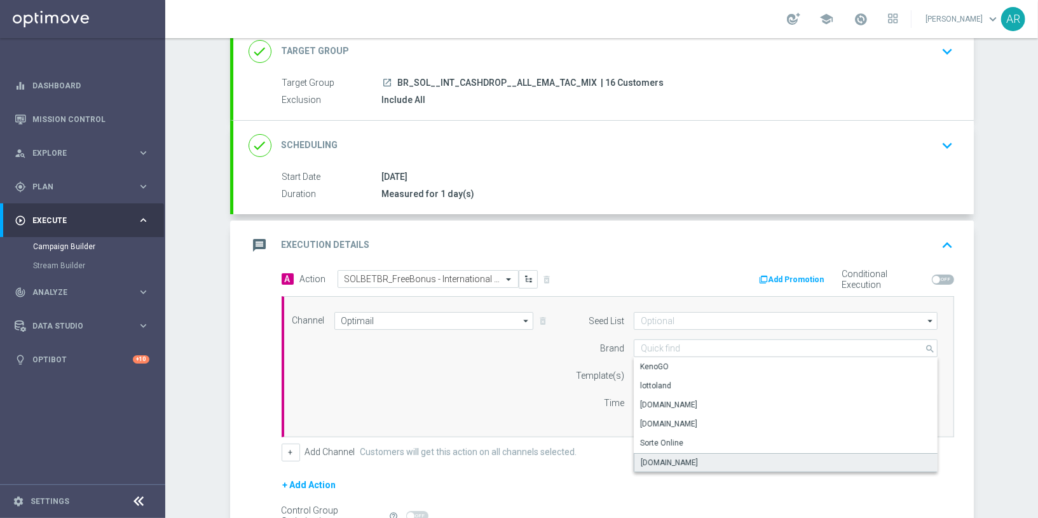
click at [682, 460] on div "[DOMAIN_NAME]" at bounding box center [669, 462] width 57 height 11
type input "[DOMAIN_NAME]"
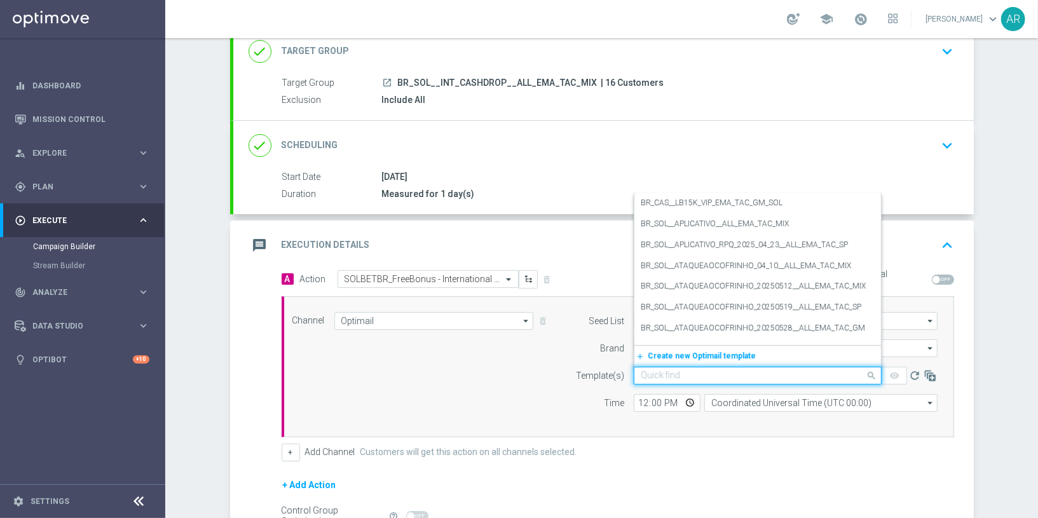
click at [659, 374] on input "text" at bounding box center [745, 376] width 209 height 11
paste input "SOLBETBR_FreeBonus - International cashdrop - 2025"
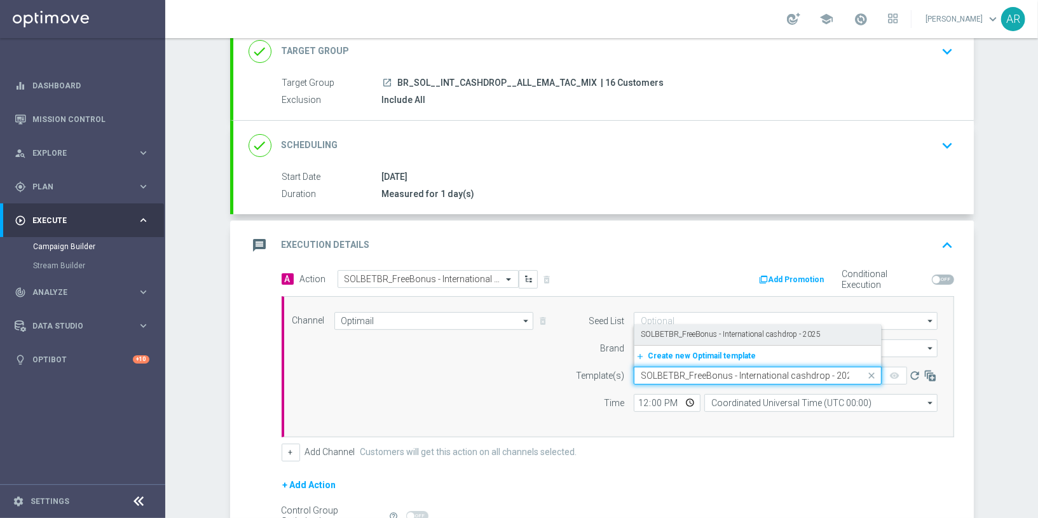
click at [728, 331] on label "SOLBETBR_FreeBonus - International cashdrop - 2025" at bounding box center [731, 334] width 180 height 11
type input "SOLBETBR_FreeBonus - International cashdrop - 2025"
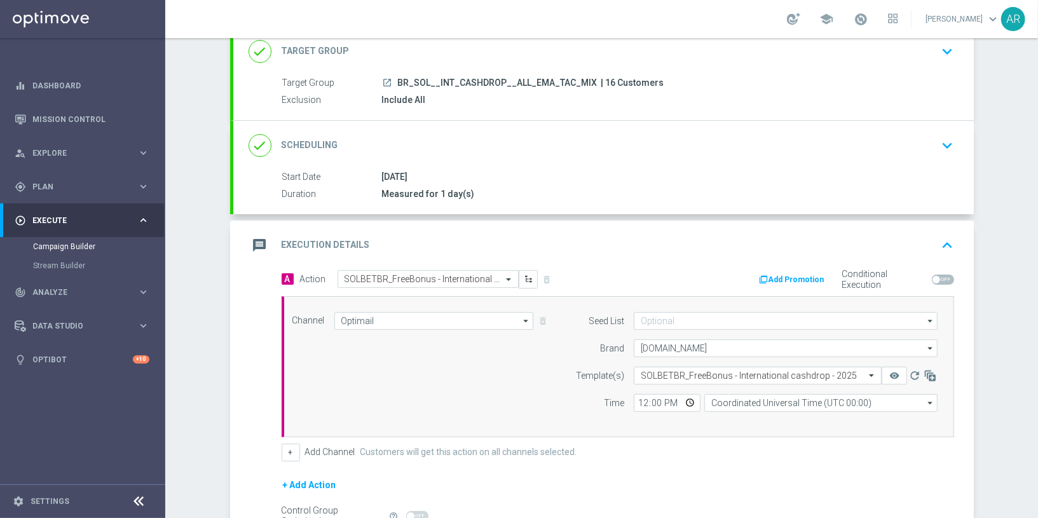
click at [656, 455] on div "+ Add Channel Customers will get this action on all channels selected." at bounding box center [618, 453] width 673 height 18
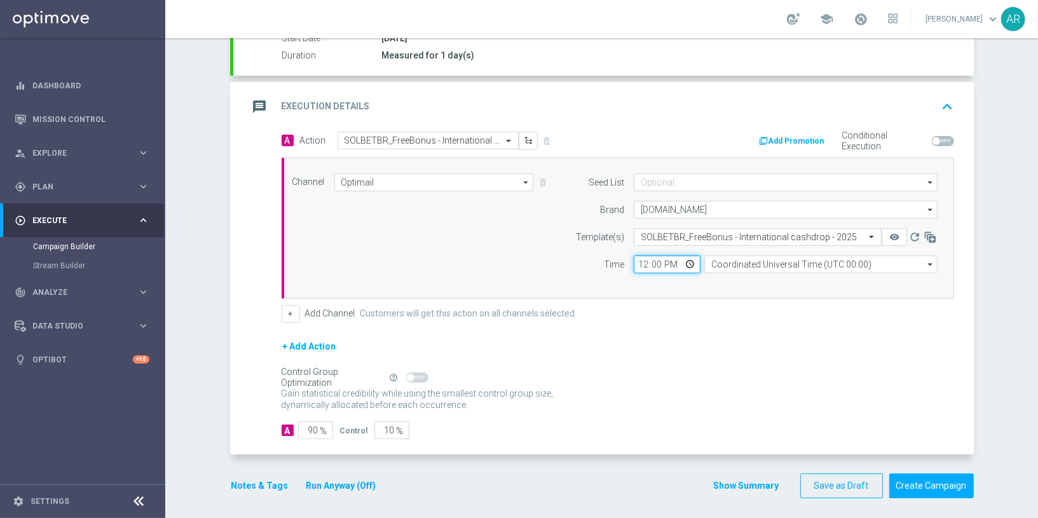
click at [692, 260] on input "12:00" at bounding box center [667, 265] width 67 height 18
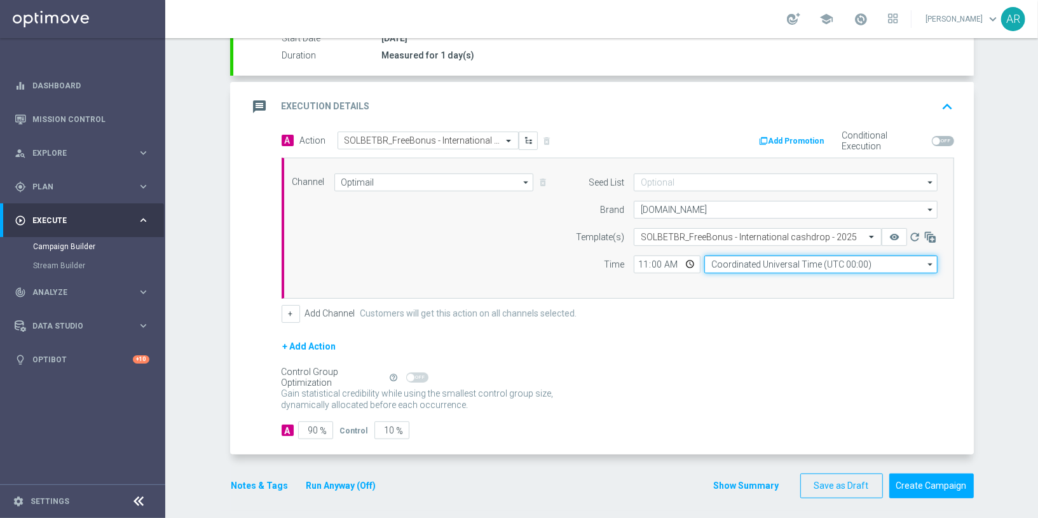
type input "11:00"
click at [738, 263] on input "Coordinated Universal Time (UTC 00:00)" at bounding box center [821, 265] width 233 height 18
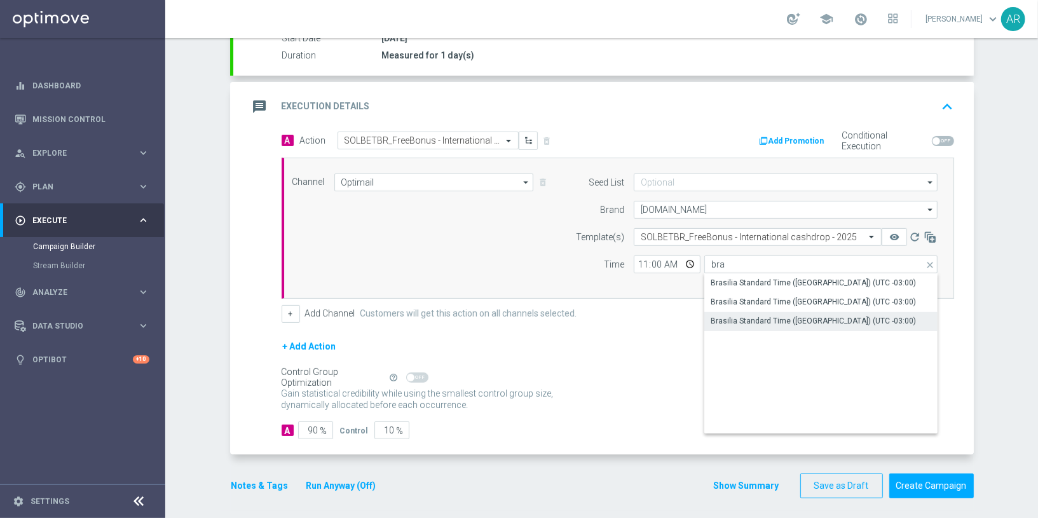
click at [834, 318] on div "Brasilia Standard Time ([GEOGRAPHIC_DATA]) (UTC -03:00)" at bounding box center [813, 320] width 205 height 11
type input "Brasilia Standard Time ([GEOGRAPHIC_DATA]) (UTC -03:00)"
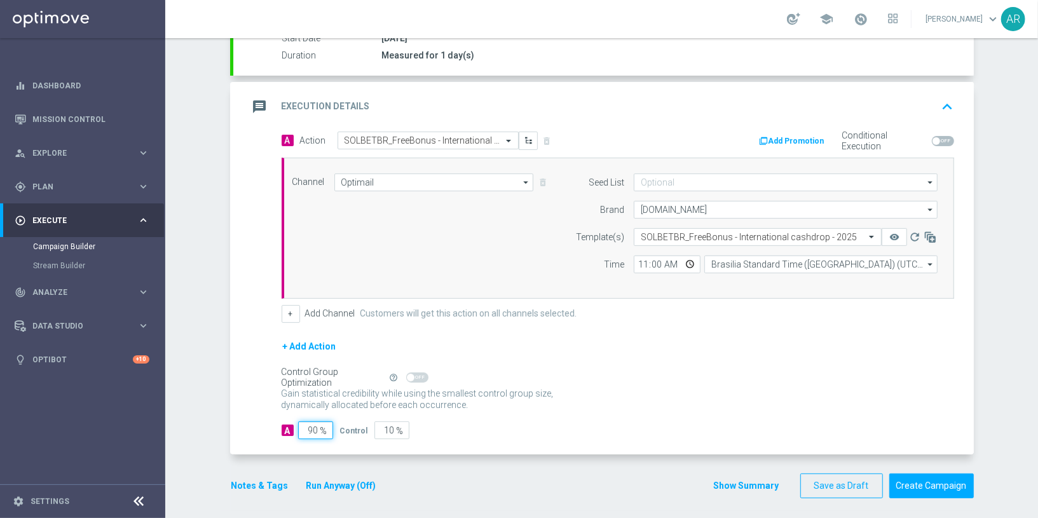
click at [310, 426] on input "90" at bounding box center [315, 431] width 35 height 18
type input "1"
type input "99"
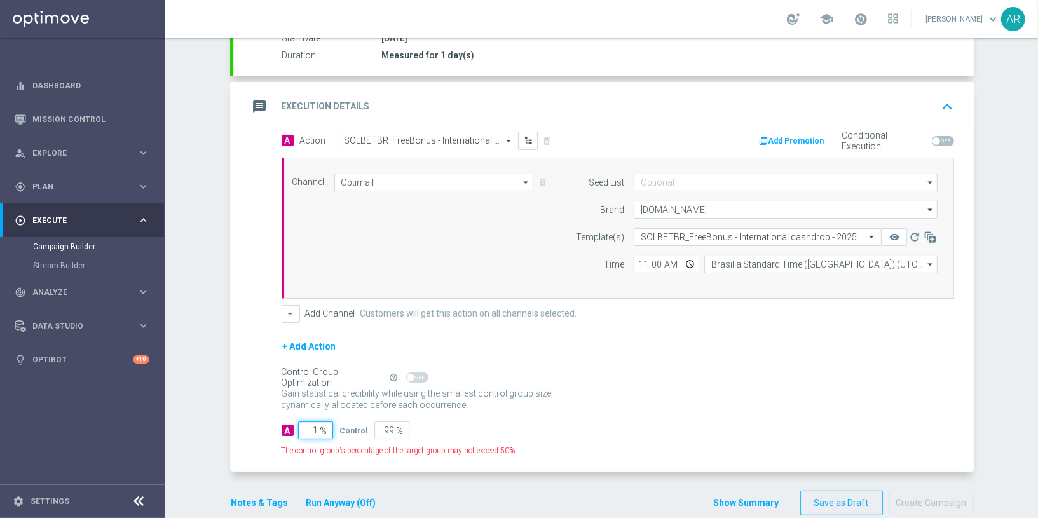
type input "10"
type input "90"
type input "100"
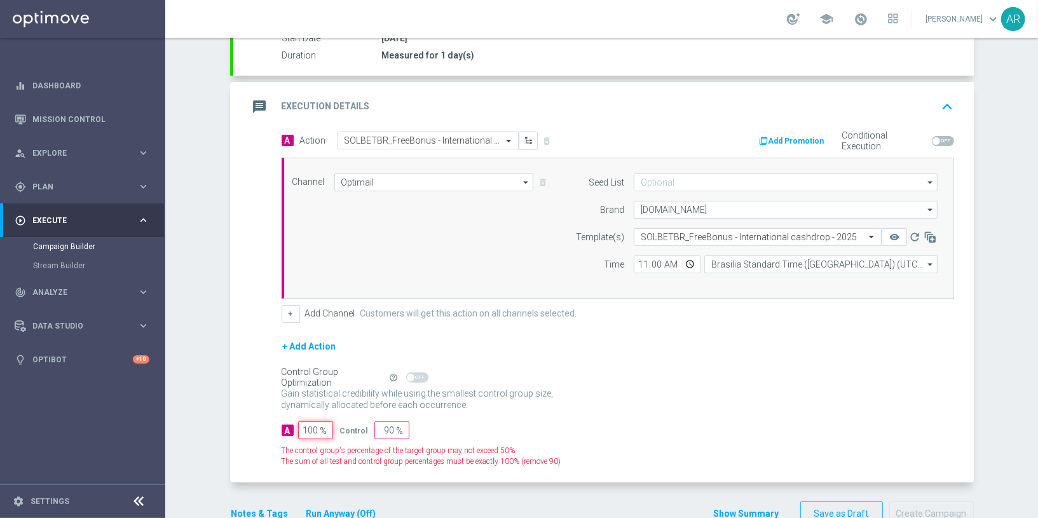
type input "0"
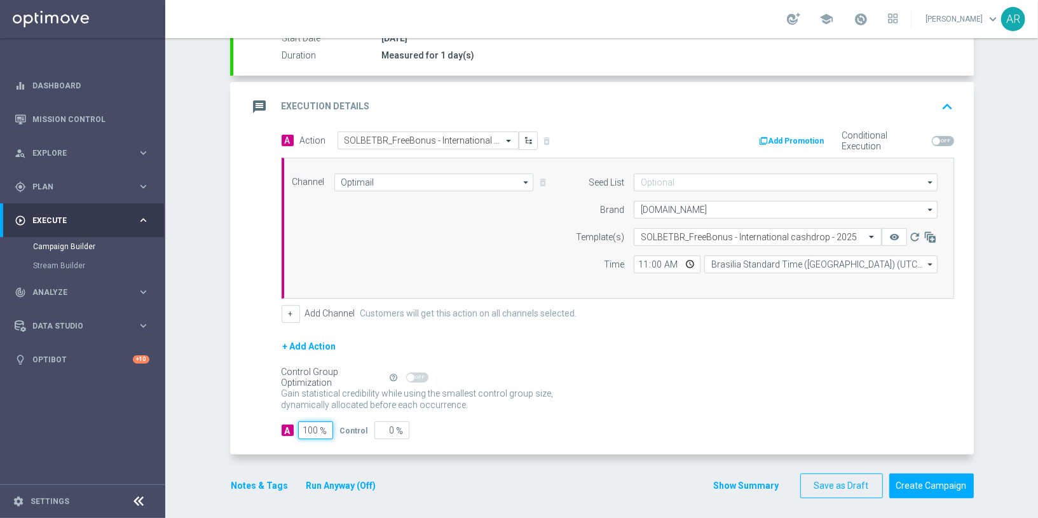
type input "100"
click at [614, 385] on div "Gain statistical credibility while using the smallest control group size, dynam…" at bounding box center [618, 400] width 673 height 31
click at [921, 479] on button "Create Campaign" at bounding box center [932, 486] width 85 height 25
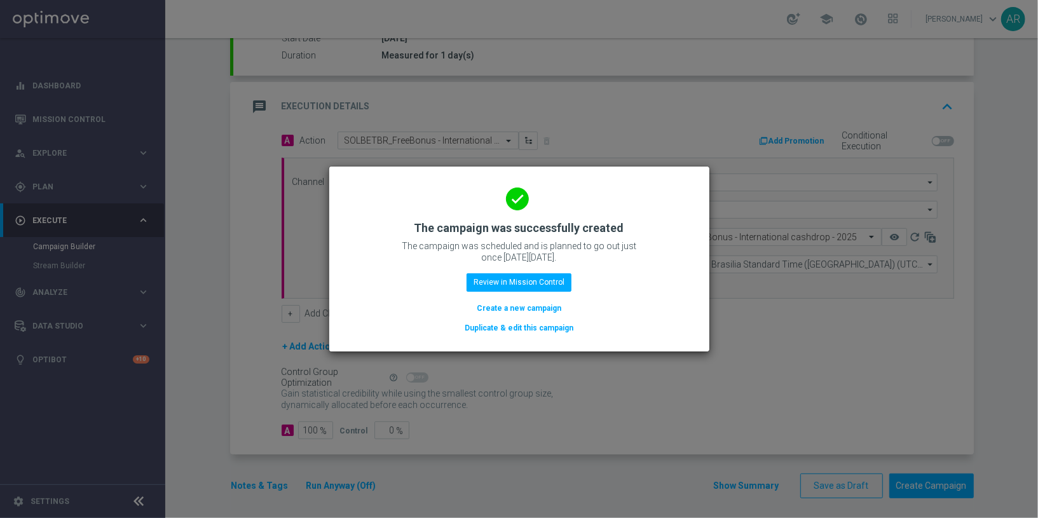
click at [525, 304] on button "Create a new campaign" at bounding box center [519, 308] width 87 height 14
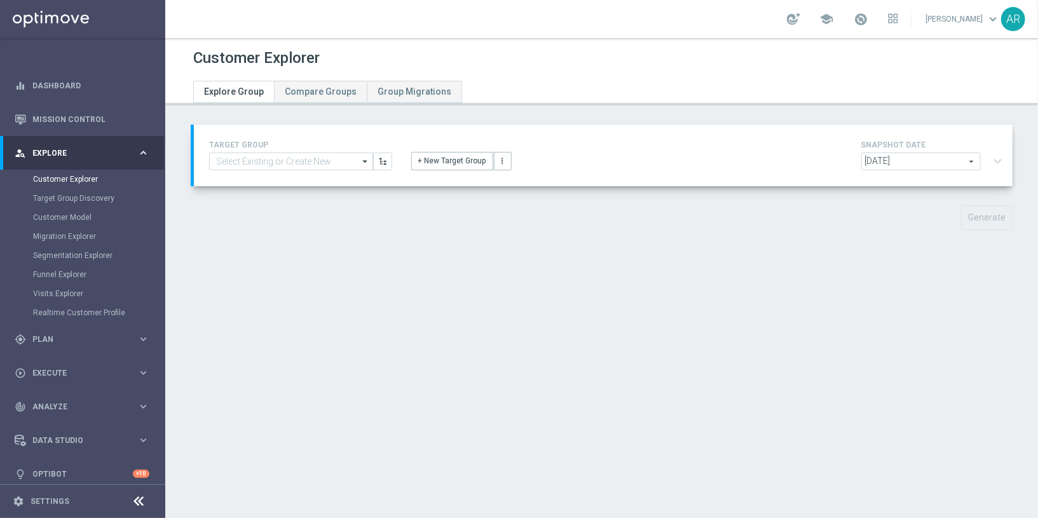
type input "pt_BR_SX_TGT_ALL_EM_TAC_MIX__INT_CASHDROP_BETBR"
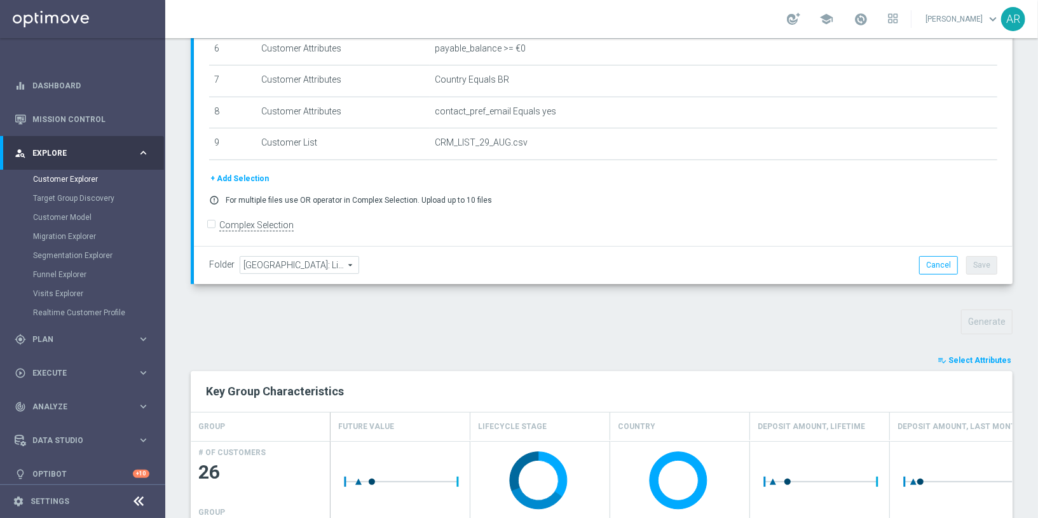
scroll to position [388, 0]
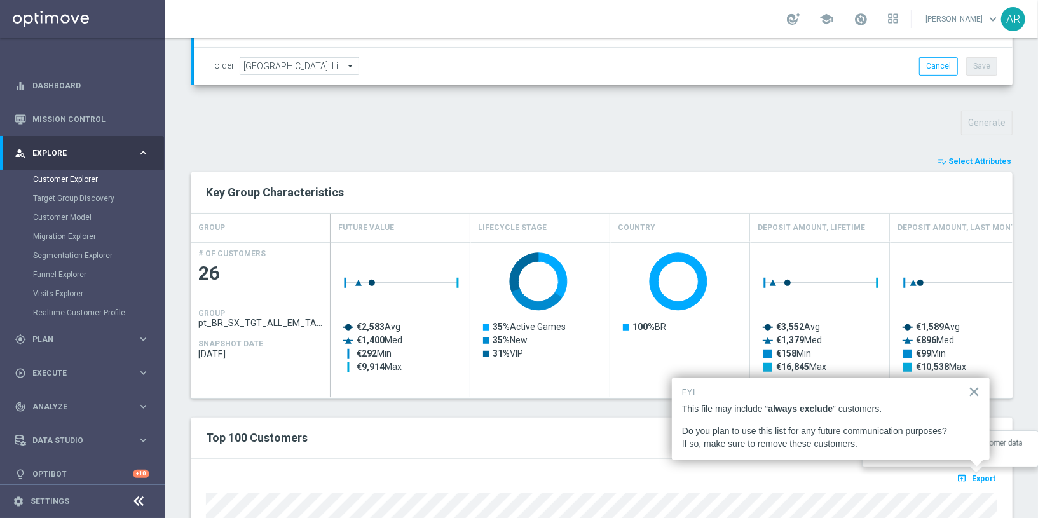
click at [985, 474] on span "Export" at bounding box center [984, 478] width 24 height 9
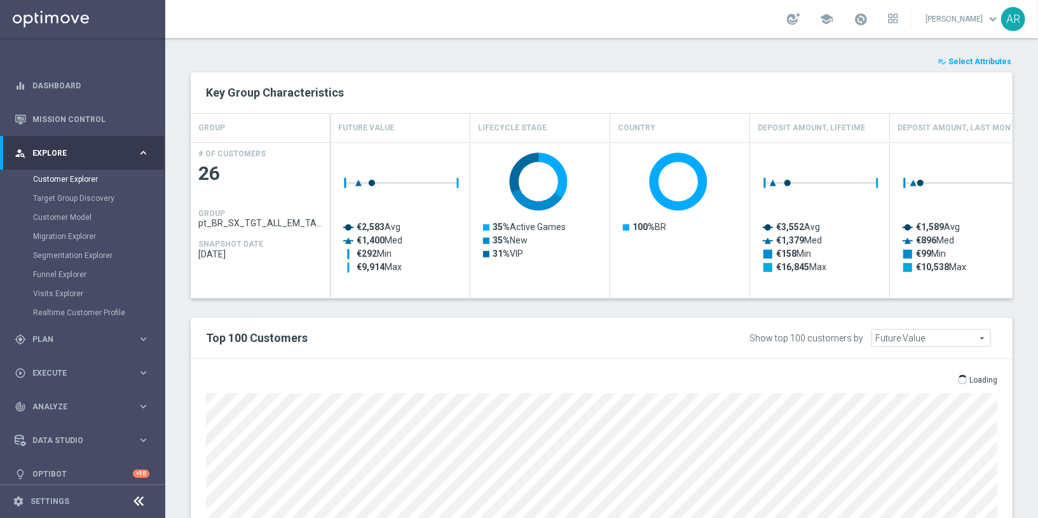
scroll to position [493, 0]
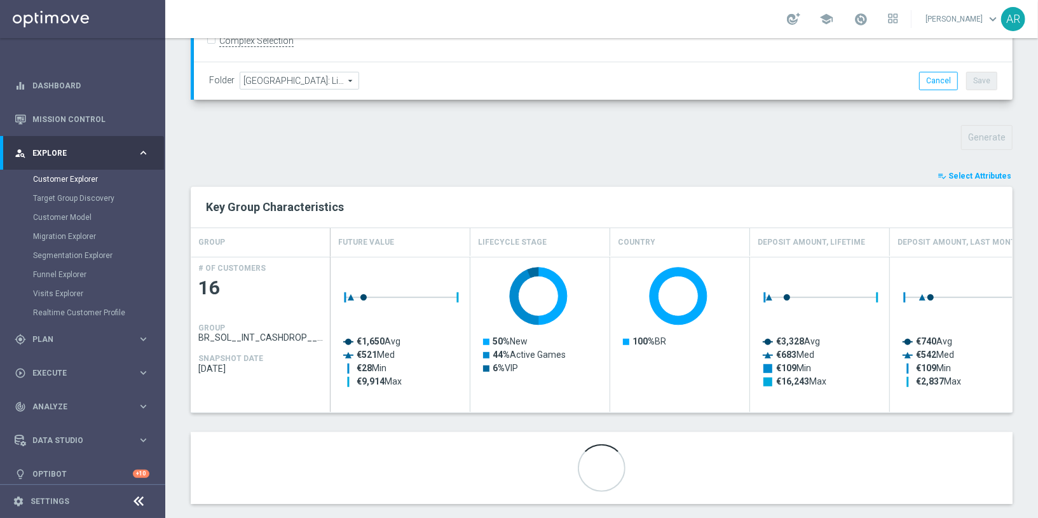
scroll to position [388, 0]
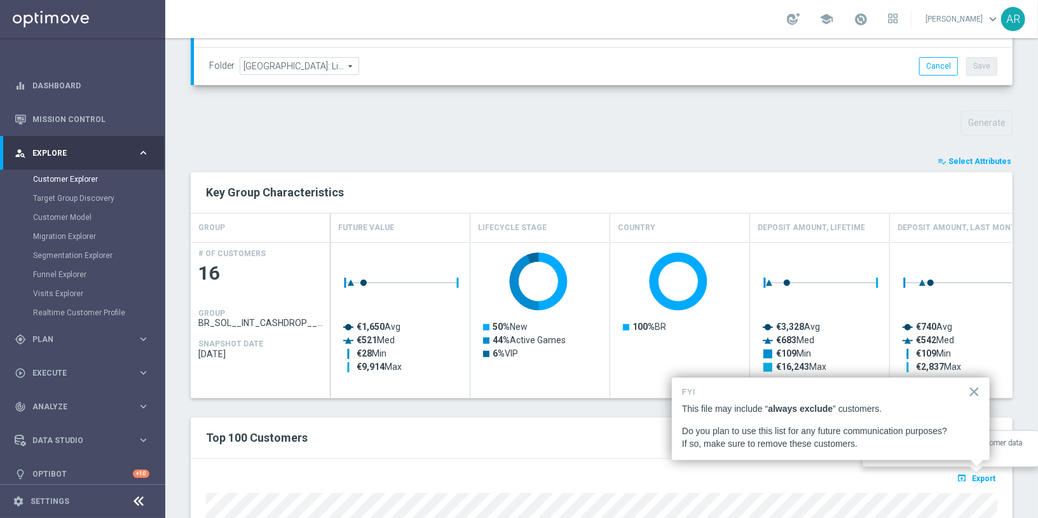
click at [985, 478] on span "Export" at bounding box center [984, 478] width 24 height 9
